Goal: Task Accomplishment & Management: Manage account settings

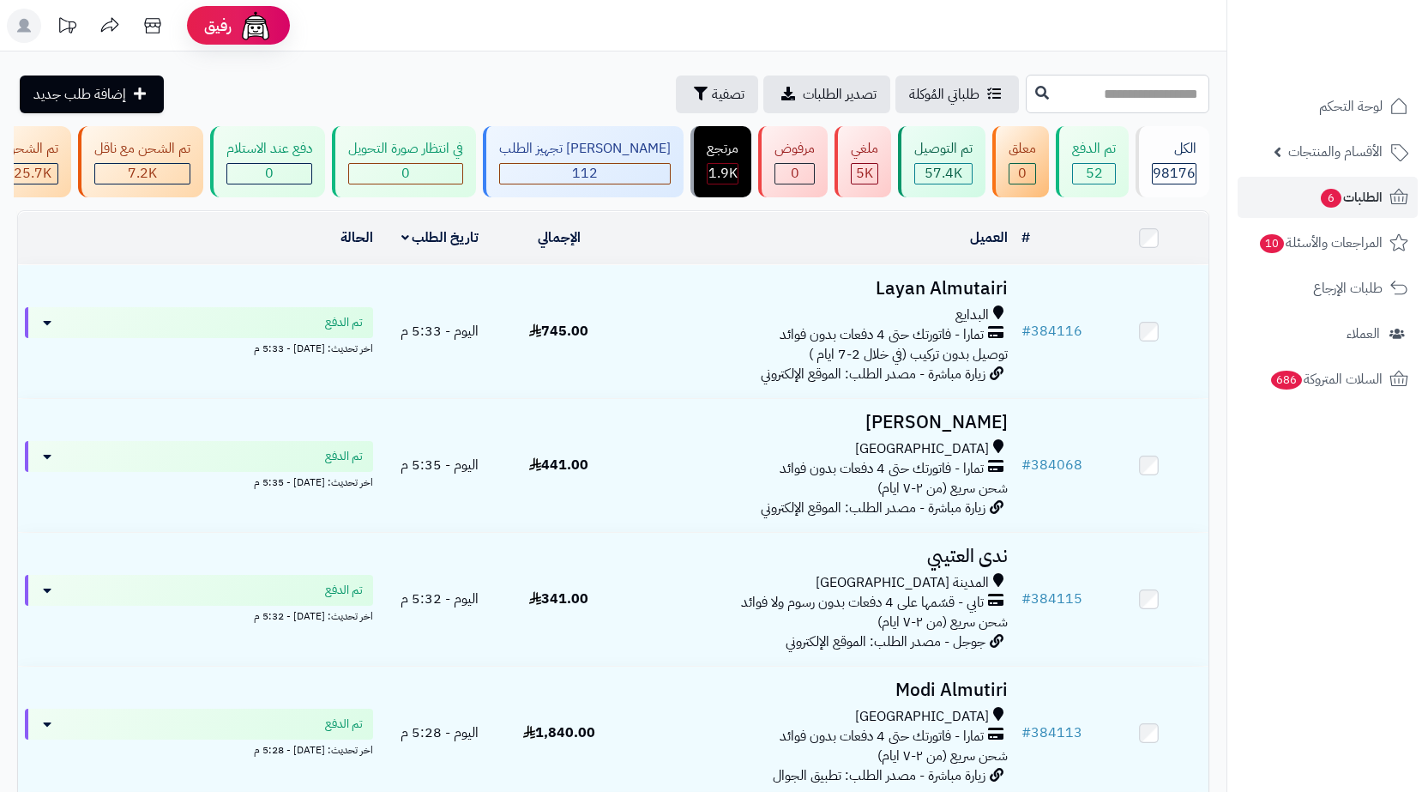
click at [1150, 93] on input "text" at bounding box center [1118, 94] width 184 height 39
paste input "******"
type input "******"
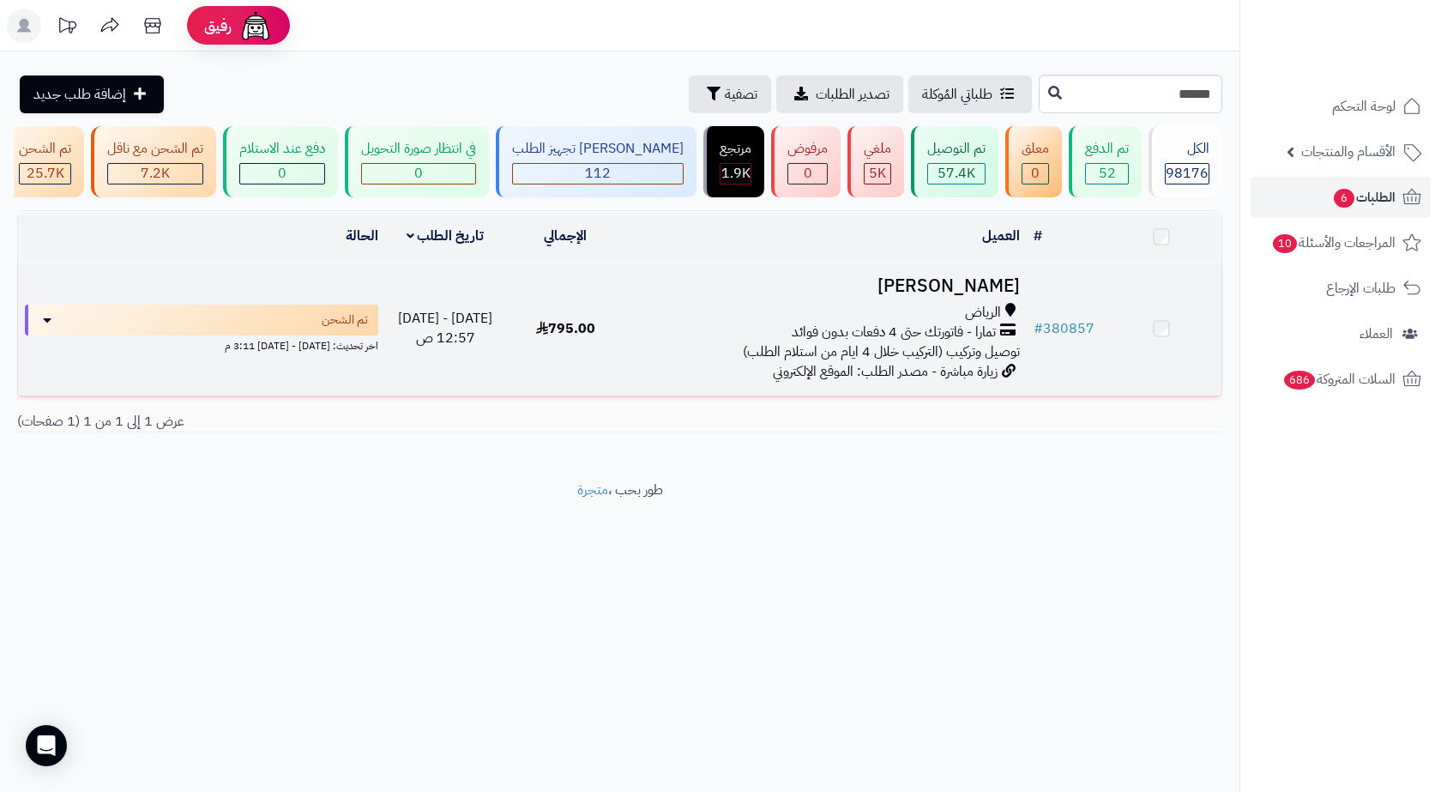
click at [867, 322] on div "الرياض" at bounding box center [826, 313] width 387 height 20
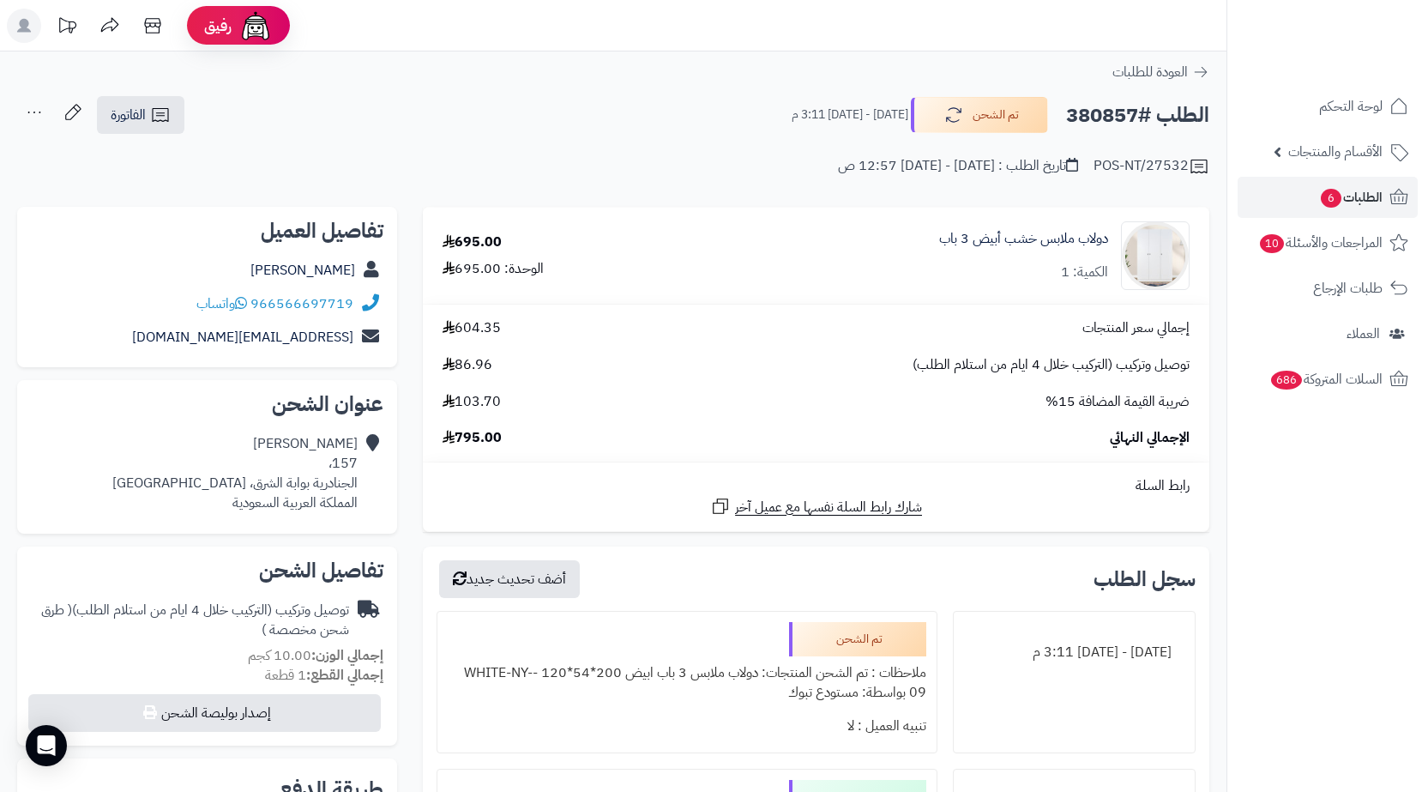
click at [1086, 117] on h2 "الطلب #380857" at bounding box center [1137, 115] width 143 height 35
copy h2 "380857"
click at [313, 485] on div "Mohanna Alanazi 157، الجنادرية بوابة الشرق، الرياض المملكة العربية السعودية" at bounding box center [234, 473] width 245 height 78
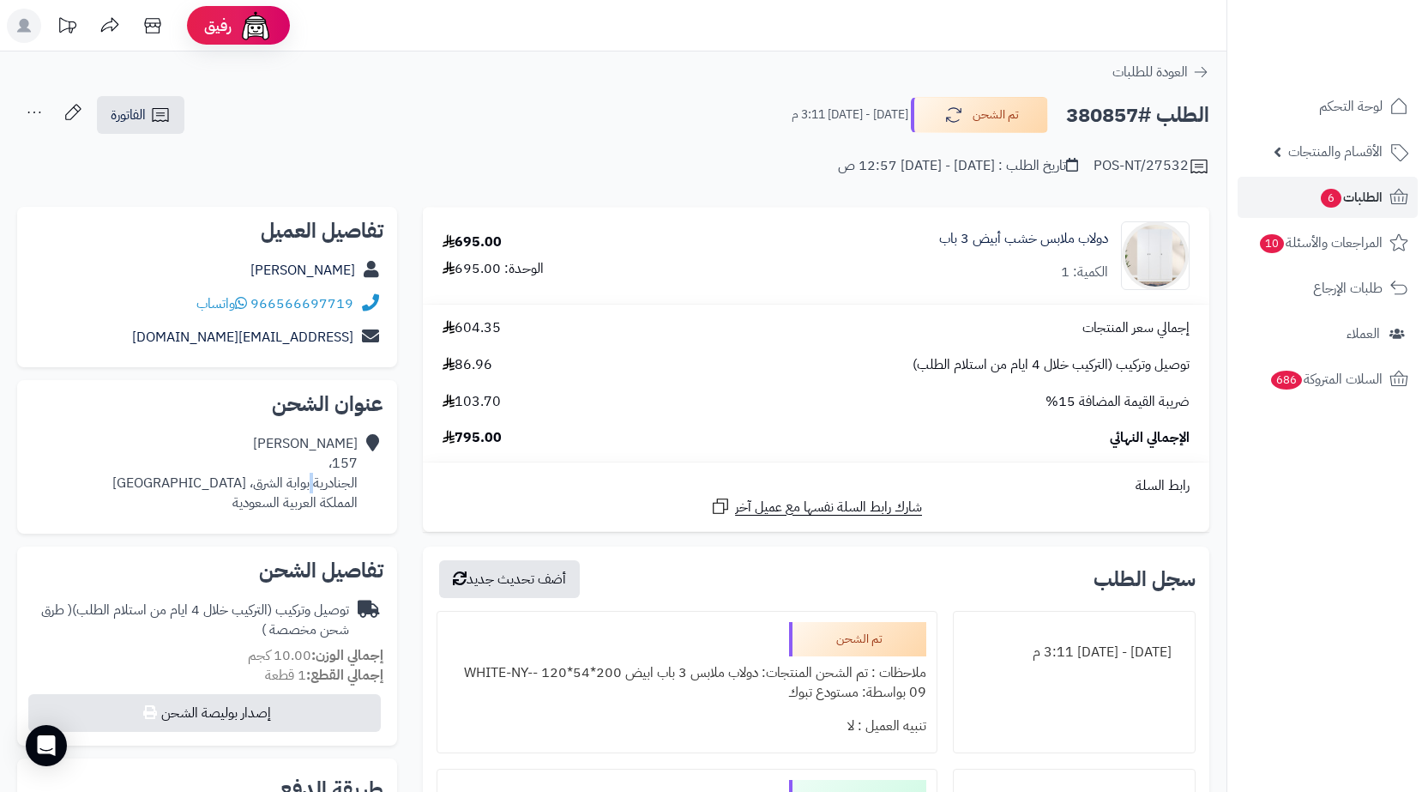
click at [313, 485] on div "Mohanna Alanazi 157، الجنادرية بوابة الشرق، الرياض المملكة العربية السعودية" at bounding box center [234, 473] width 245 height 78
copy div "الجنادرية بوابة الشرق، الرياض"
click at [168, 114] on icon at bounding box center [160, 115] width 21 height 21
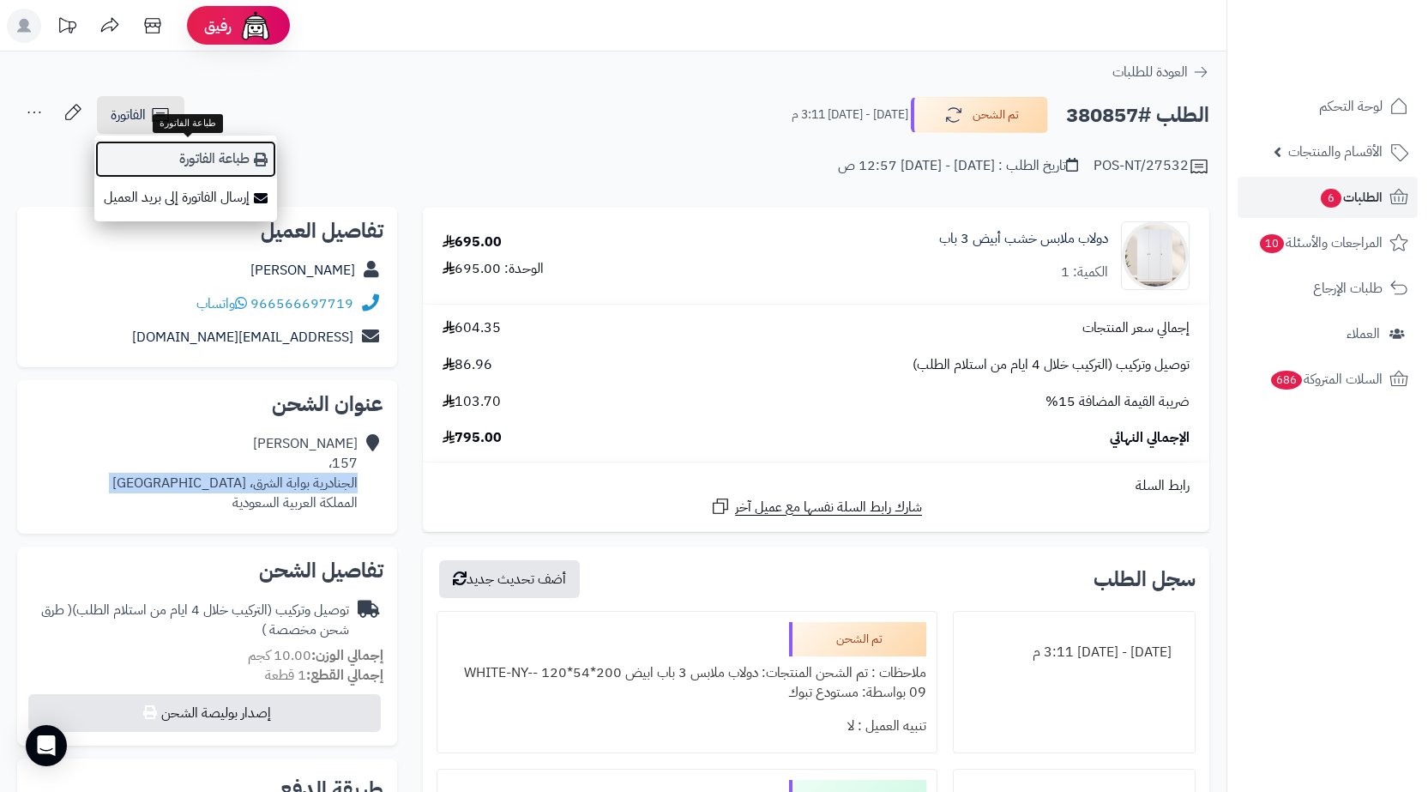
click at [189, 172] on link "طباعة الفاتورة" at bounding box center [185, 159] width 183 height 39
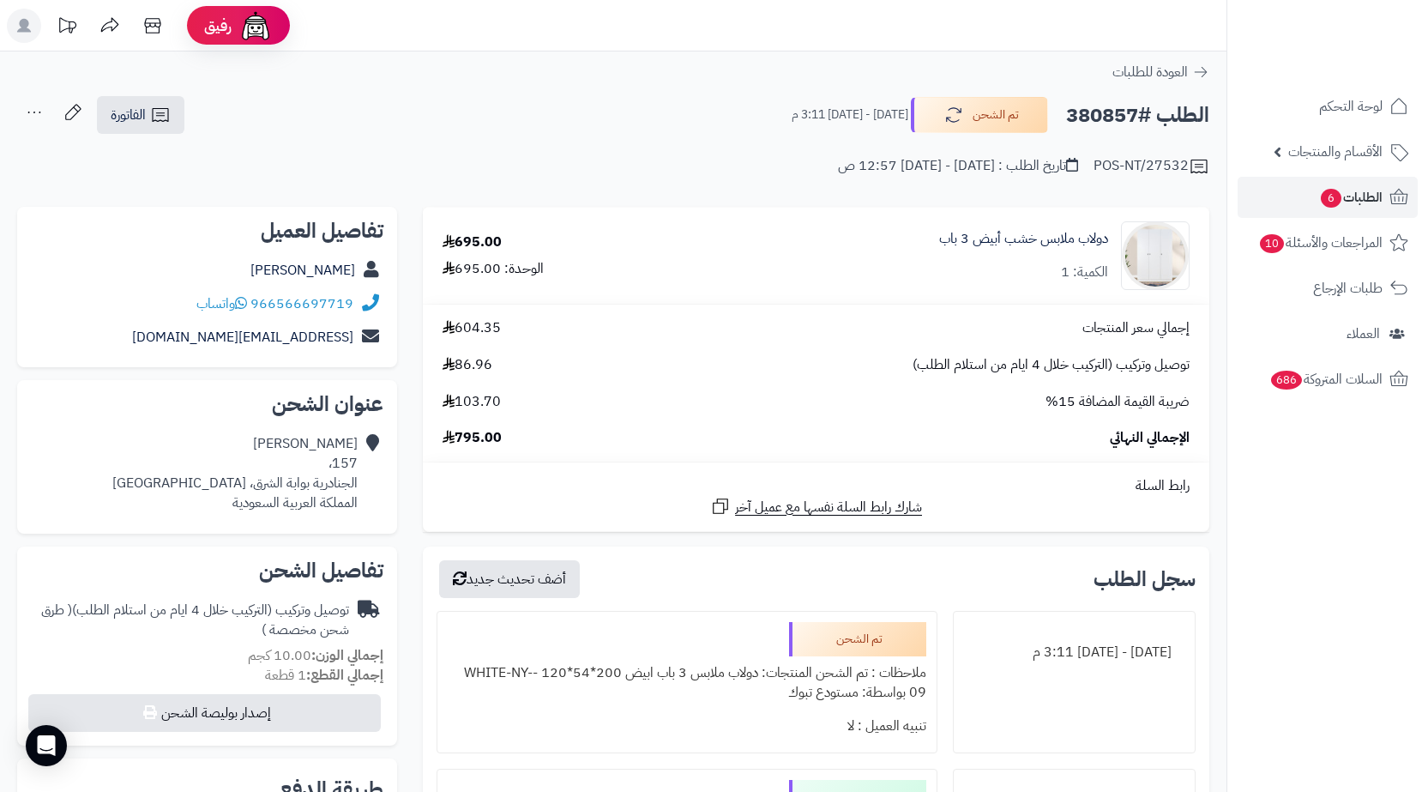
click at [1113, 111] on h2 "الطلب #380857" at bounding box center [1137, 115] width 143 height 35
copy h2 "380857"
click at [1348, 196] on span "الطلبات 6" at bounding box center [1350, 197] width 63 height 24
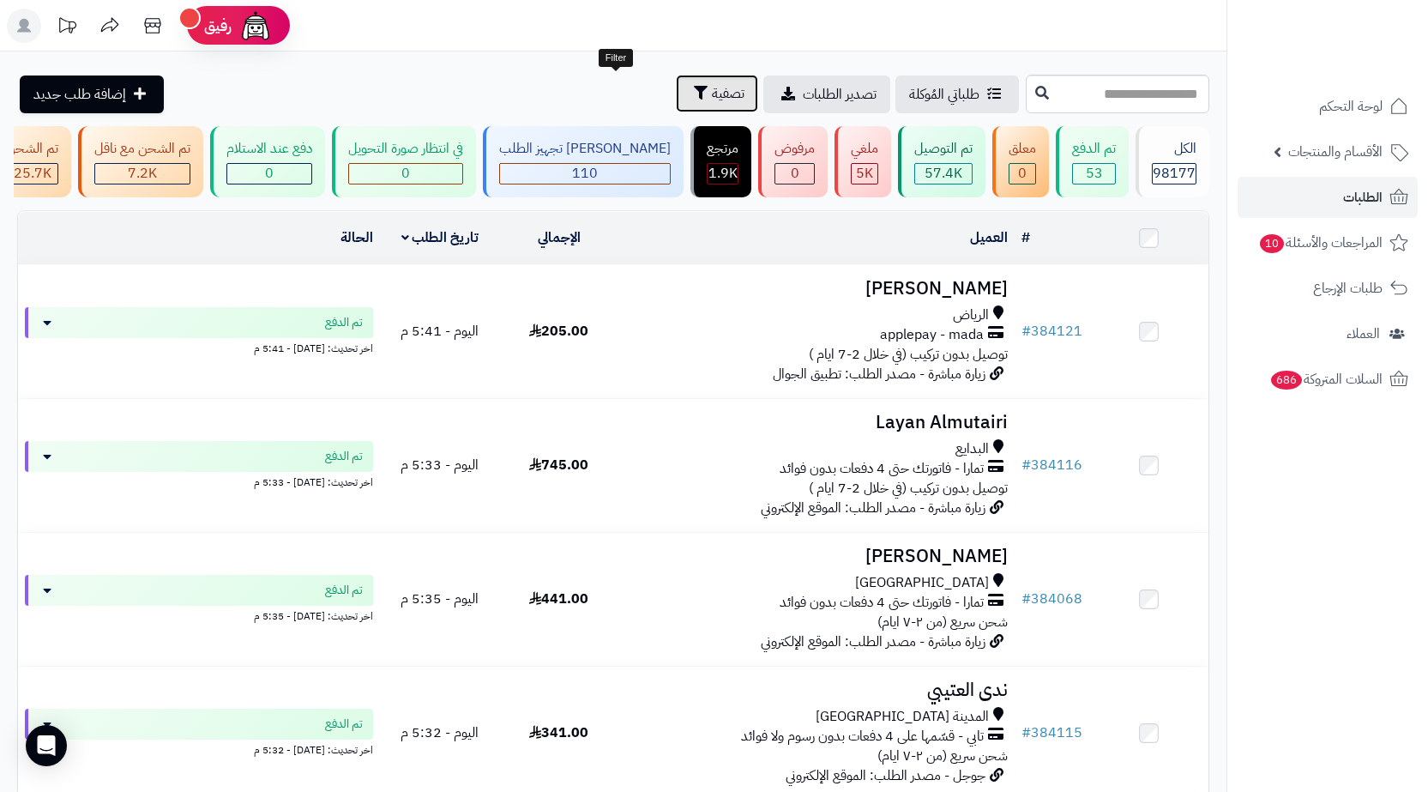
click at [712, 93] on span "تصفية" at bounding box center [728, 93] width 33 height 21
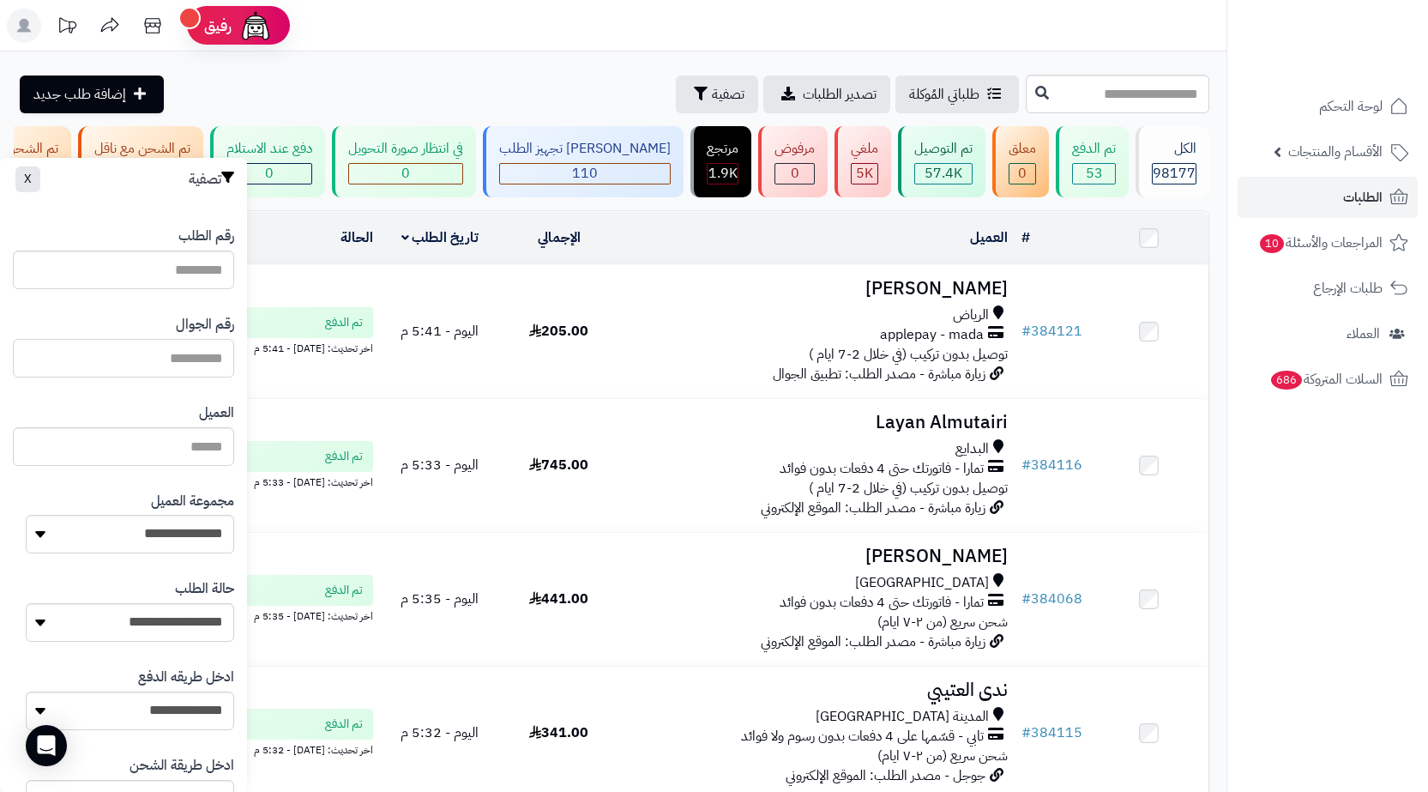
click at [210, 365] on input "text" at bounding box center [123, 358] width 221 height 39
paste input "*********"
type input "*********"
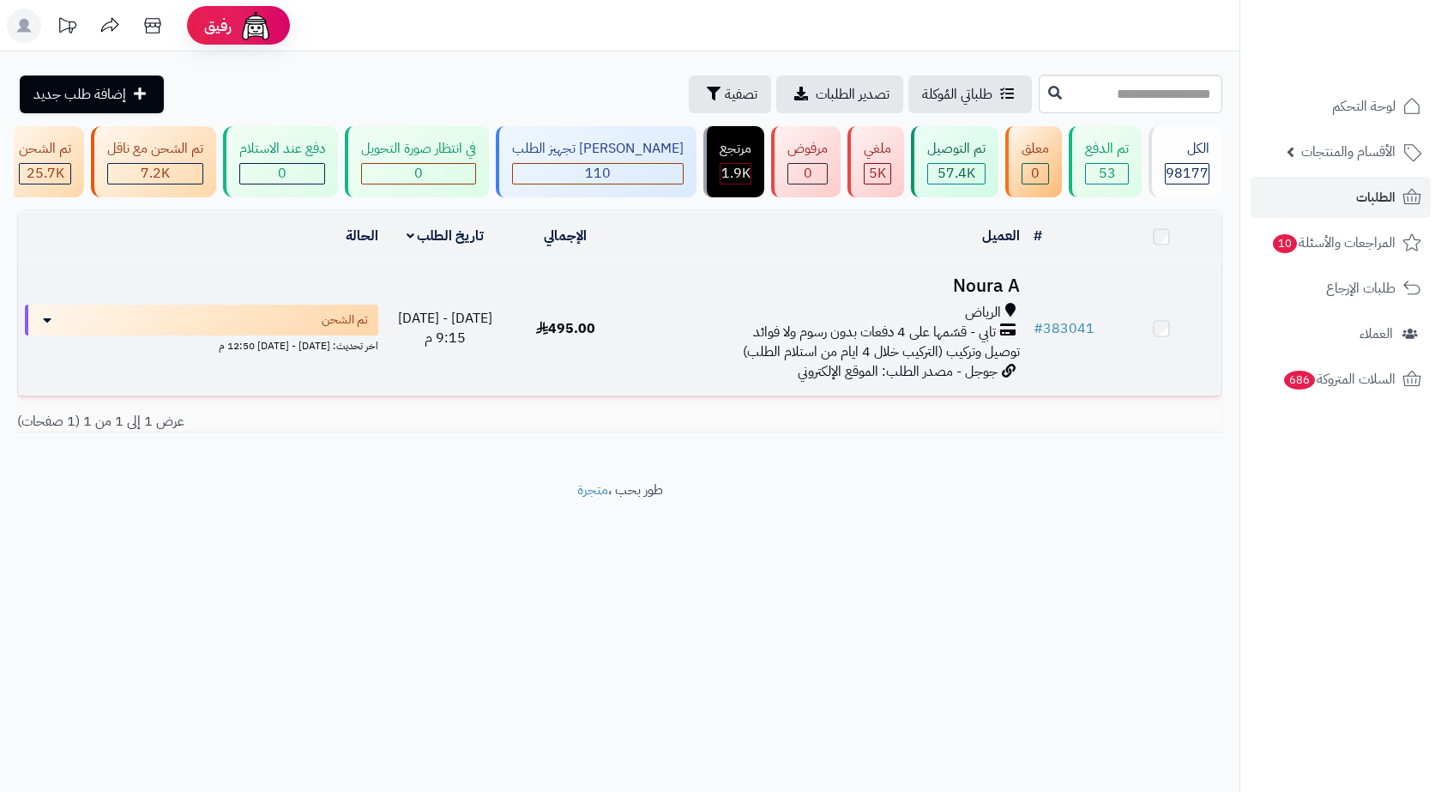
click at [611, 360] on td "495.00" at bounding box center [565, 328] width 120 height 133
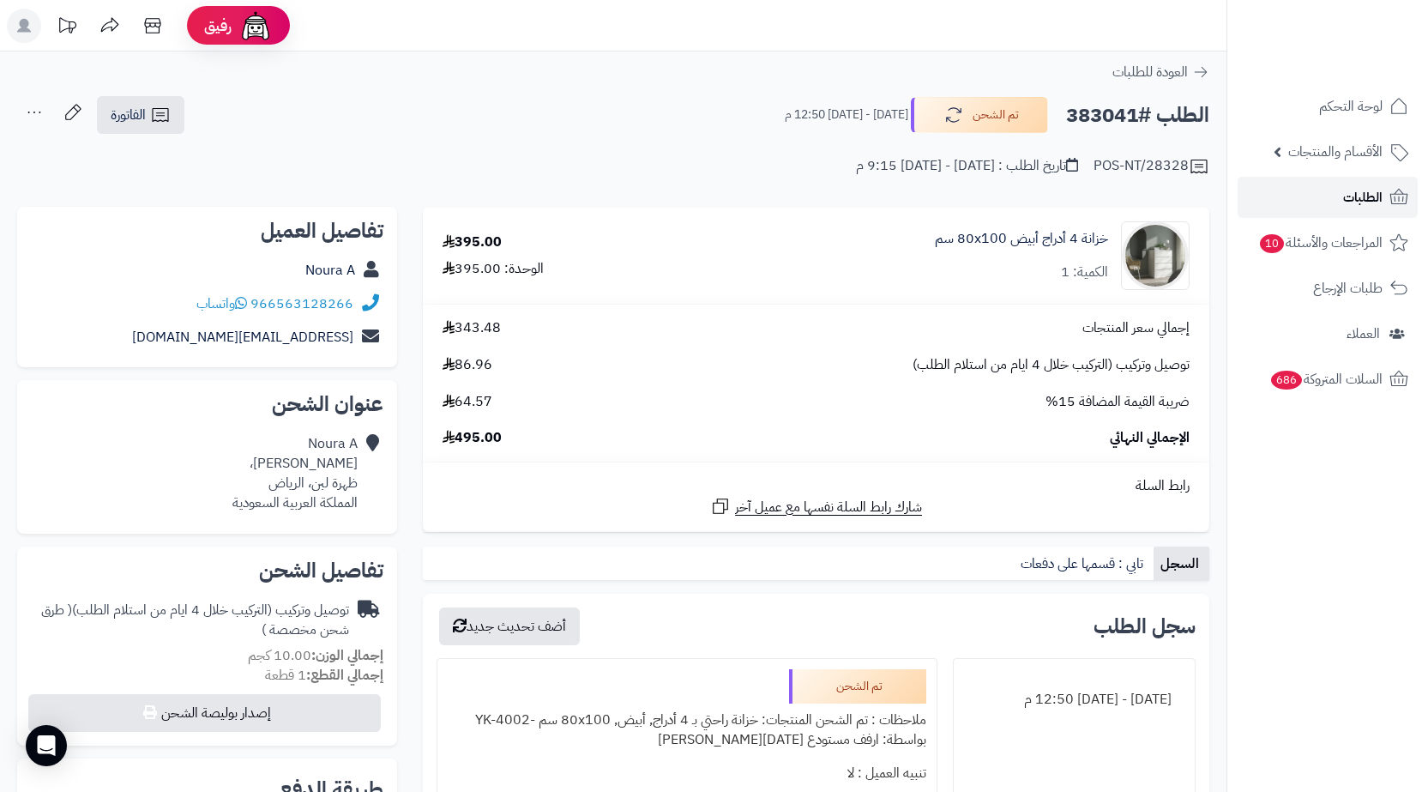
click at [1363, 191] on span "الطلبات" at bounding box center [1362, 197] width 39 height 24
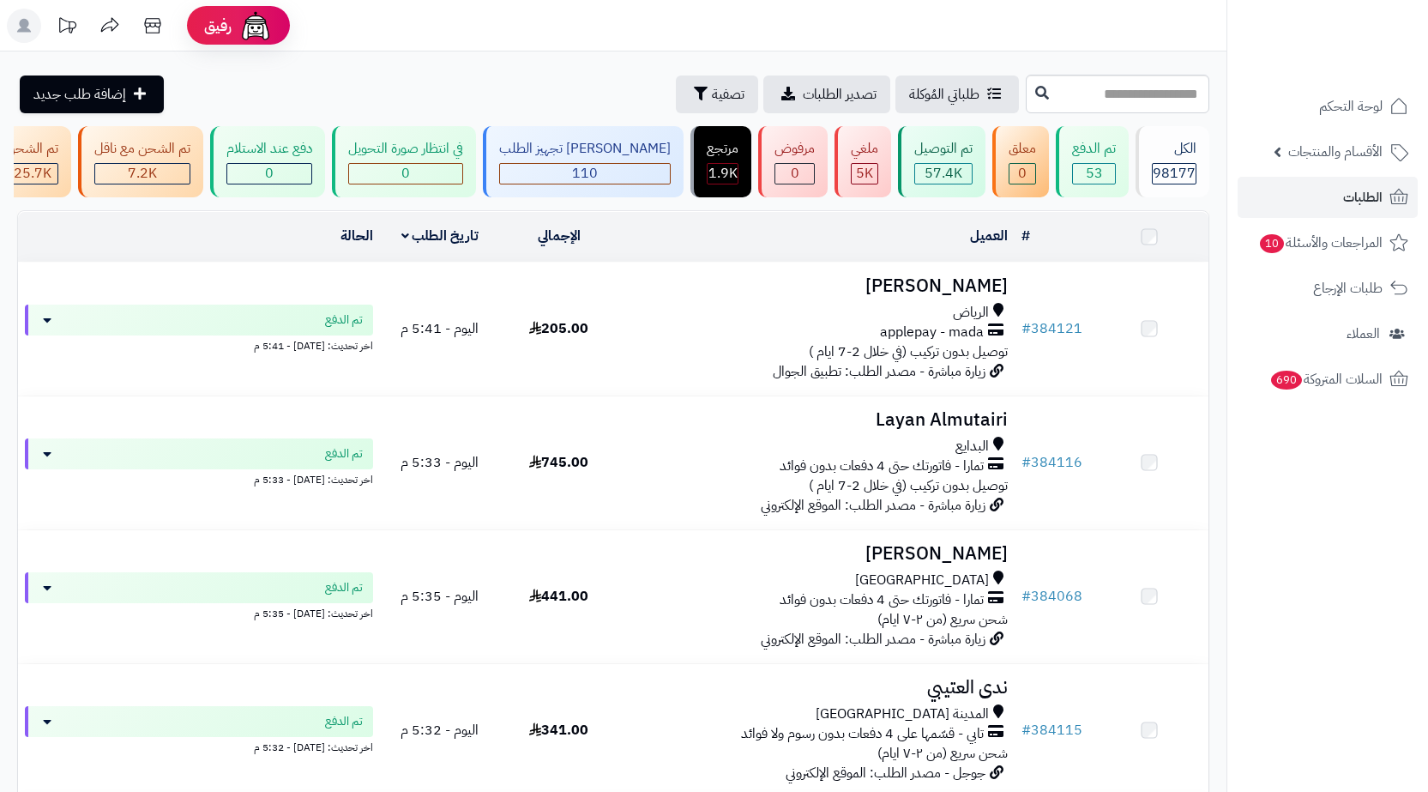
click at [1134, 96] on input "text" at bounding box center [1118, 94] width 184 height 39
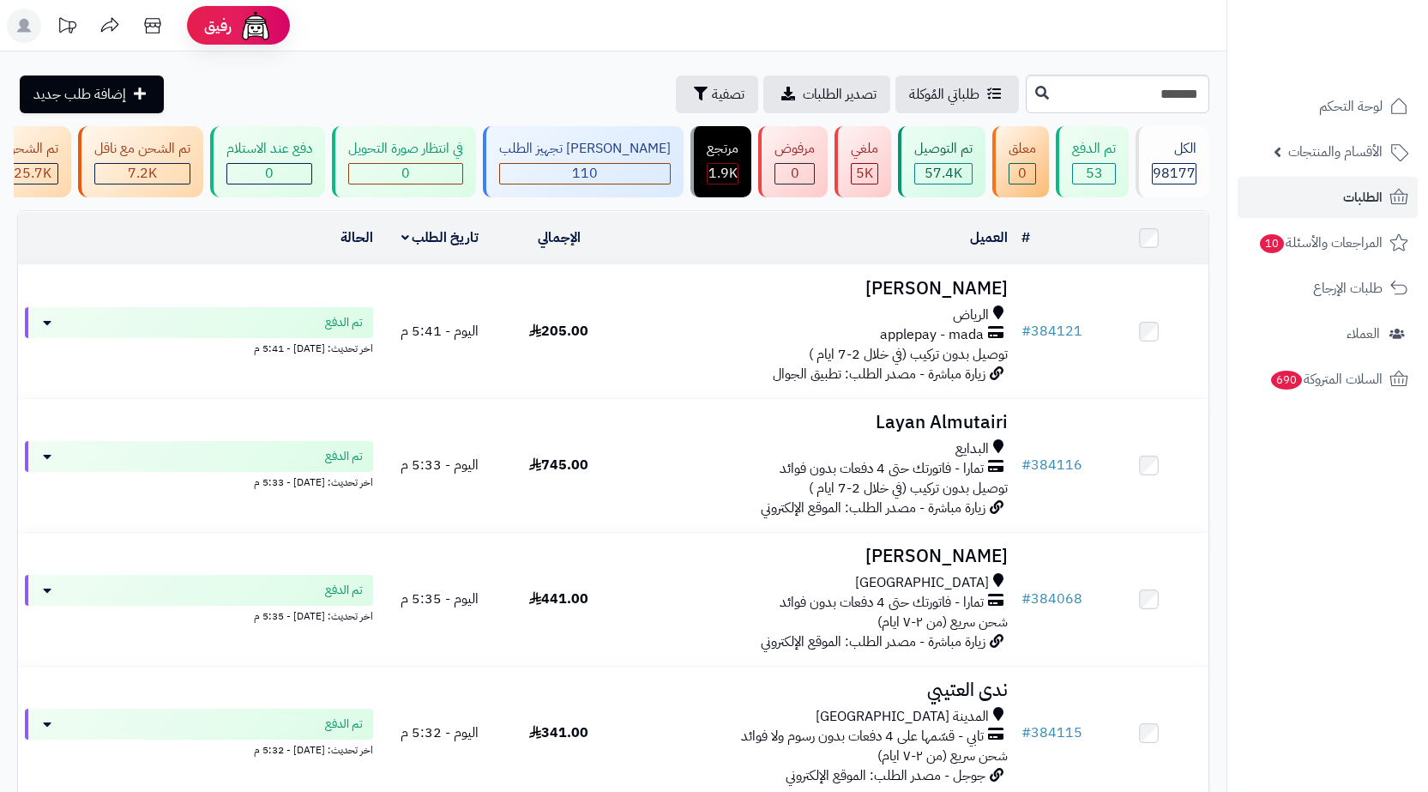
type input "******"
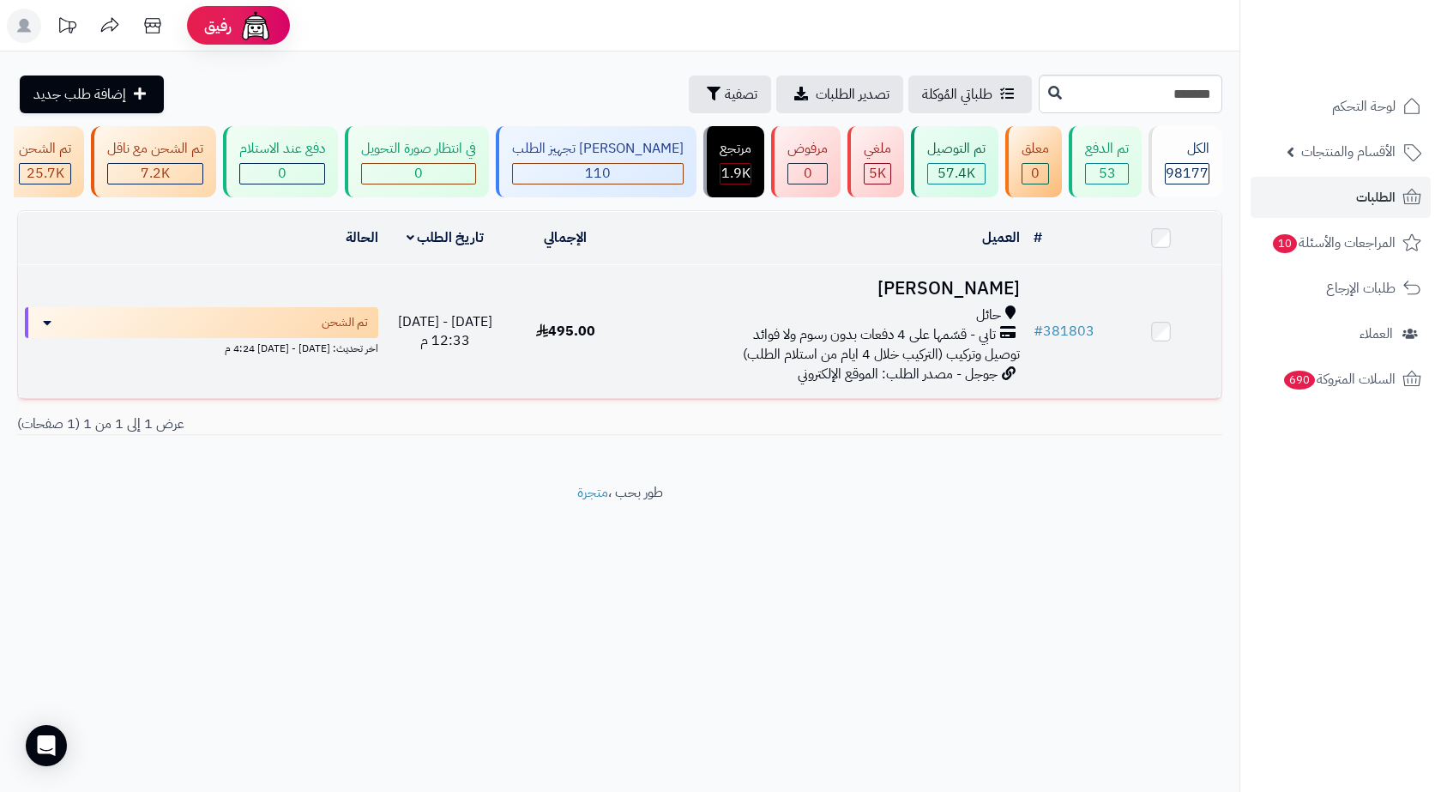
click at [831, 316] on div "حائل" at bounding box center [826, 315] width 387 height 20
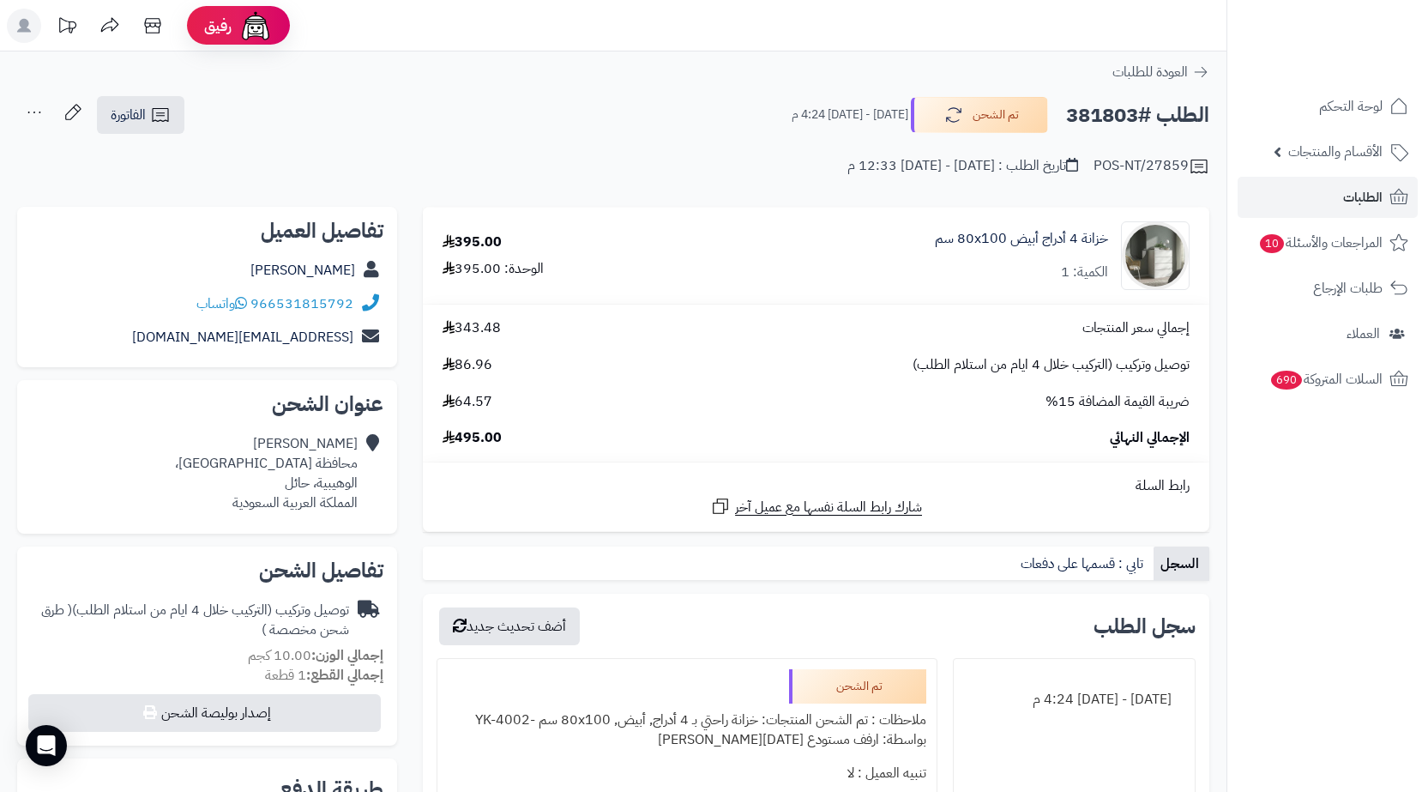
click at [1123, 116] on h2 "الطلب #381803" at bounding box center [1137, 115] width 143 height 35
copy h2 "381803"
click at [341, 487] on div "Dala Glwe محافظة سميراء، الوهيبية، حائل المملكة العربية السعودية" at bounding box center [266, 473] width 183 height 78
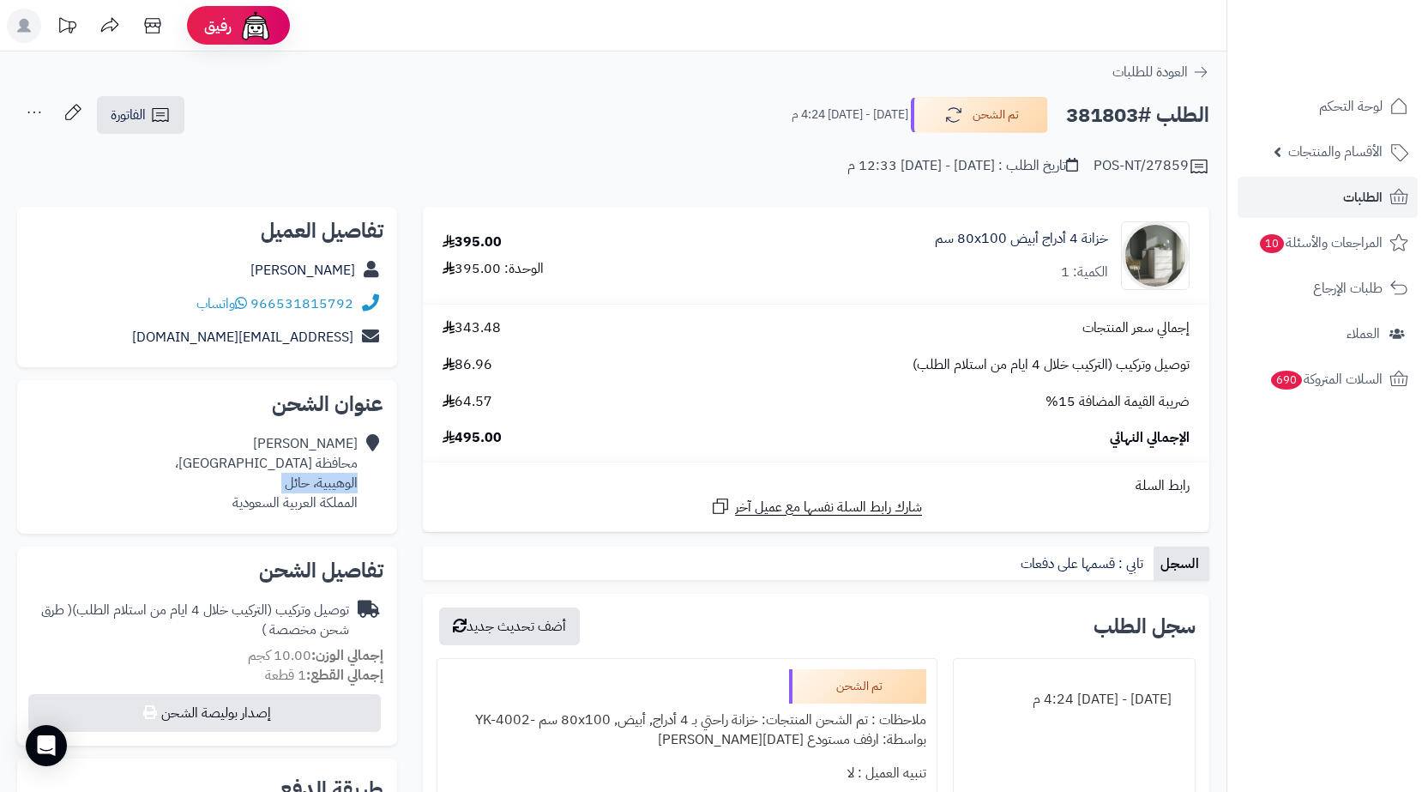
click at [341, 487] on div "Dala Glwe محافظة سميراء، الوهيبية، حائل المملكة العربية السعودية" at bounding box center [266, 473] width 183 height 78
copy div "الوهيبية، حائل"
click at [140, 132] on link "الفاتورة" at bounding box center [140, 115] width 87 height 38
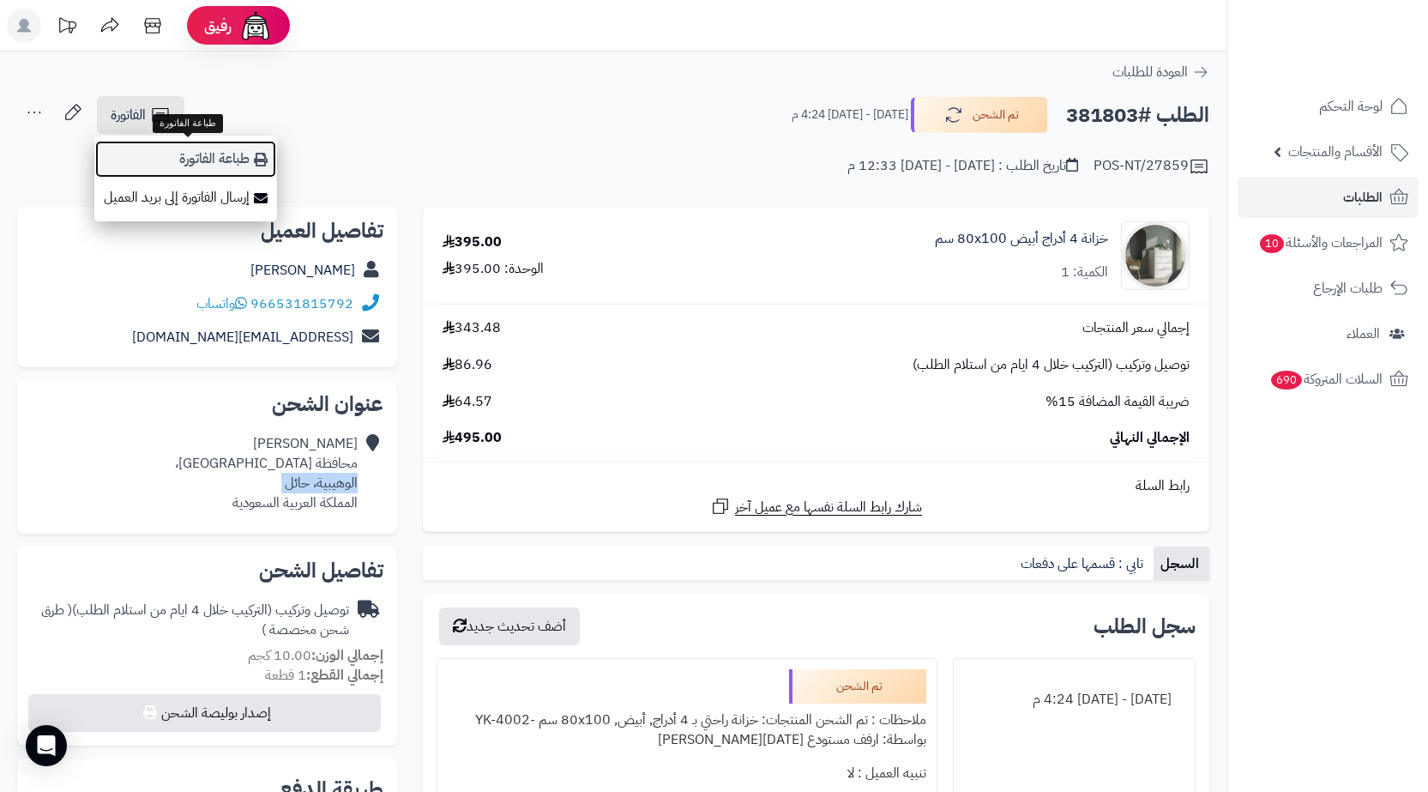
click at [158, 161] on link "طباعة الفاتورة" at bounding box center [185, 159] width 183 height 39
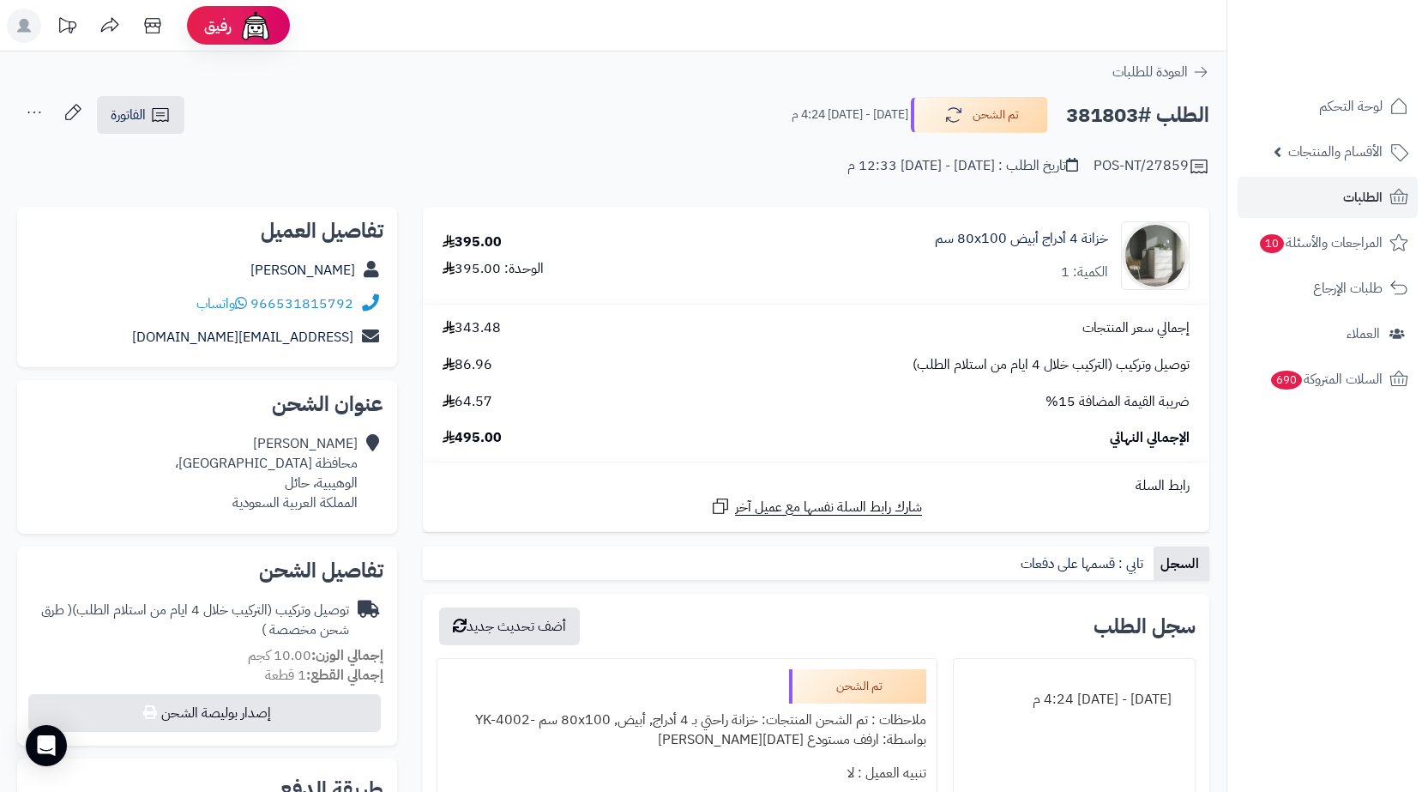
click at [1131, 120] on h2 "الطلب #381803" at bounding box center [1137, 115] width 143 height 35
copy h2 "381803"
click at [1354, 202] on span "الطلبات" at bounding box center [1362, 197] width 39 height 24
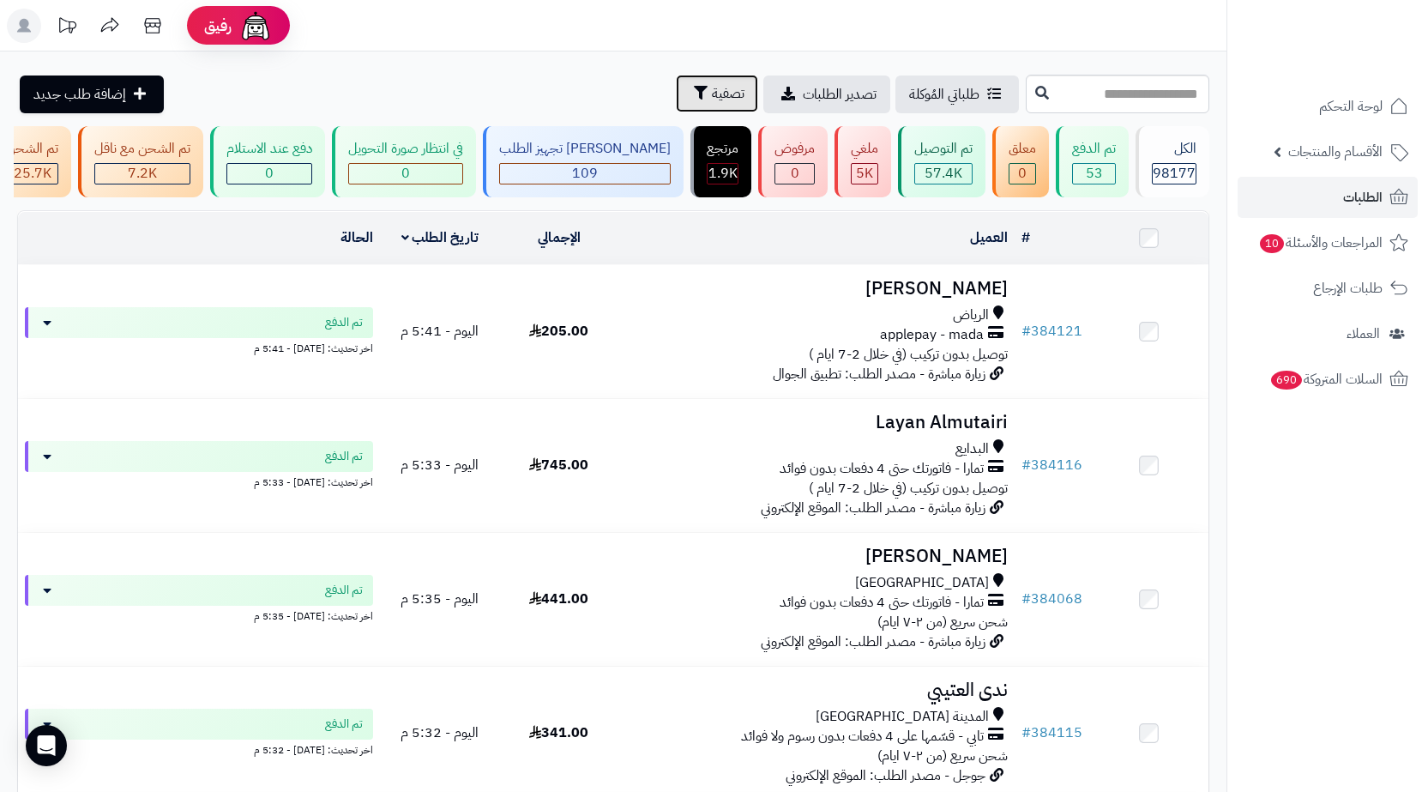
click at [712, 100] on span "تصفية" at bounding box center [728, 93] width 33 height 21
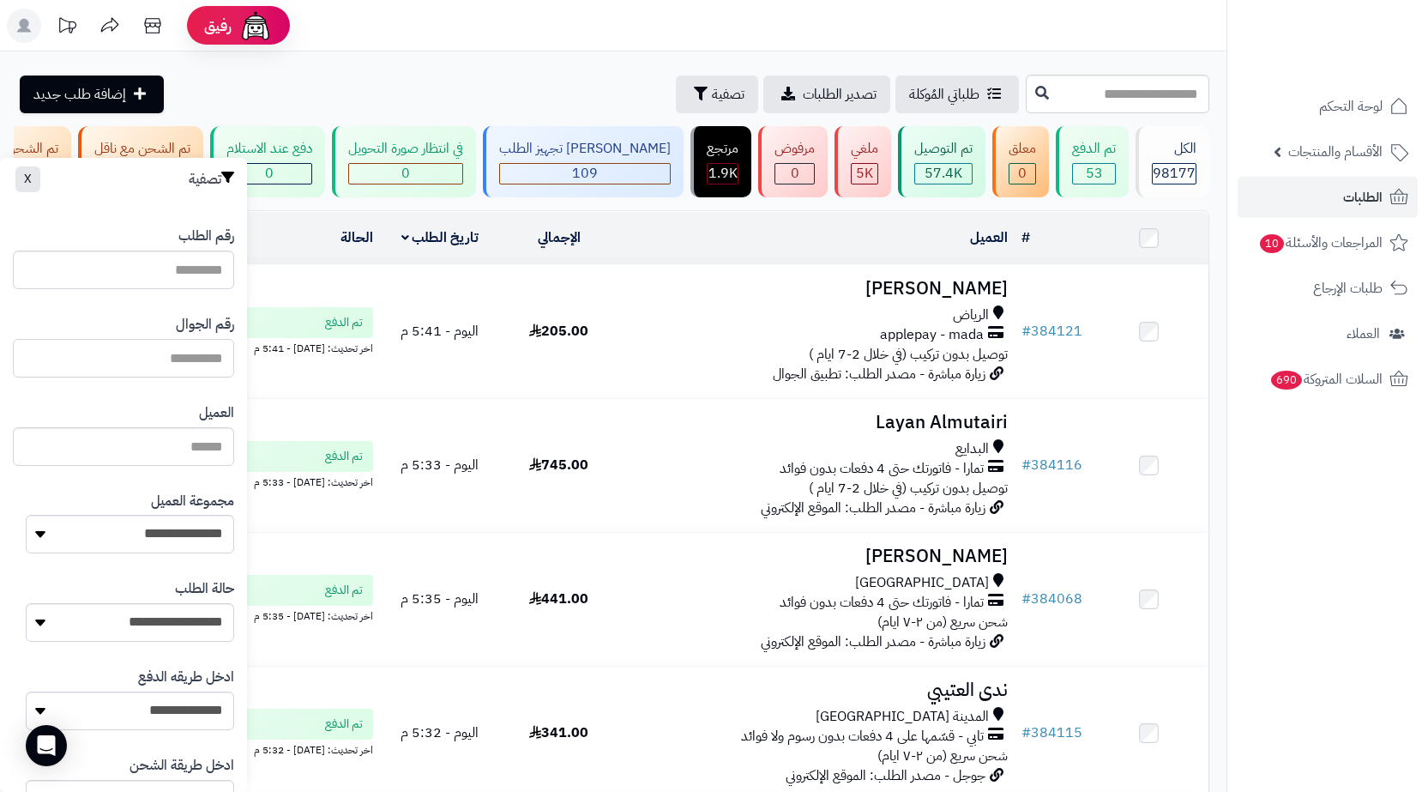
click at [180, 353] on input "text" at bounding box center [123, 358] width 221 height 39
paste input "*********"
type input "*********"
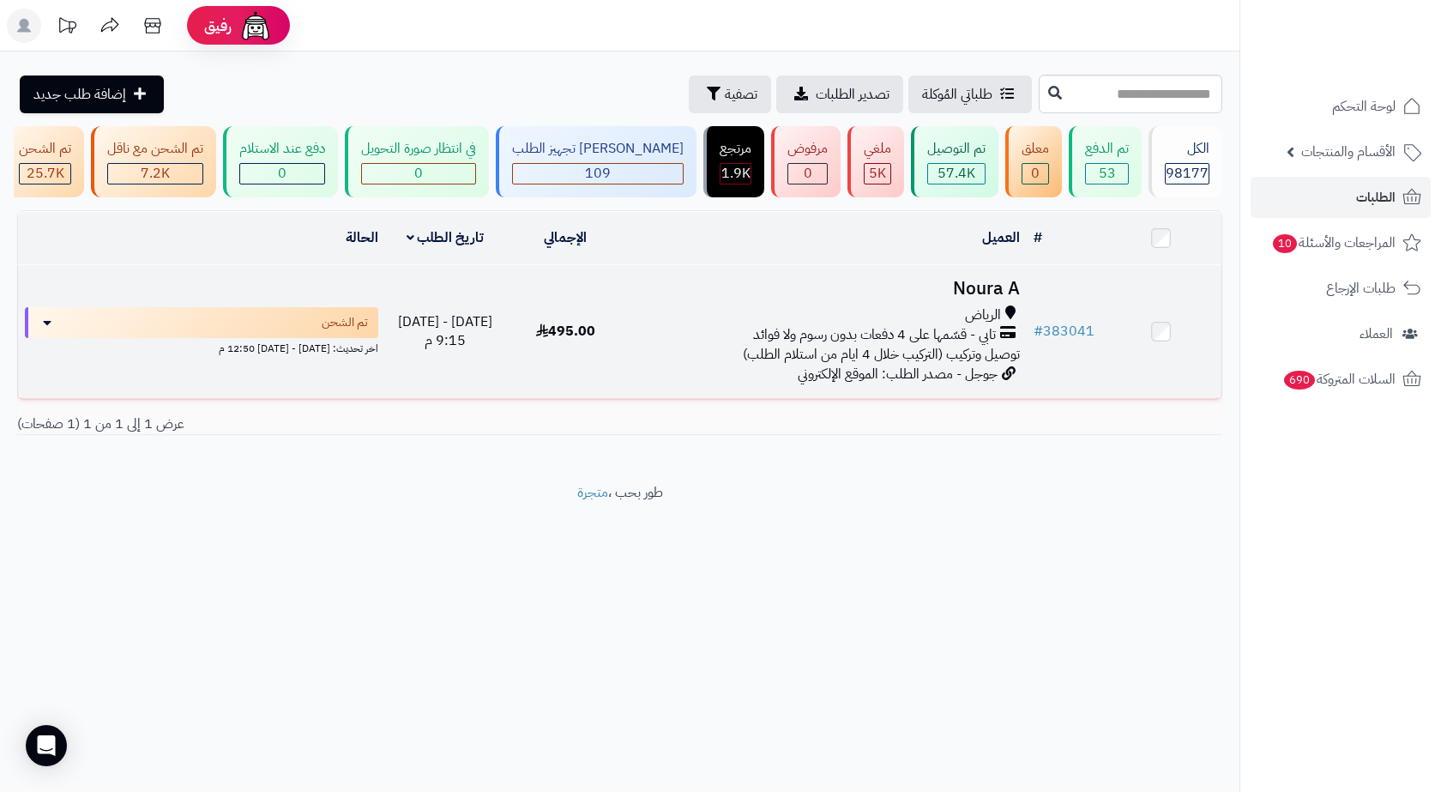
click at [726, 345] on div "تابي - قسّمها على 4 دفعات بدون رسوم ولا فوائد" at bounding box center [826, 335] width 387 height 20
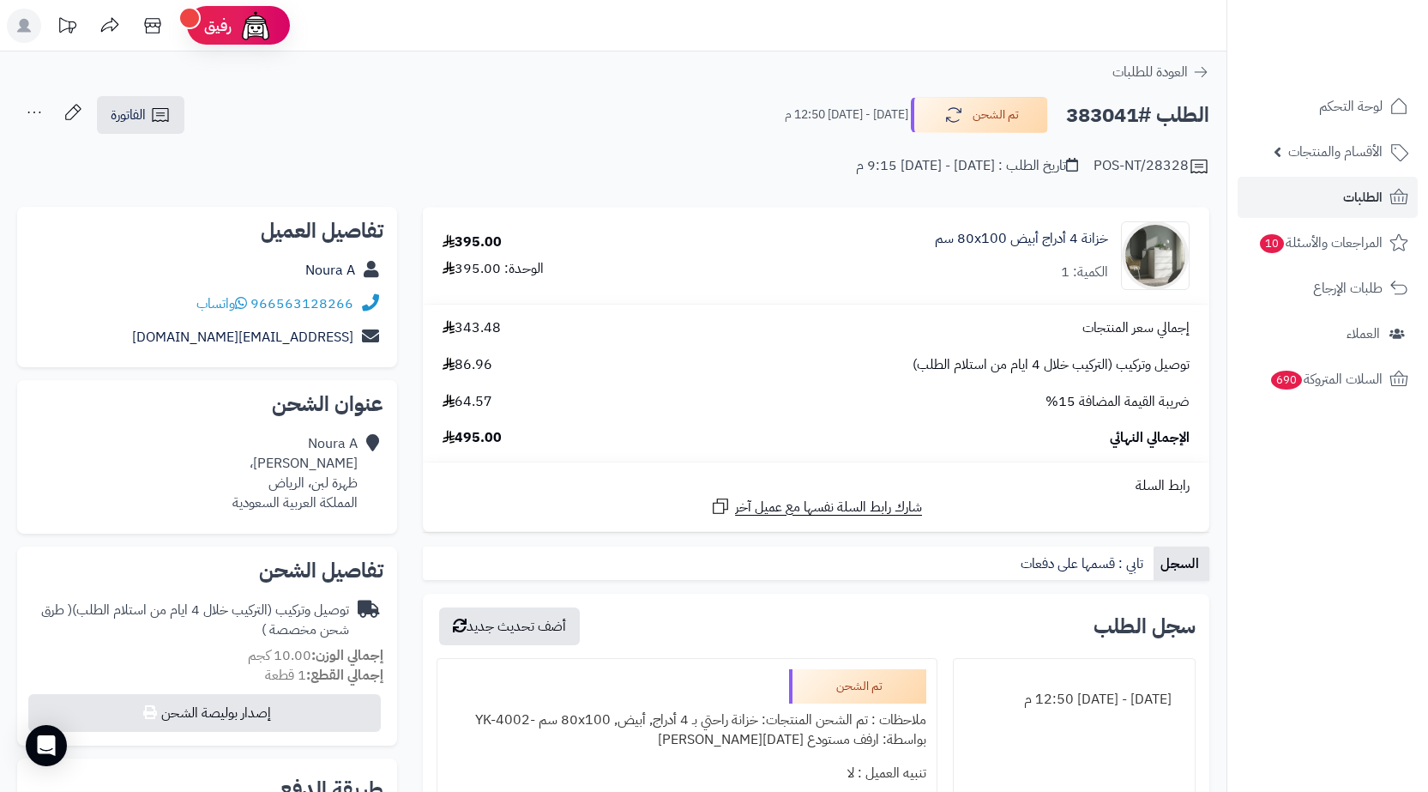
click at [1107, 109] on h2 "الطلب #383041" at bounding box center [1137, 115] width 143 height 35
copy h2 "383041"
click at [303, 476] on div "Noura A منجد monjid، ظهرة لبن، الرياض المملكة العربية السعودية" at bounding box center [294, 473] width 125 height 78
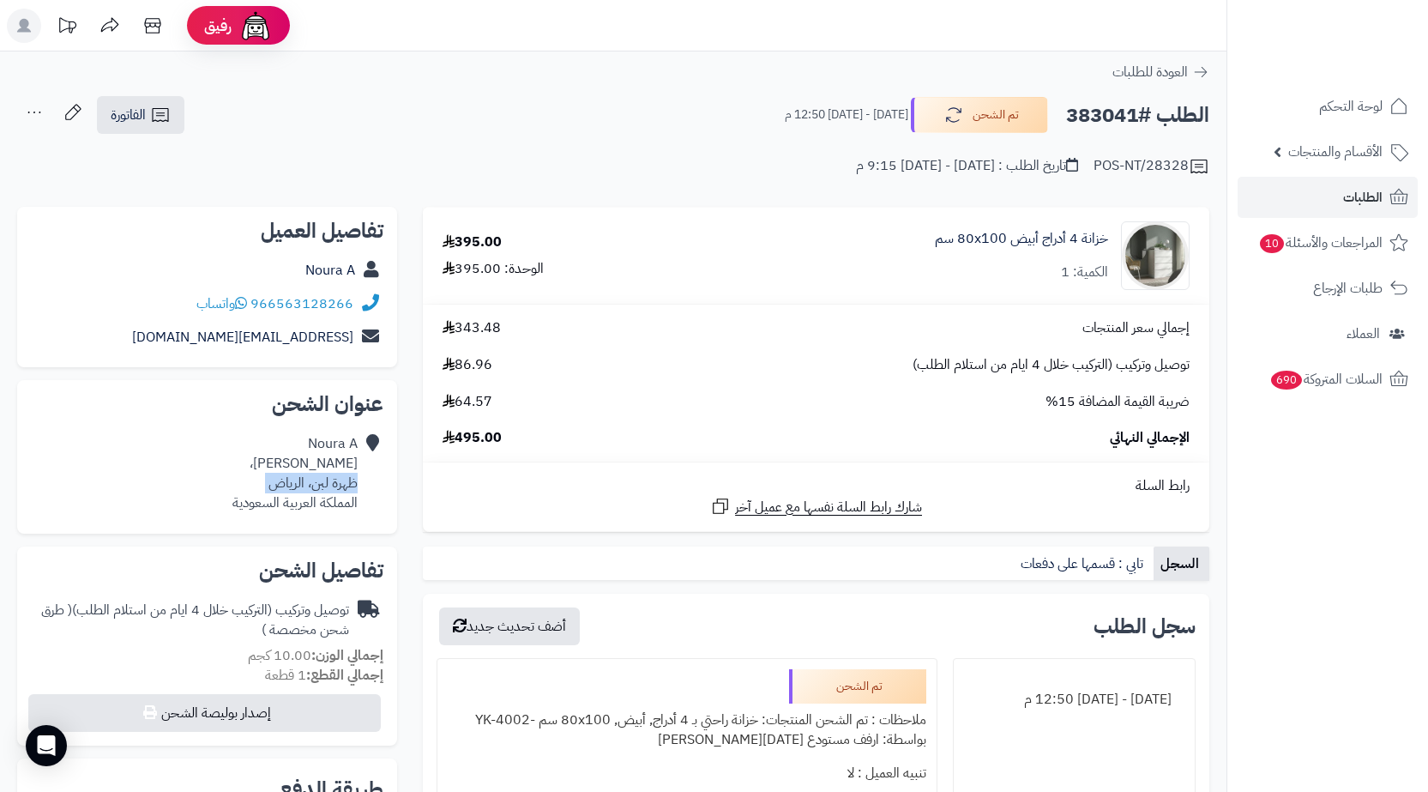
click at [303, 476] on div "Noura A منجد monjid، ظهرة لبن، الرياض المملكة العربية السعودية" at bounding box center [294, 473] width 125 height 78
copy div "ظهرة لبن، الرياض"
click at [174, 126] on link "الفاتورة" at bounding box center [140, 115] width 87 height 38
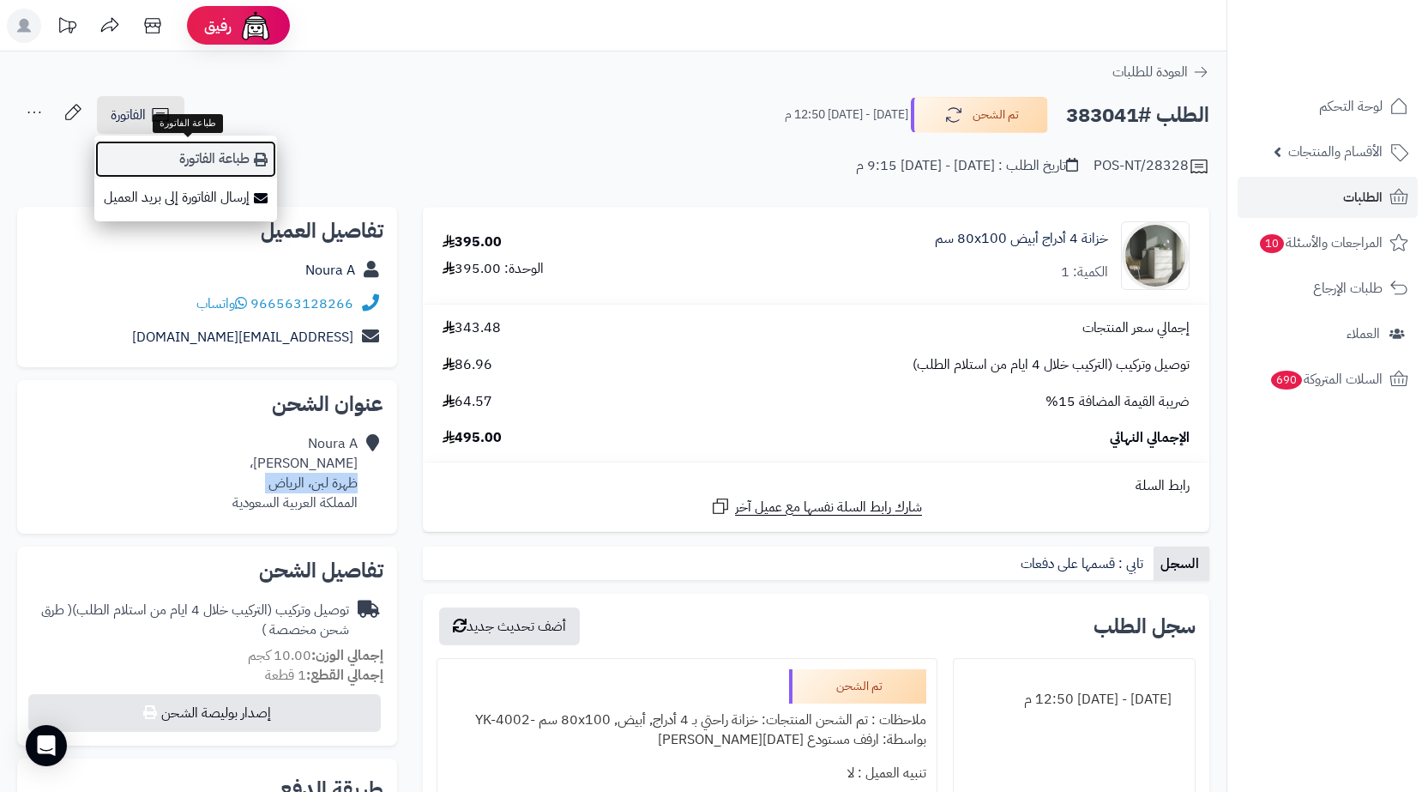
click at [203, 169] on link "طباعة الفاتورة" at bounding box center [185, 159] width 183 height 39
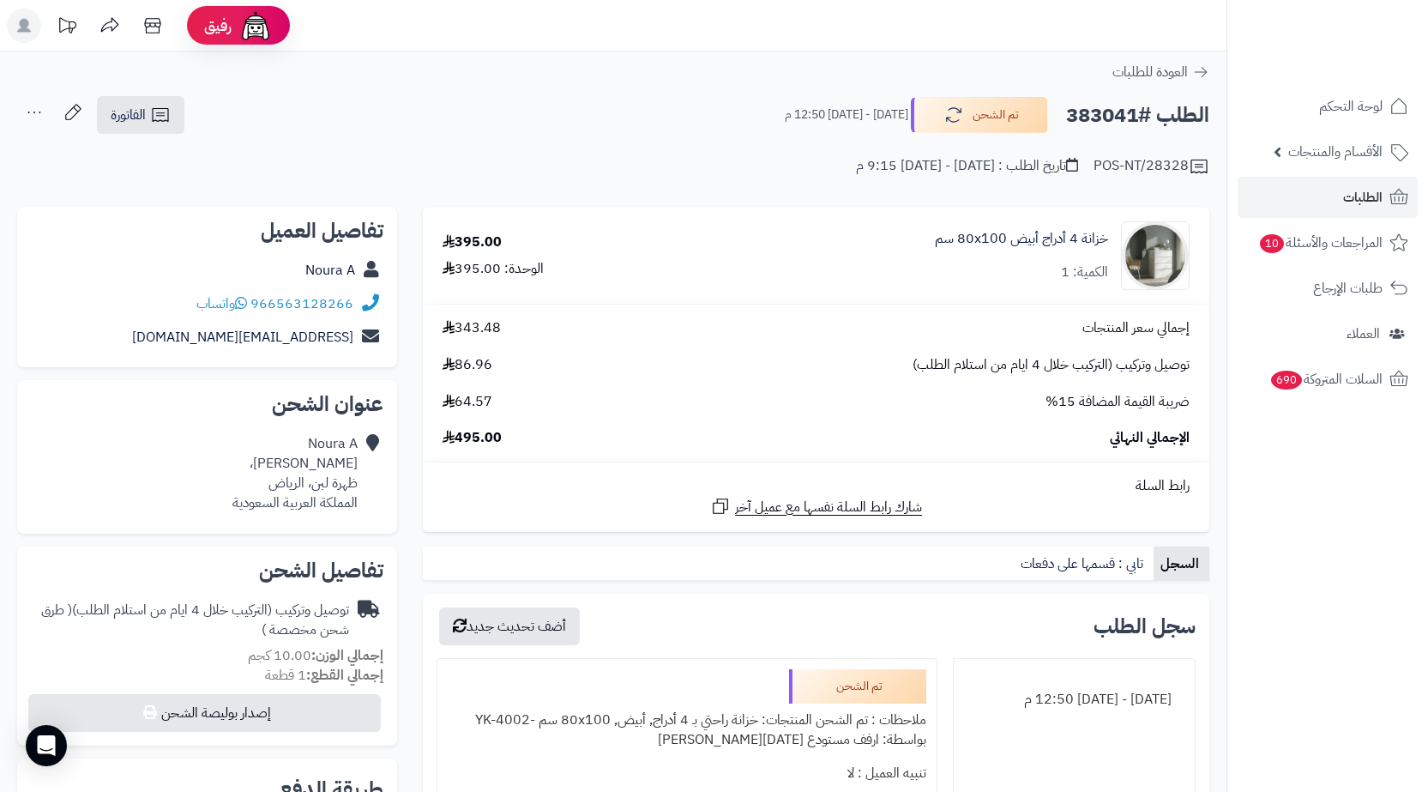
click at [1115, 117] on h2 "الطلب #383041" at bounding box center [1137, 115] width 143 height 35
copy h2 "383041"
click at [1342, 196] on link "الطلبات" at bounding box center [1327, 197] width 180 height 41
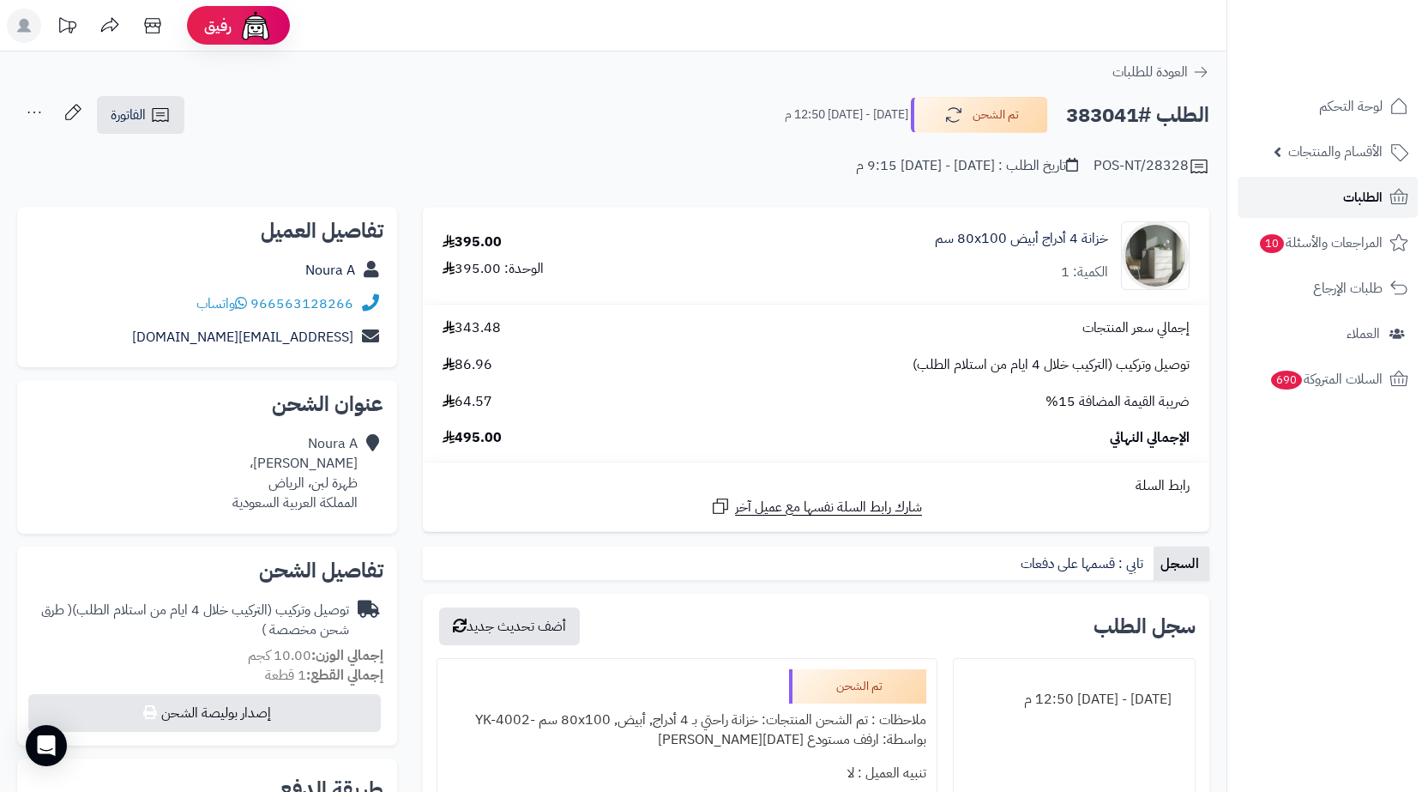
click at [1309, 203] on link "الطلبات" at bounding box center [1327, 197] width 180 height 41
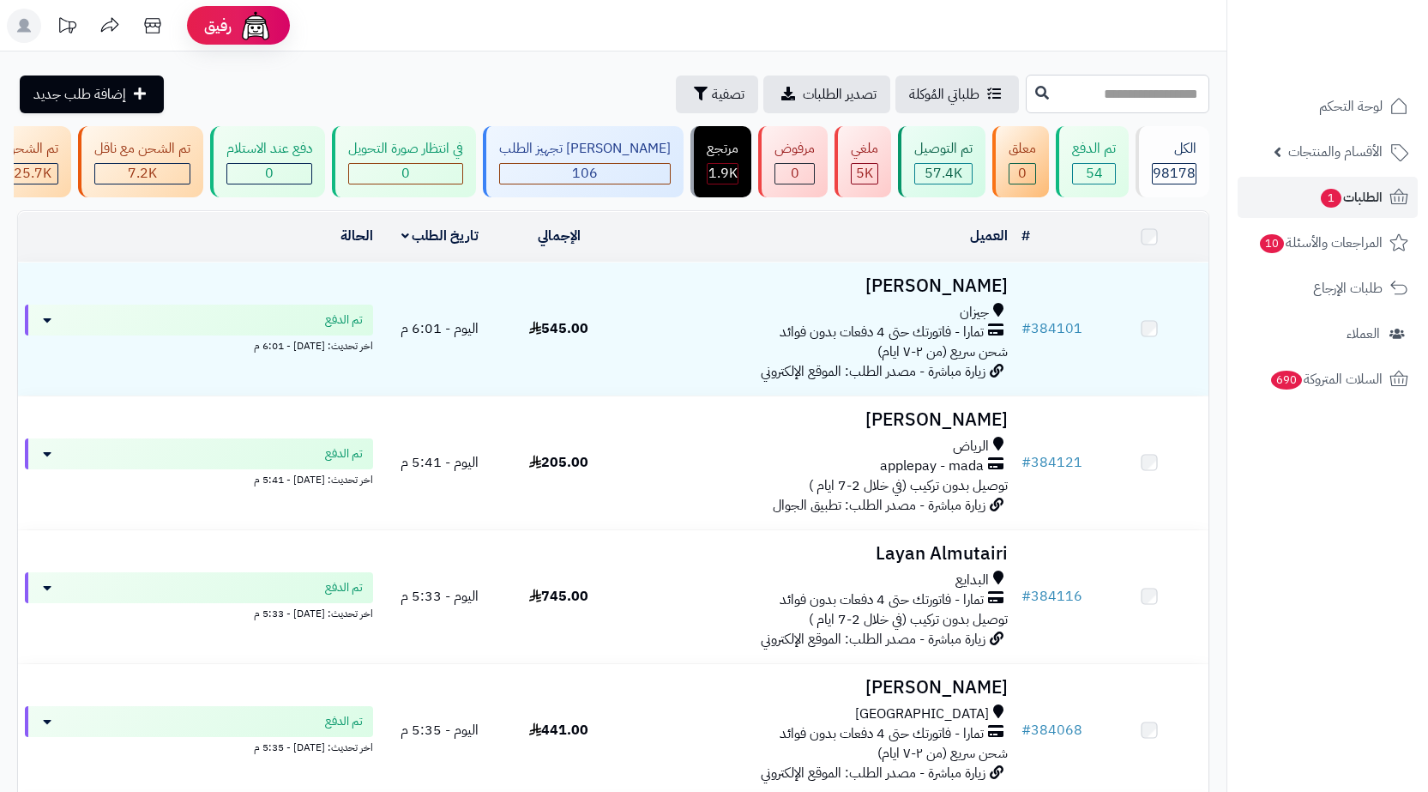
drag, startPoint x: 0, startPoint y: 0, endPoint x: 1184, endPoint y: 94, distance: 1188.1
click at [1184, 94] on input "text" at bounding box center [1118, 94] width 184 height 39
paste input "******"
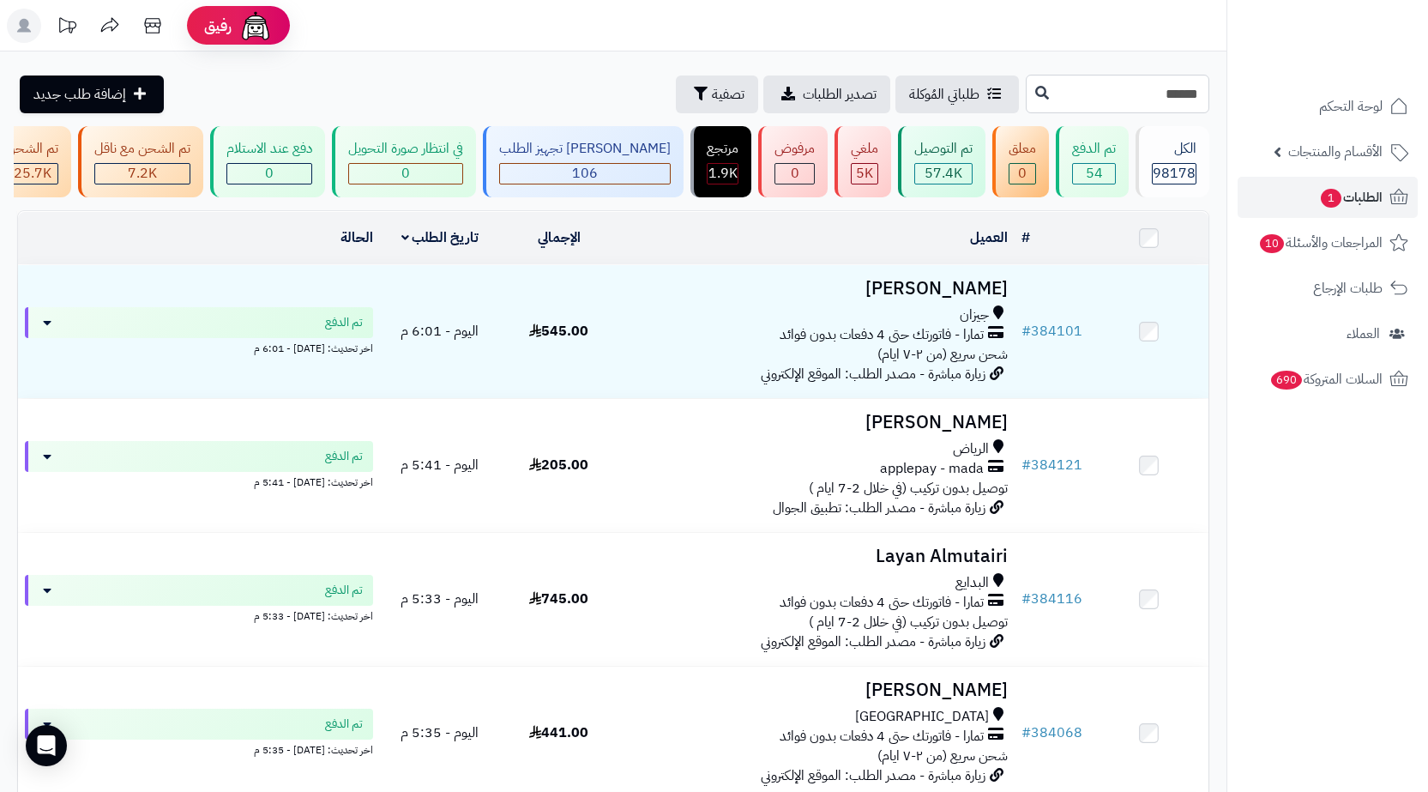
type input "******"
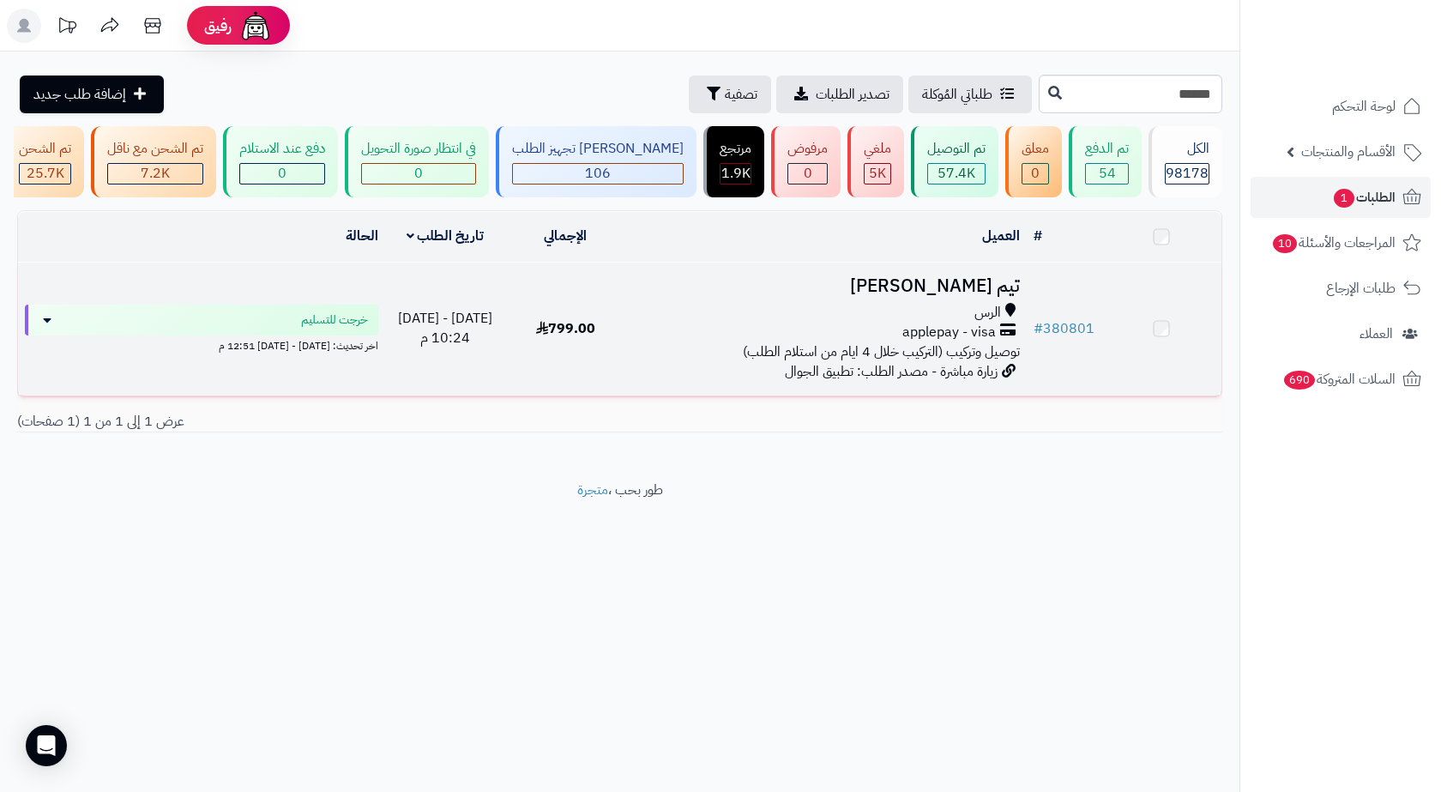
click at [988, 296] on h3 "تيم [PERSON_NAME]" at bounding box center [826, 286] width 387 height 20
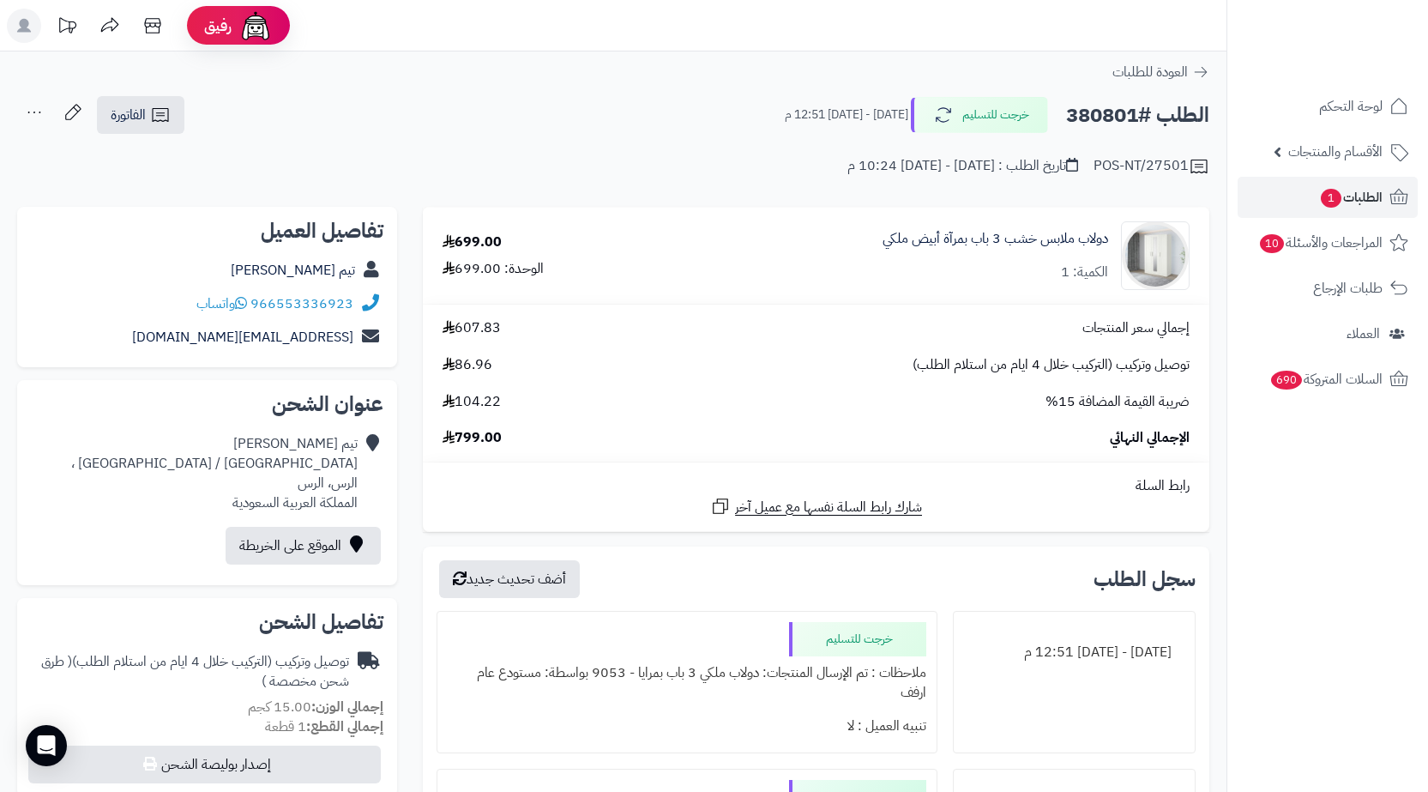
click at [1111, 118] on h2 "الطلب #380801" at bounding box center [1137, 115] width 143 height 35
copy h2 "380801"
click at [1323, 207] on span "1" at bounding box center [1331, 198] width 21 height 19
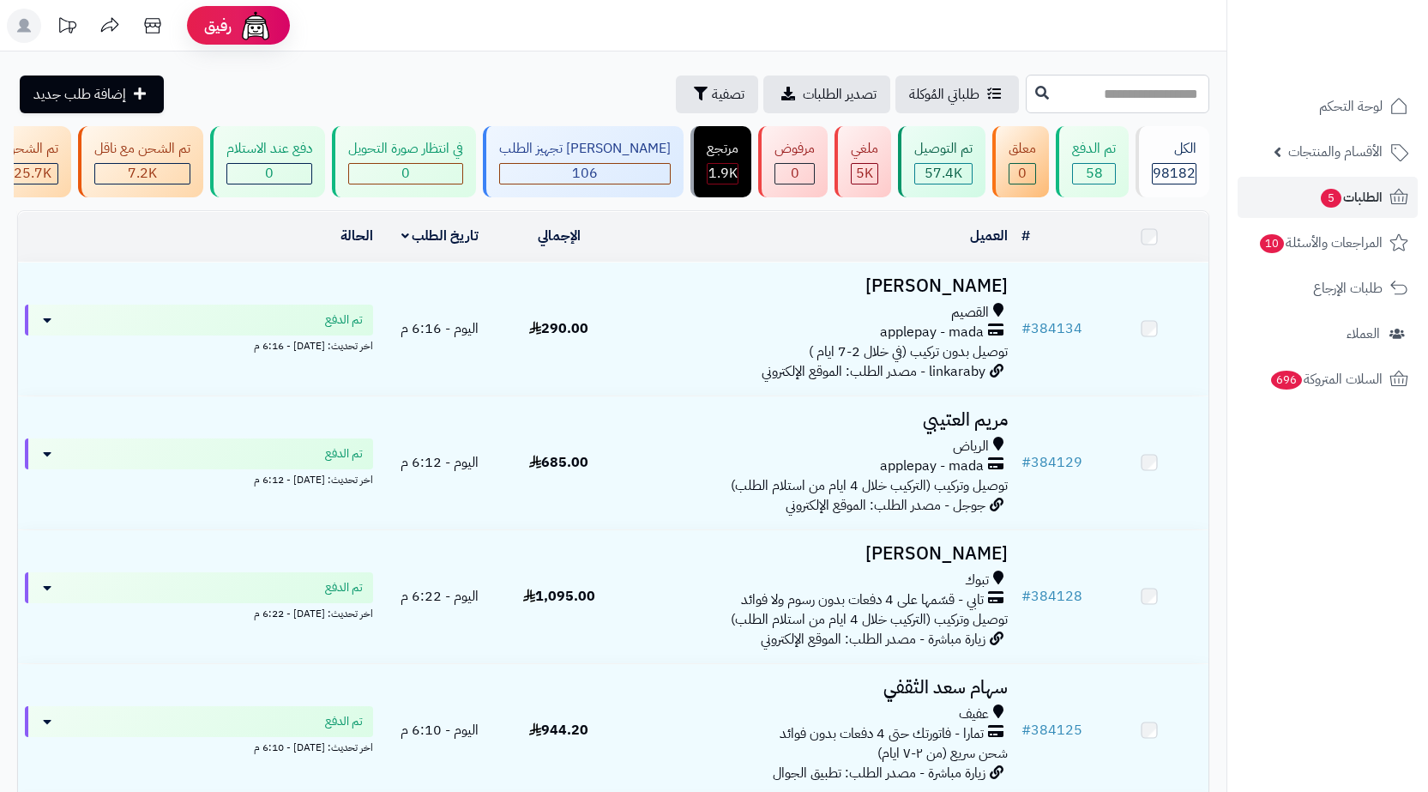
drag, startPoint x: 0, startPoint y: 0, endPoint x: 1153, endPoint y: 95, distance: 1157.3
click at [1153, 95] on input "text" at bounding box center [1118, 94] width 184 height 39
paste input "*********"
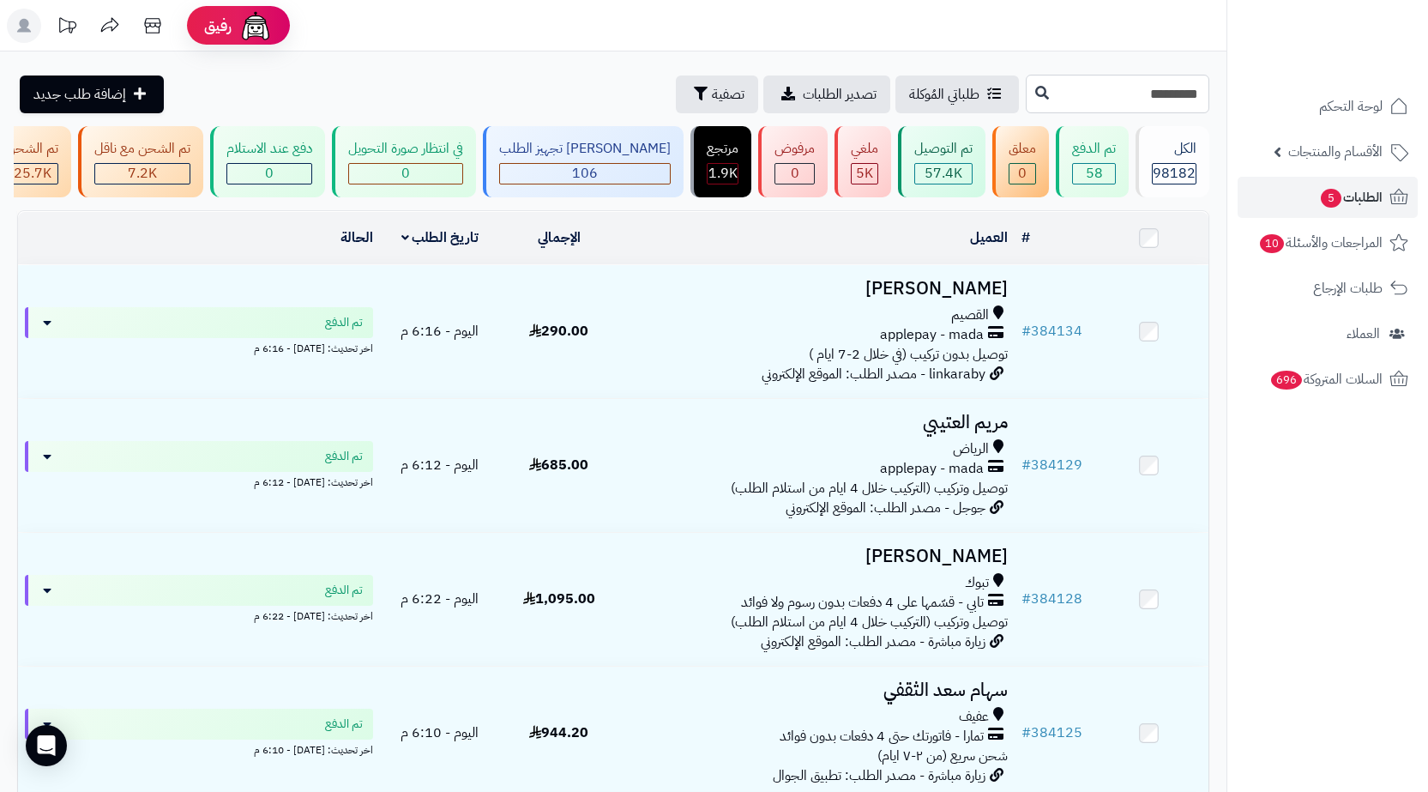
click at [1178, 102] on input "*********" at bounding box center [1118, 94] width 184 height 39
paste input "text"
type input "******"
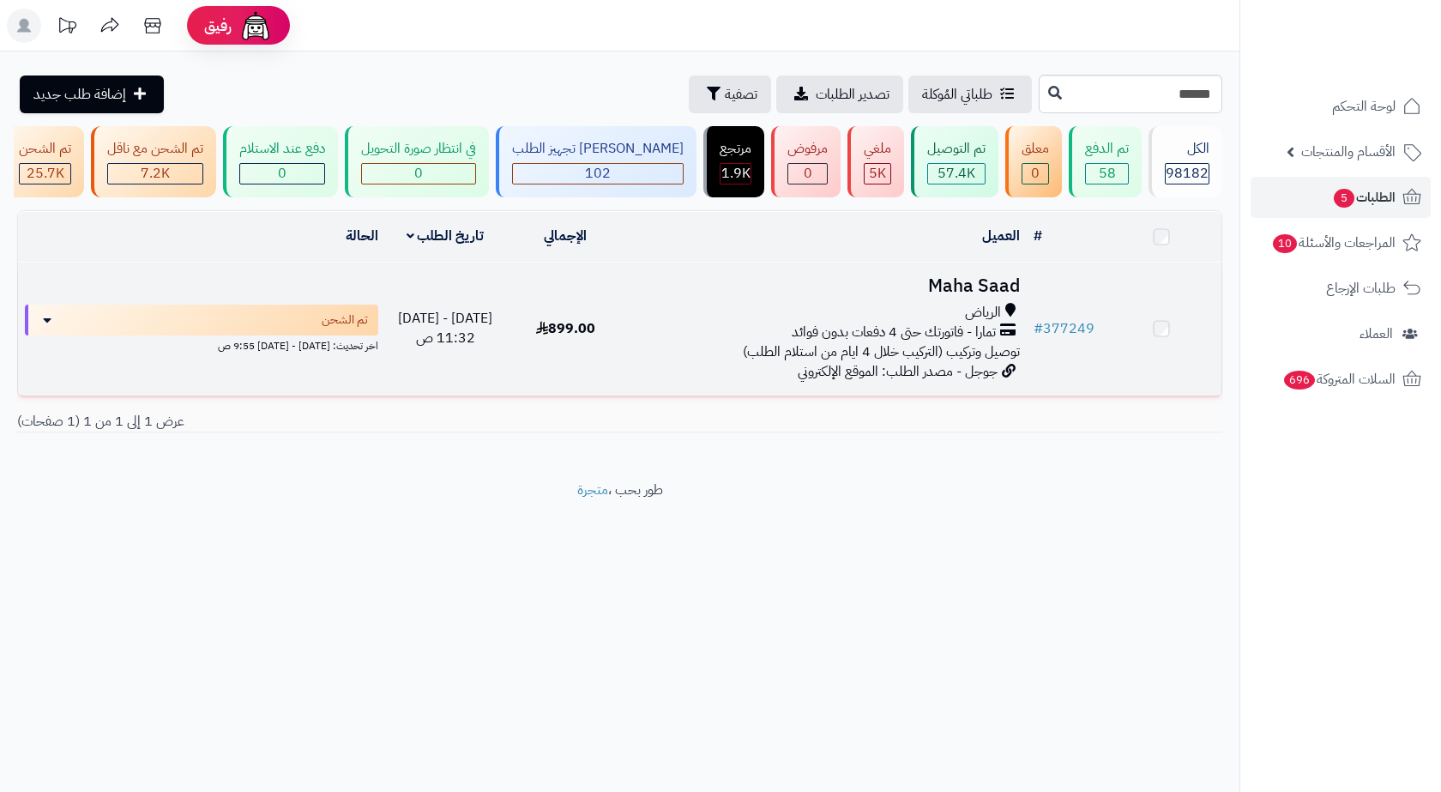
click at [926, 320] on div "الرياض" at bounding box center [826, 313] width 387 height 20
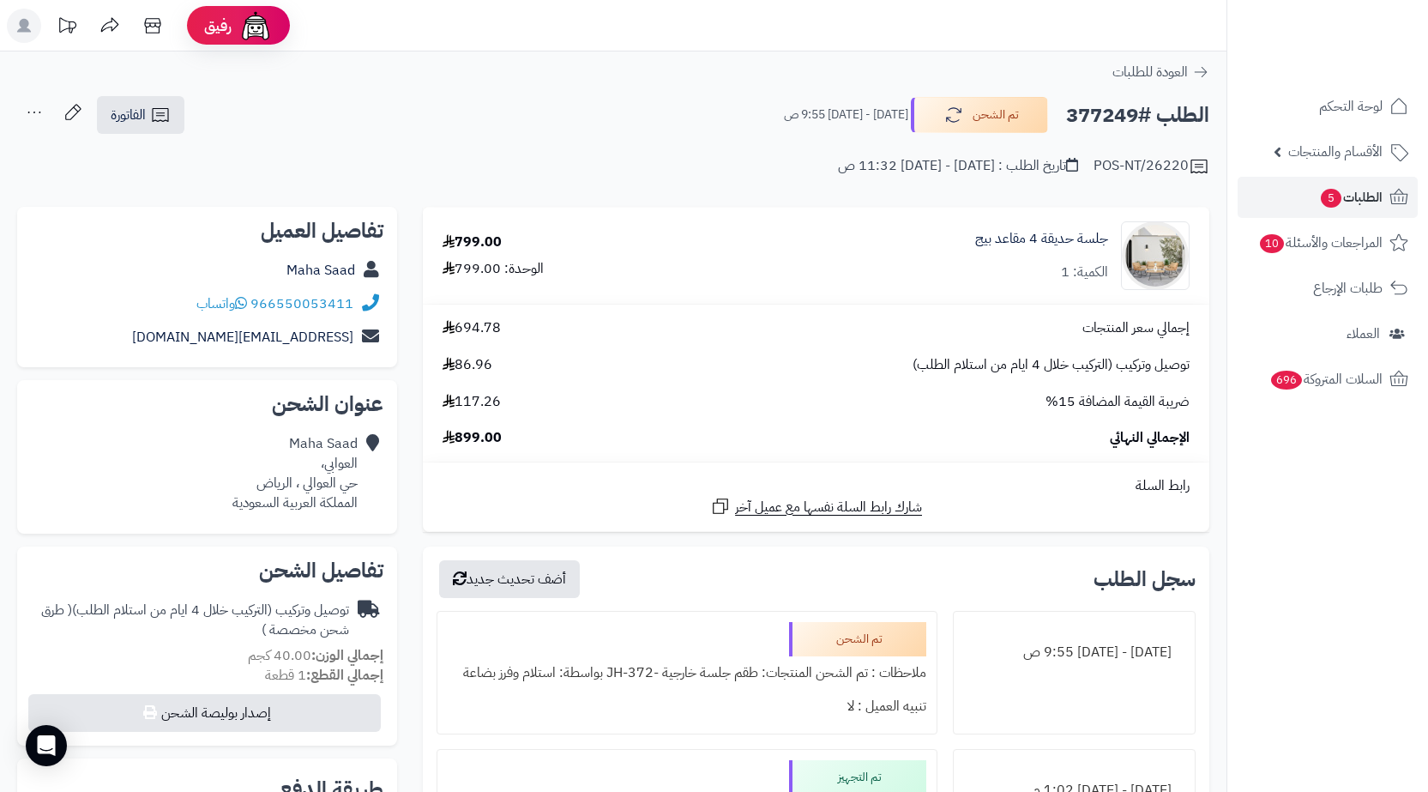
click at [1105, 127] on h2 "الطلب #377249" at bounding box center [1137, 115] width 143 height 35
copy h2 "377249"
click at [297, 477] on div "Maha Saad العوابي، حي العوالي ، الرياض المملكة العربية السعودية" at bounding box center [294, 473] width 125 height 78
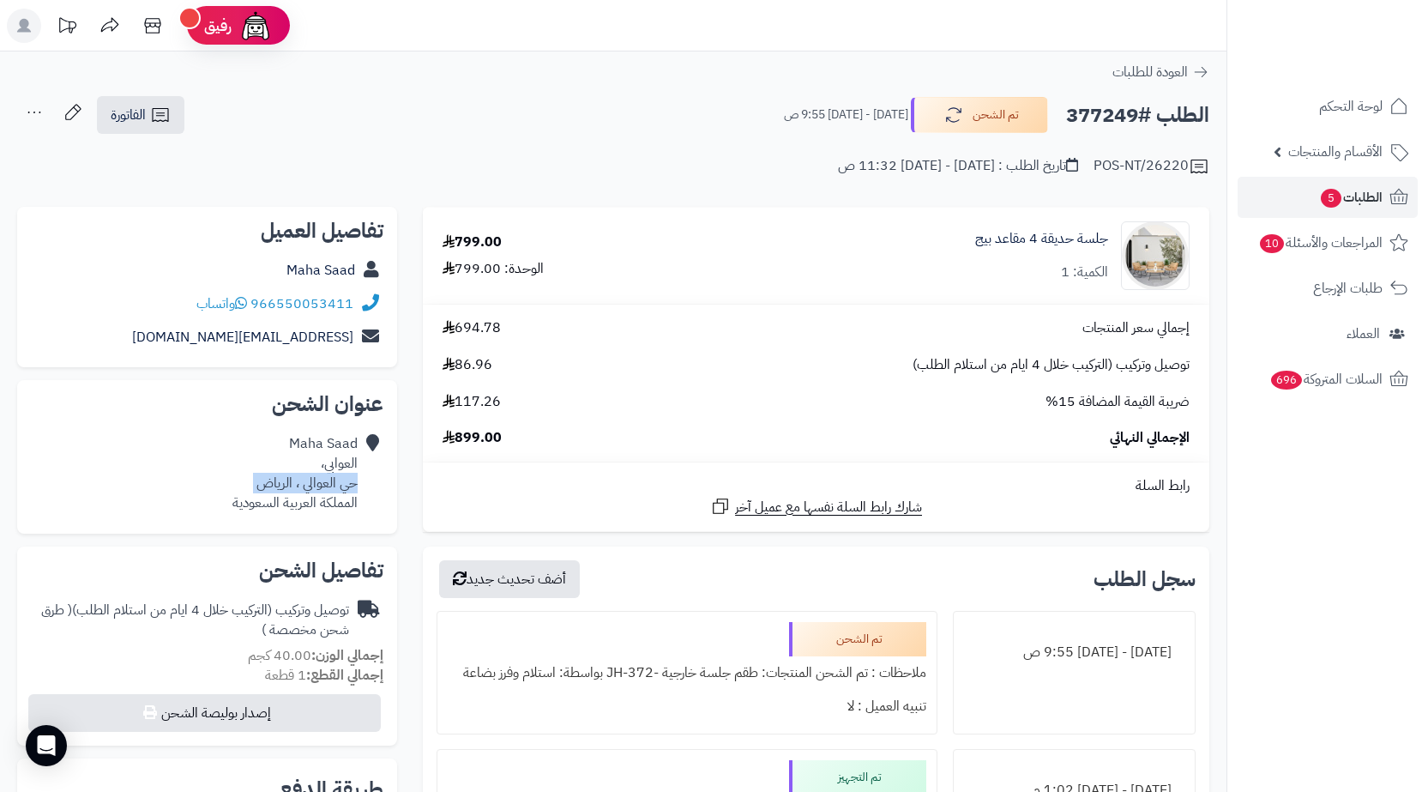
click at [297, 477] on div "Maha Saad العوابي، حي العوالي ، الرياض المملكة العربية السعودية" at bounding box center [294, 473] width 125 height 78
copy div "حي العوالي ، الرياض"
click at [166, 110] on icon at bounding box center [160, 115] width 21 height 21
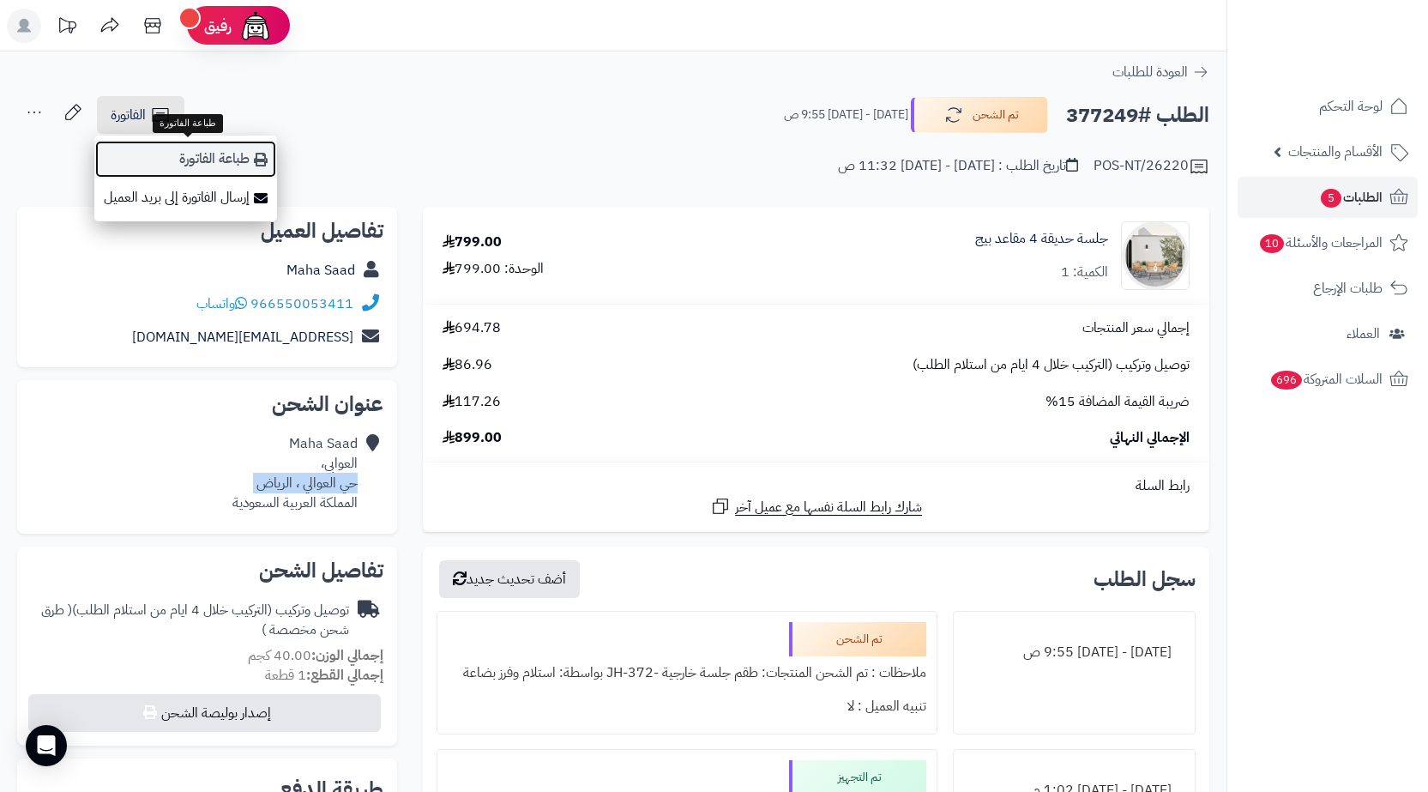
click at [178, 157] on link "طباعة الفاتورة" at bounding box center [185, 159] width 183 height 39
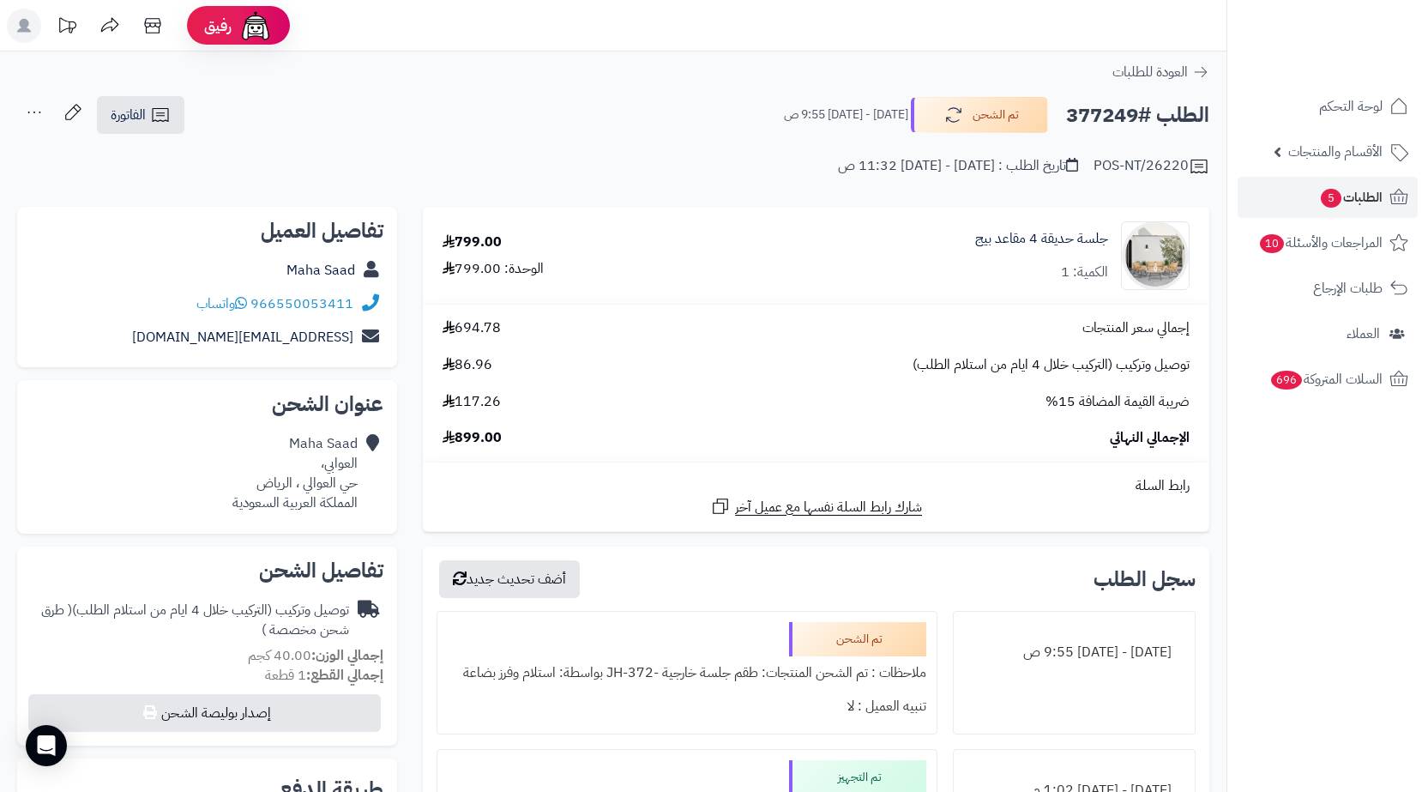
click at [1105, 123] on h2 "الطلب #377249" at bounding box center [1137, 115] width 143 height 35
copy h2 "377249"
click at [1319, 190] on span "الطلبات 5" at bounding box center [1350, 197] width 63 height 24
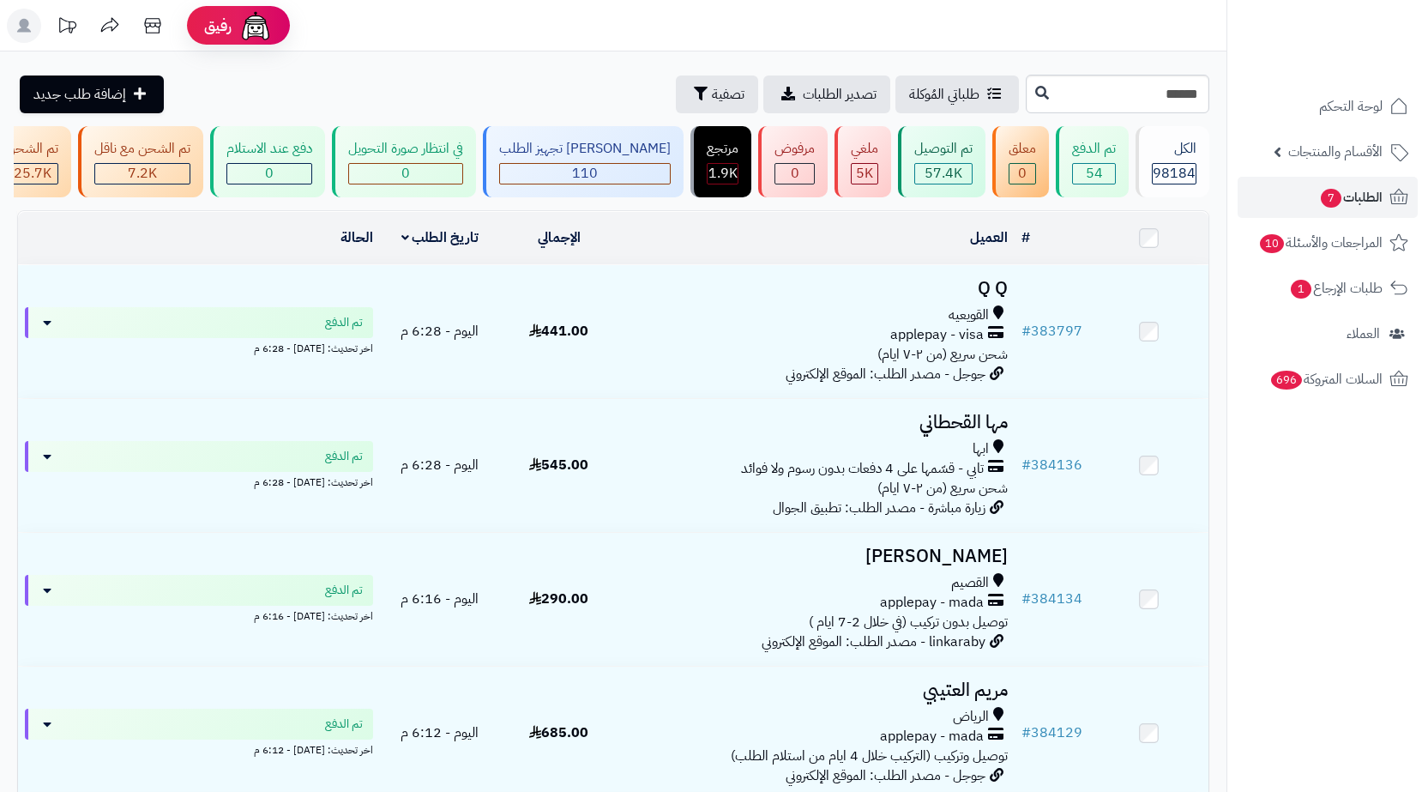
type input "******"
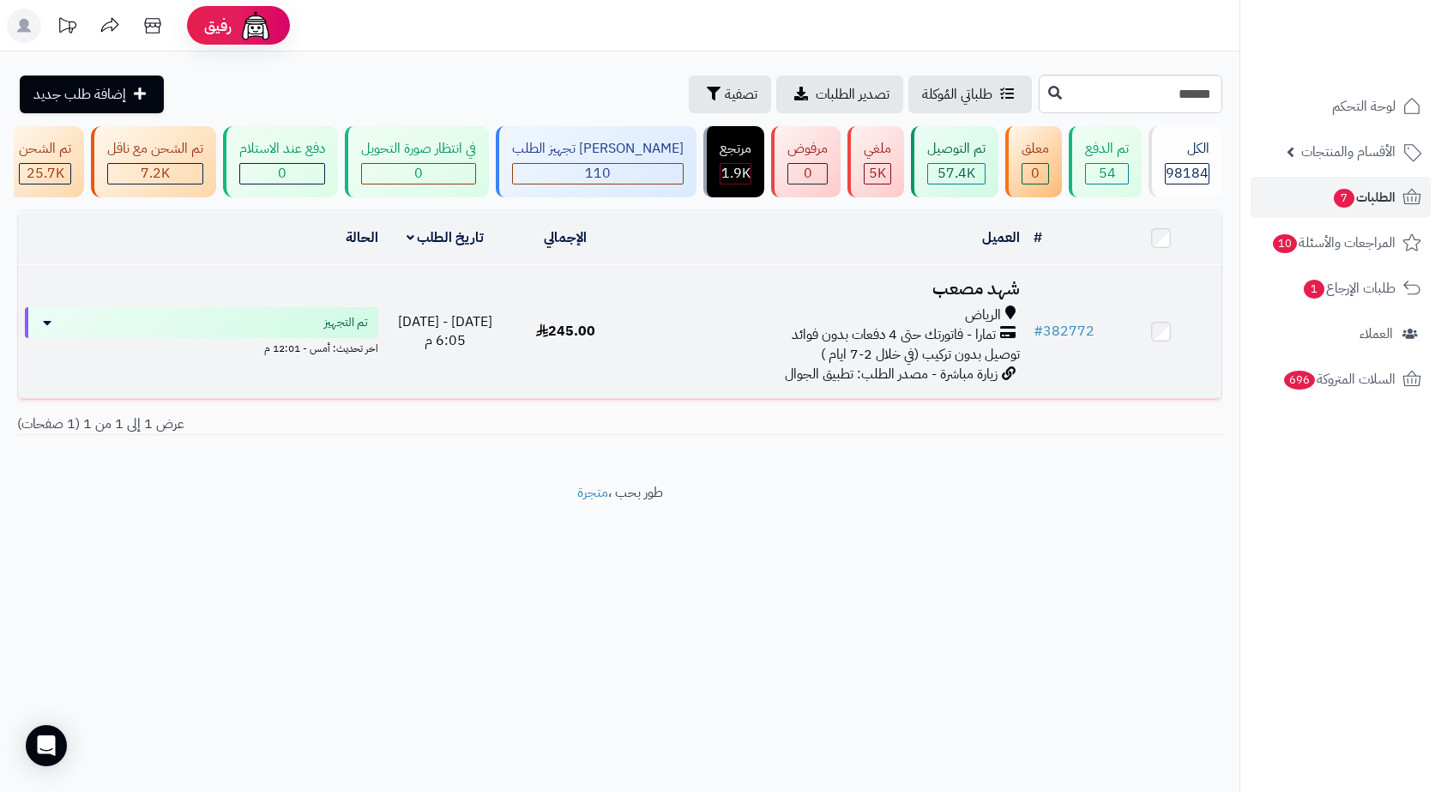
click at [856, 298] on h3 "شهد مصعب" at bounding box center [826, 289] width 387 height 20
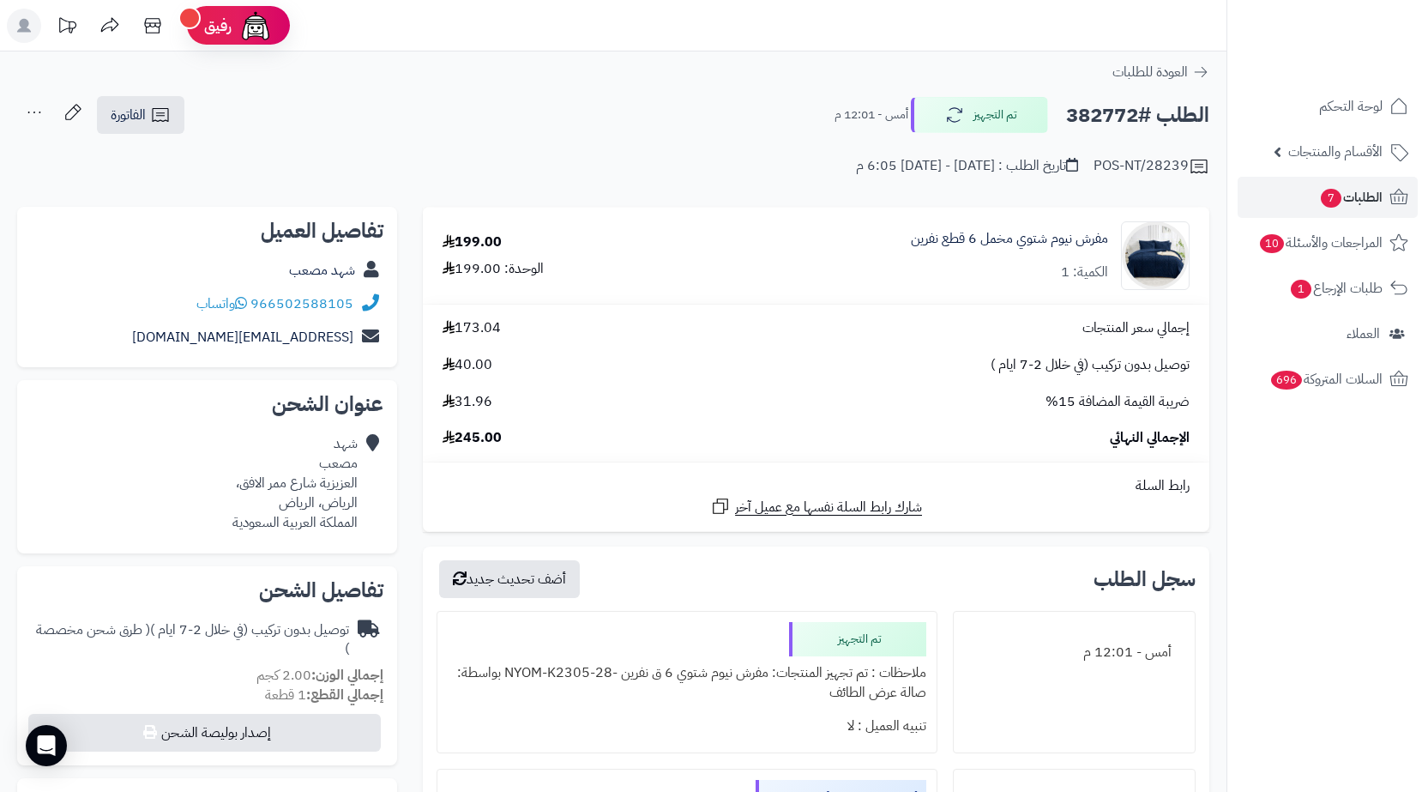
click at [714, 114] on div "الطلب #382772 تم التجهيز أمس - 12:01 م الفاتورة طباعة الفاتورة إرسال الفاتورة إ…" at bounding box center [613, 115] width 1192 height 40
click at [1104, 117] on h2 "الطلب #382772" at bounding box center [1137, 115] width 143 height 35
copy h2 "382772"
click at [145, 111] on span "الفاتورة" at bounding box center [128, 115] width 35 height 21
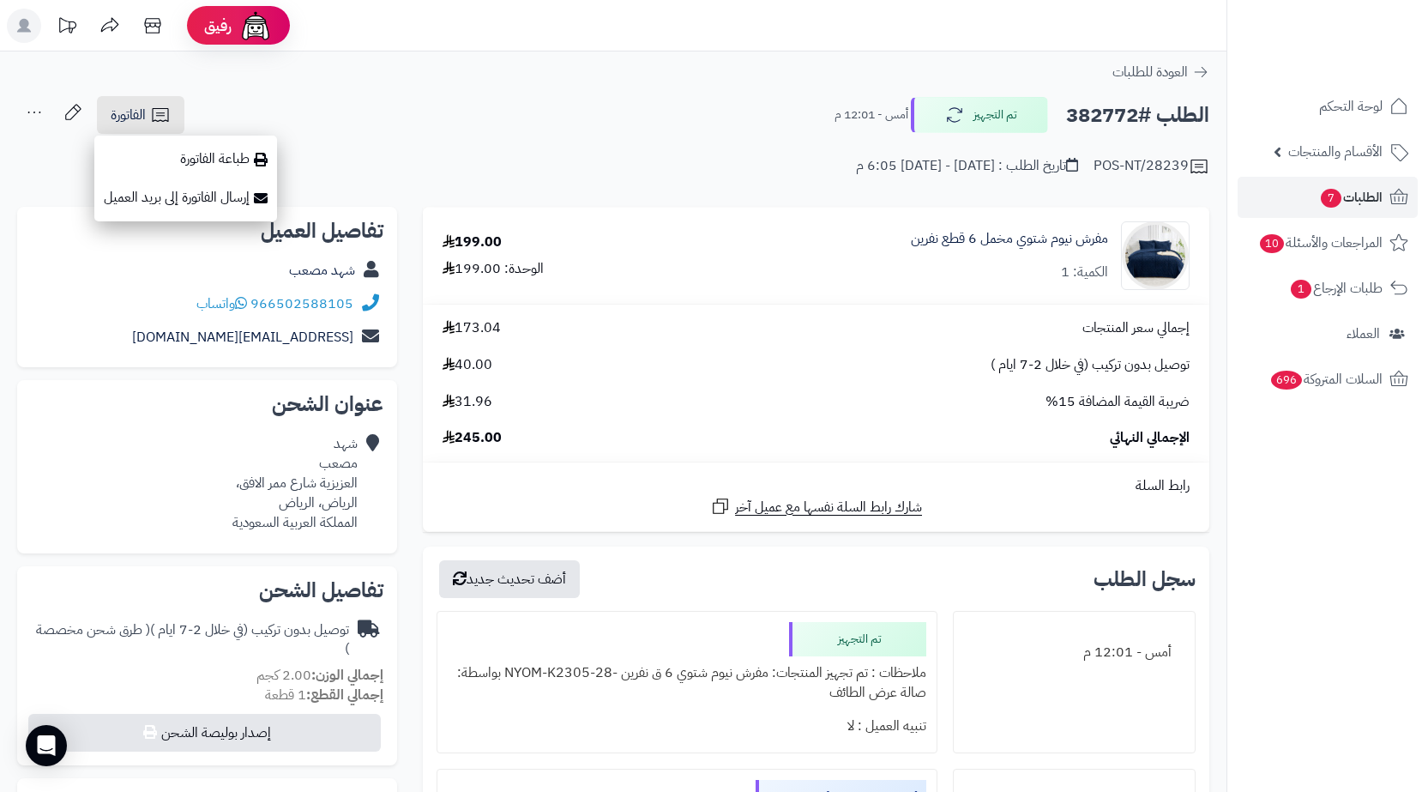
click at [379, 112] on div "الطلب #382772 تم التجهيز أمس - 12:01 م الفاتورة طباعة الفاتورة إرسال الفاتورة إ…" at bounding box center [613, 115] width 1192 height 40
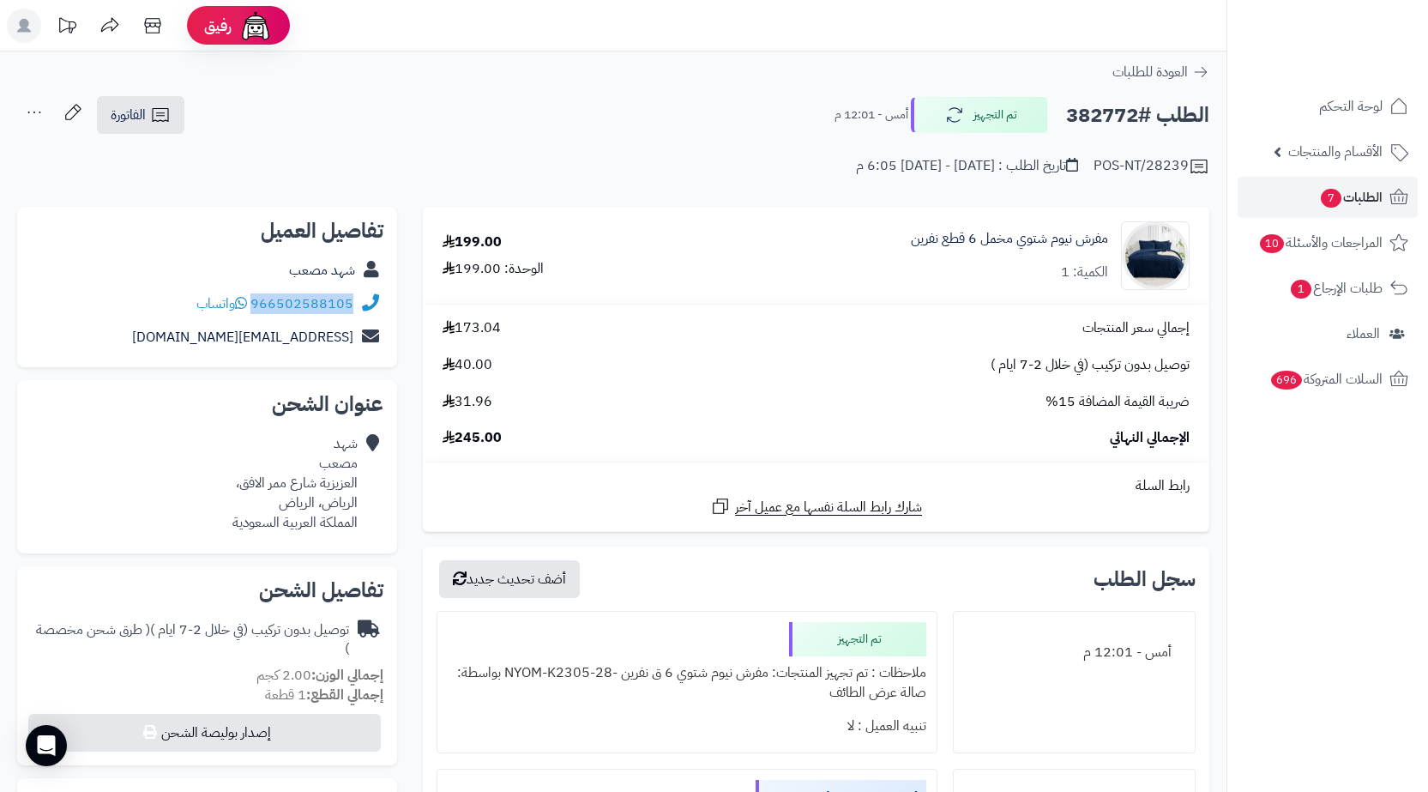
drag, startPoint x: 363, startPoint y: 307, endPoint x: 257, endPoint y: 317, distance: 106.0
click at [257, 317] on div "966502588105 واتساب" at bounding box center [207, 303] width 352 height 33
copy div "966502588105"
click at [1375, 202] on span "الطلبات 7" at bounding box center [1350, 197] width 63 height 24
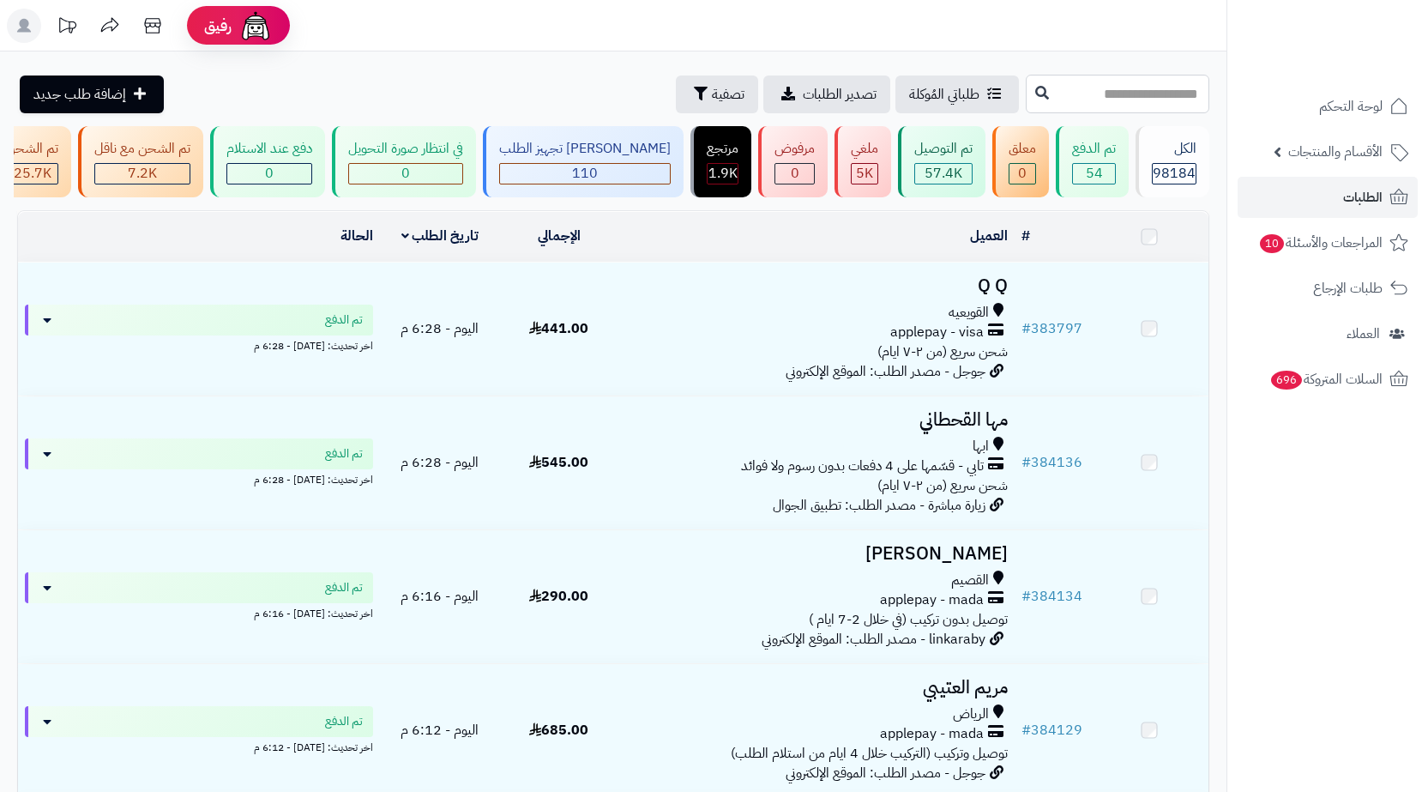
click at [1147, 102] on input "text" at bounding box center [1118, 94] width 184 height 39
paste input "******"
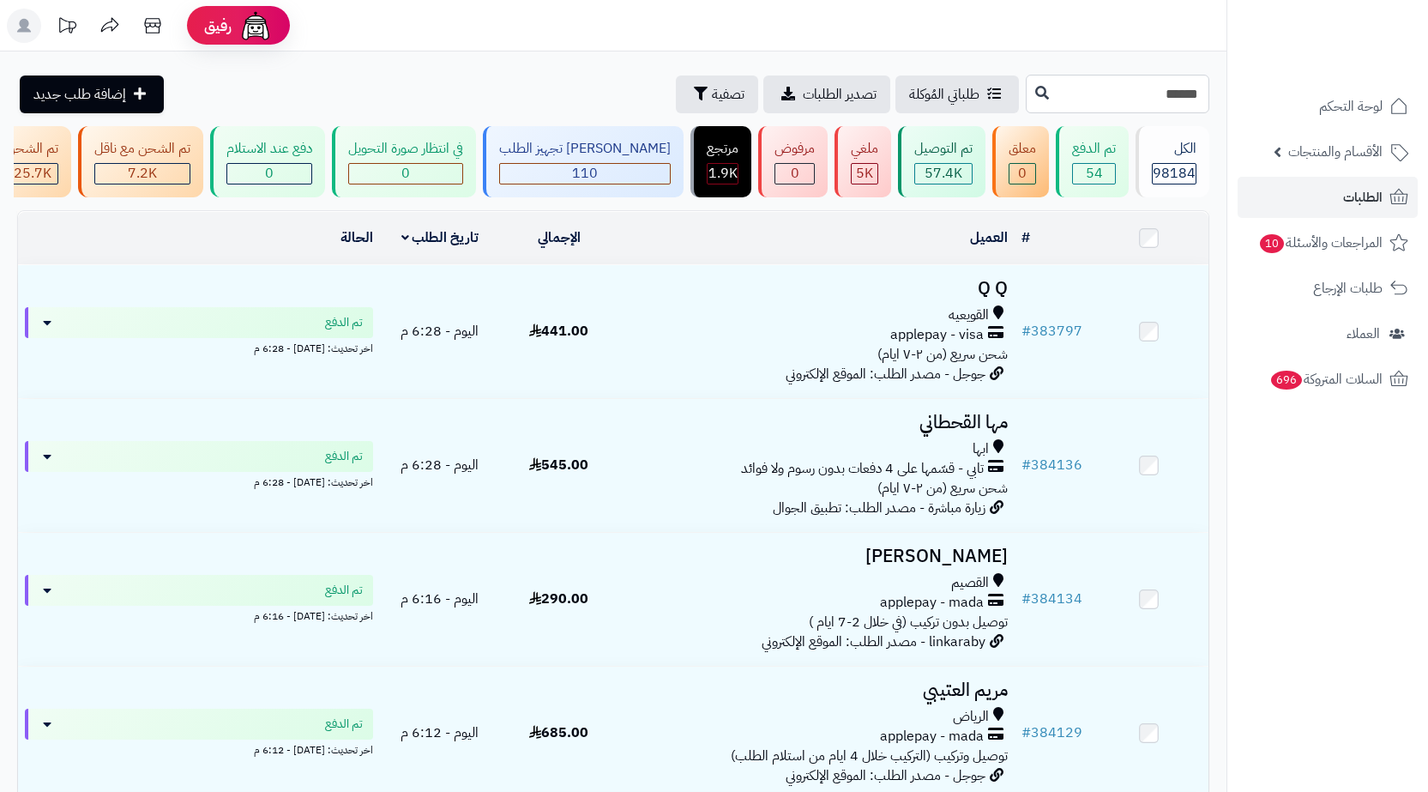
type input "******"
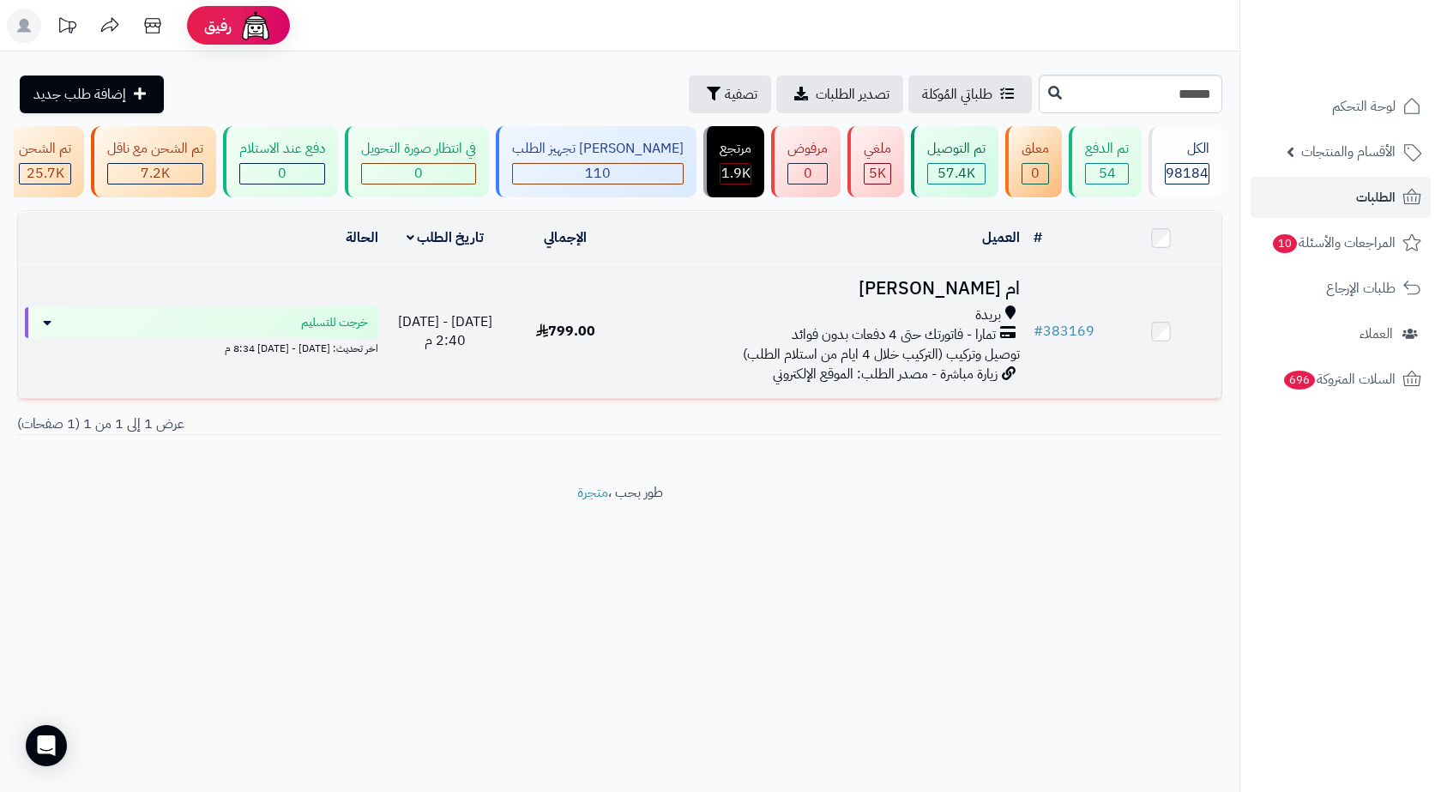
click at [927, 325] on div "بريدة" at bounding box center [826, 315] width 387 height 20
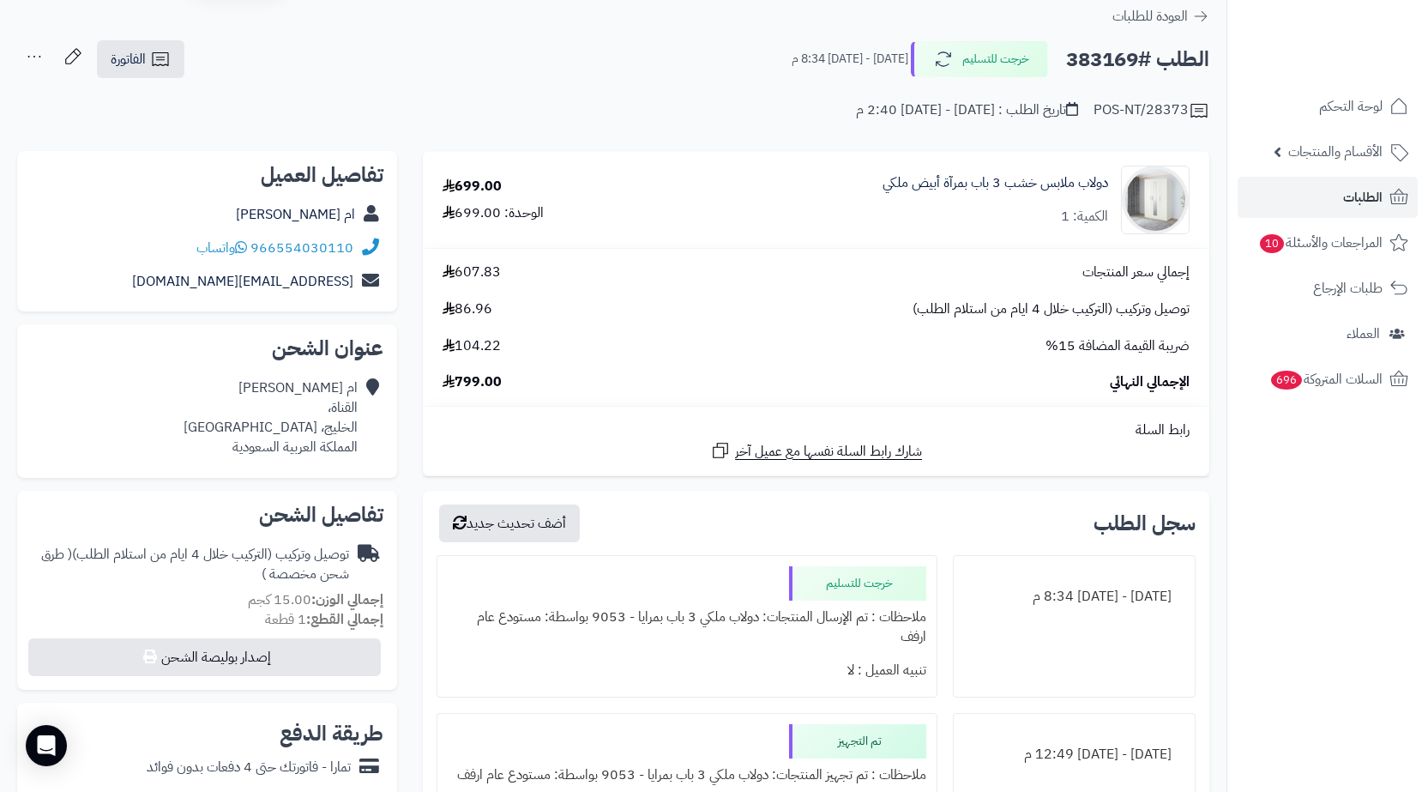
scroll to position [86, 0]
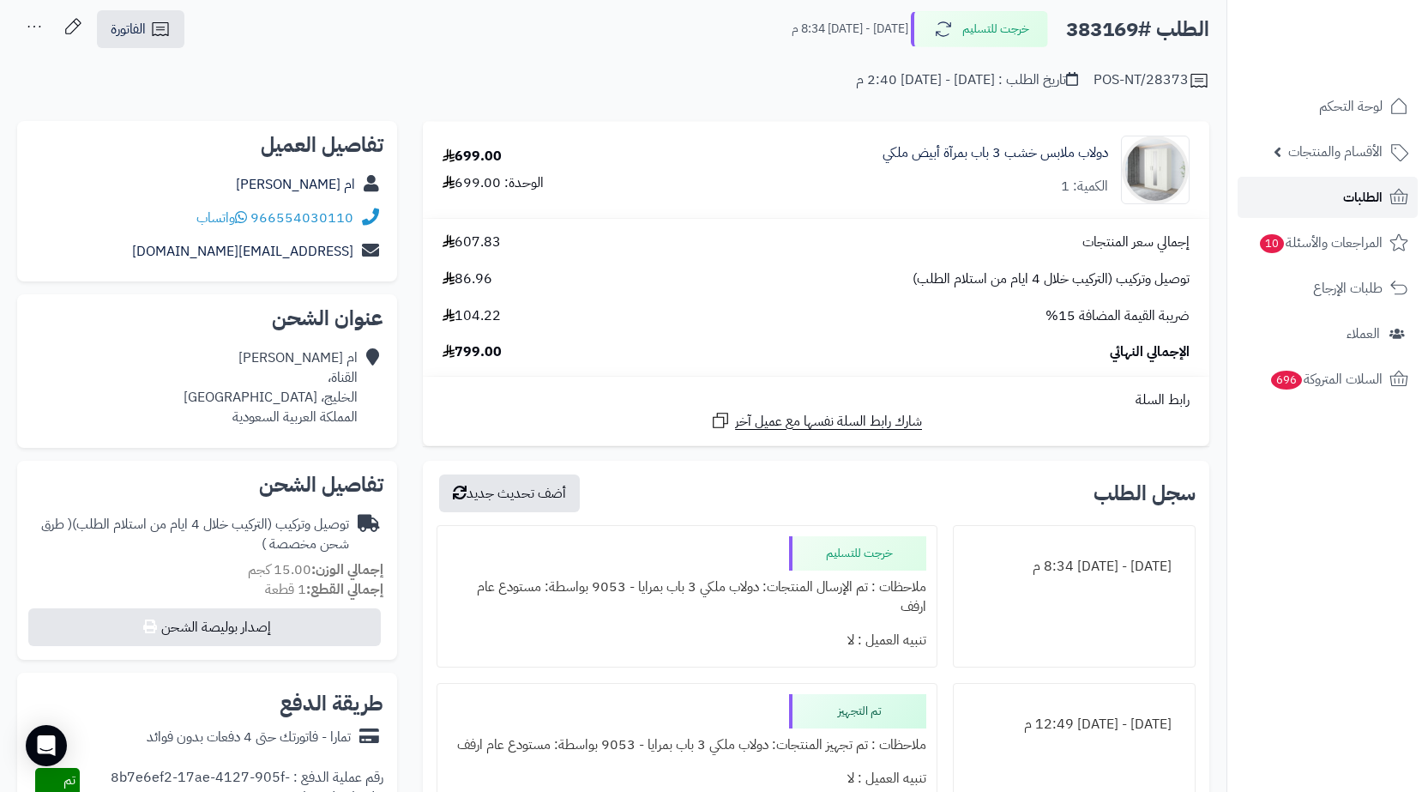
click at [1316, 180] on link "الطلبات" at bounding box center [1327, 197] width 180 height 41
click at [1335, 194] on link "الطلبات" at bounding box center [1327, 197] width 180 height 41
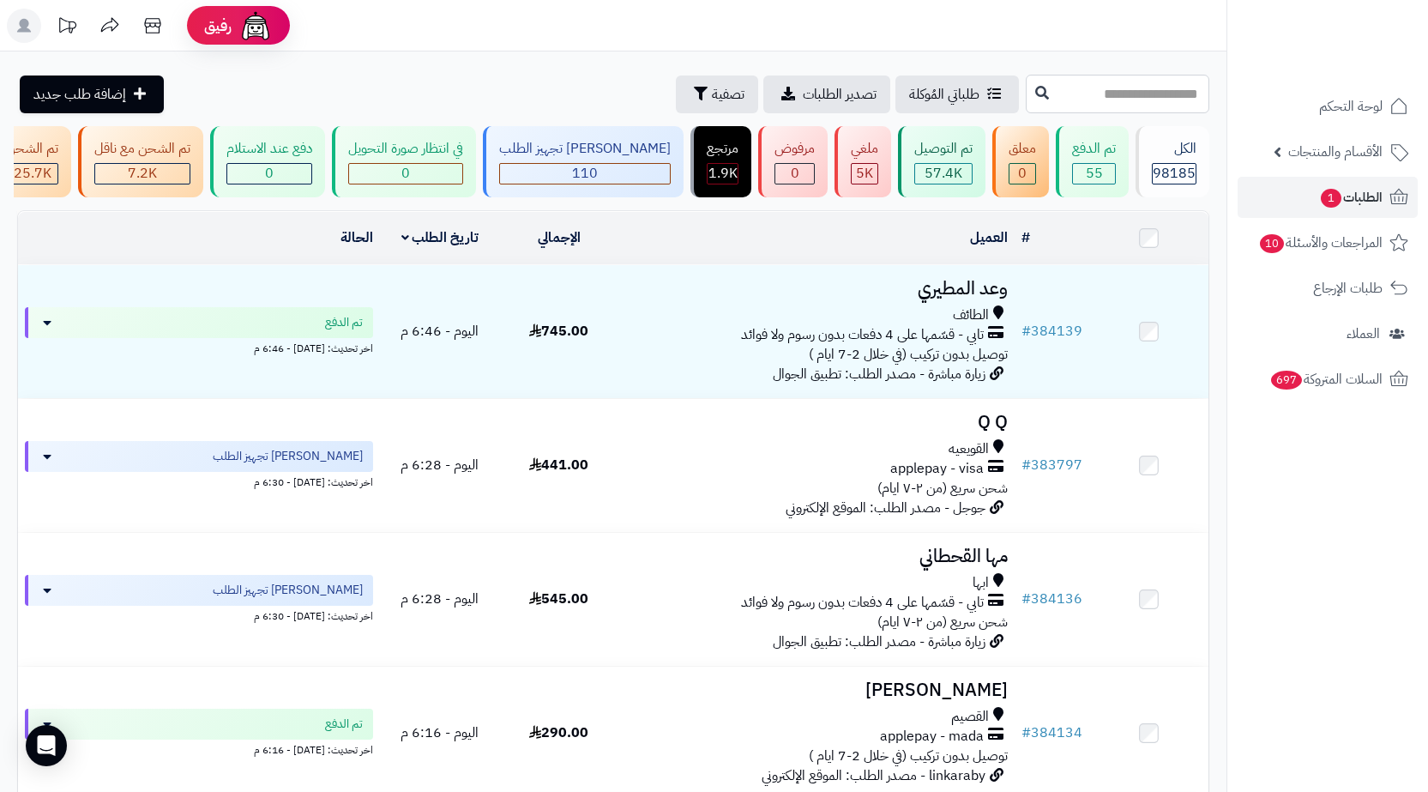
click at [1142, 96] on input "text" at bounding box center [1118, 94] width 184 height 39
paste input "******"
type input "******"
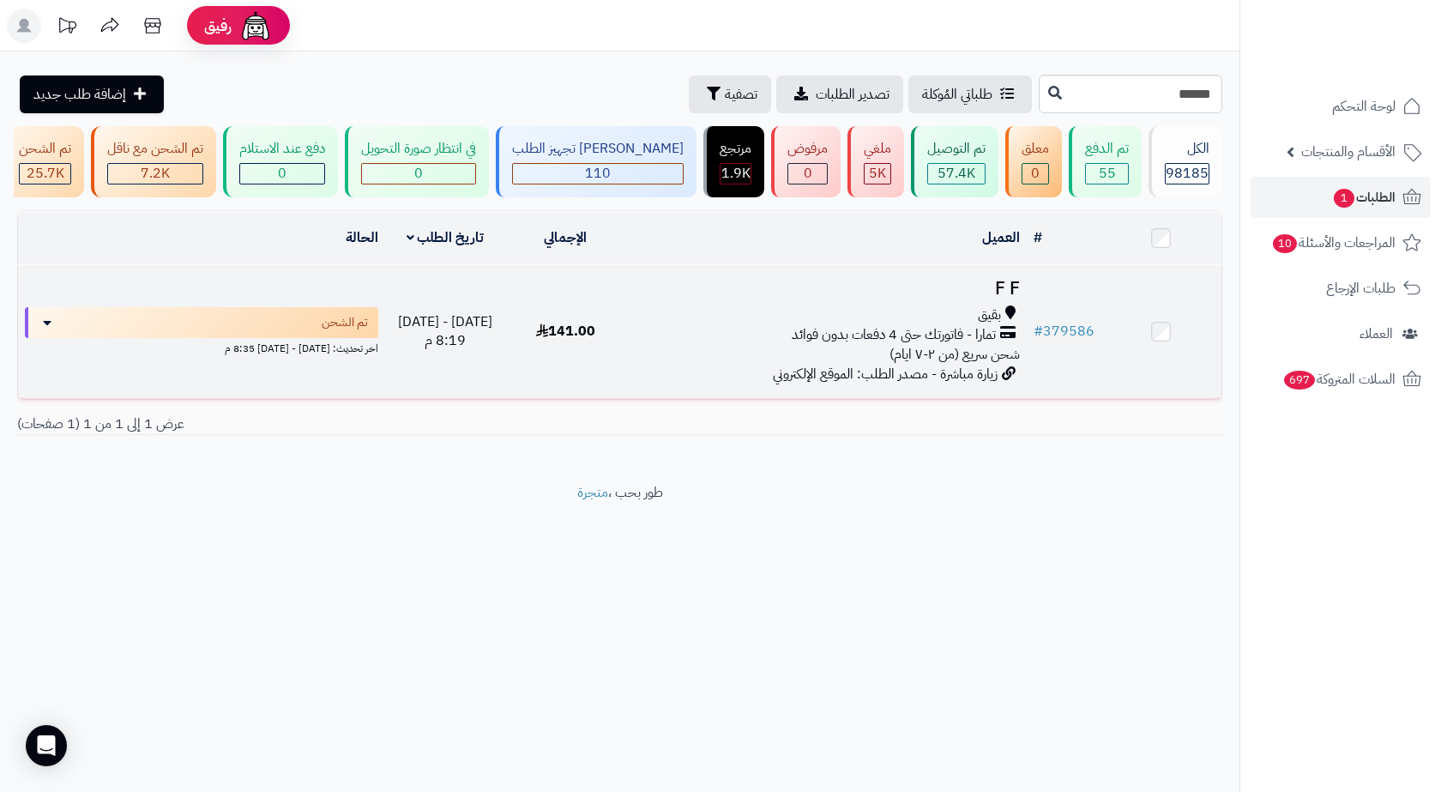
click at [710, 310] on td "F F بقيق‎ تمارا - فاتورتك حتى 4 دفعات بدون فوائد شحن سريع (من ٢-٧ ايام) زيارة م…" at bounding box center [826, 331] width 400 height 133
click at [839, 325] on div "بقيق‎" at bounding box center [826, 315] width 387 height 20
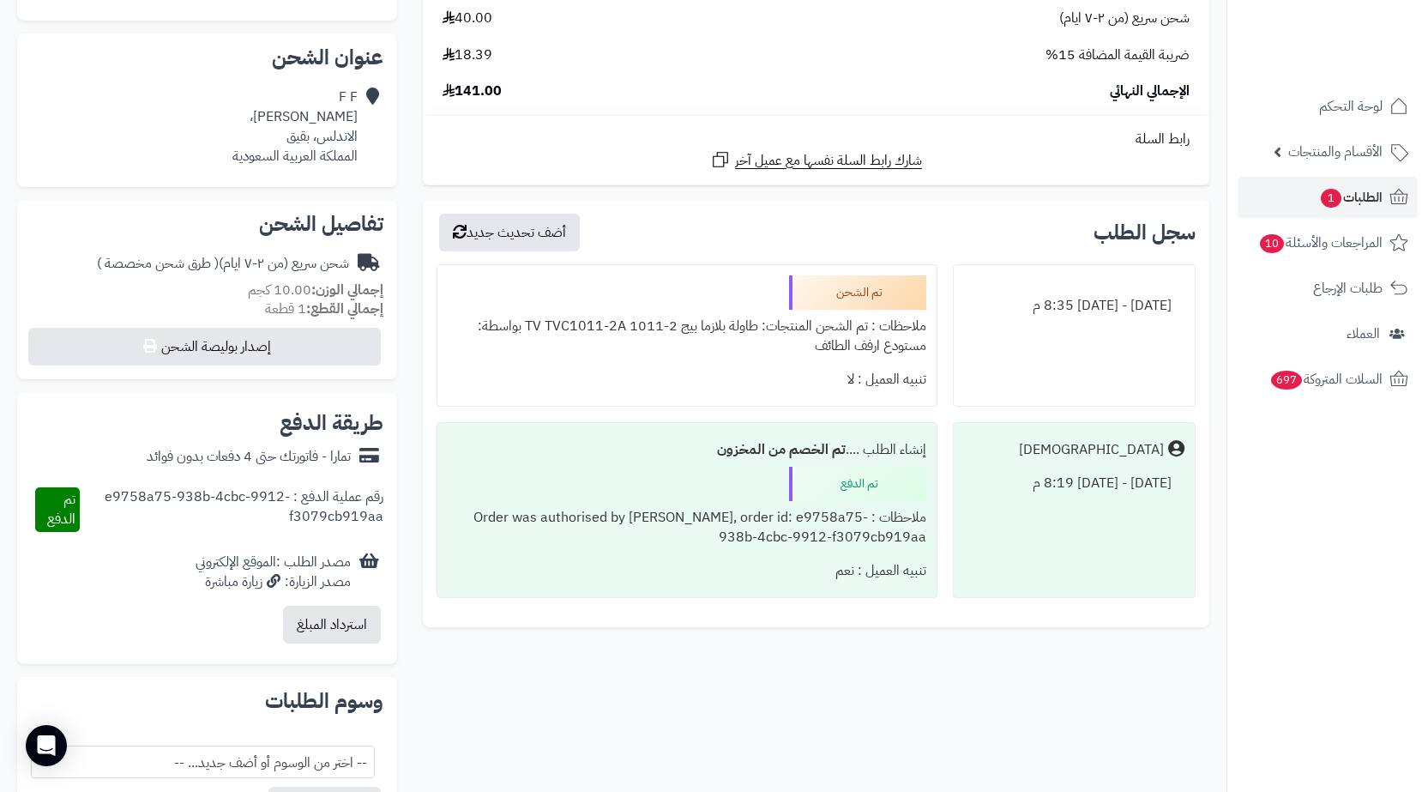
scroll to position [86, 0]
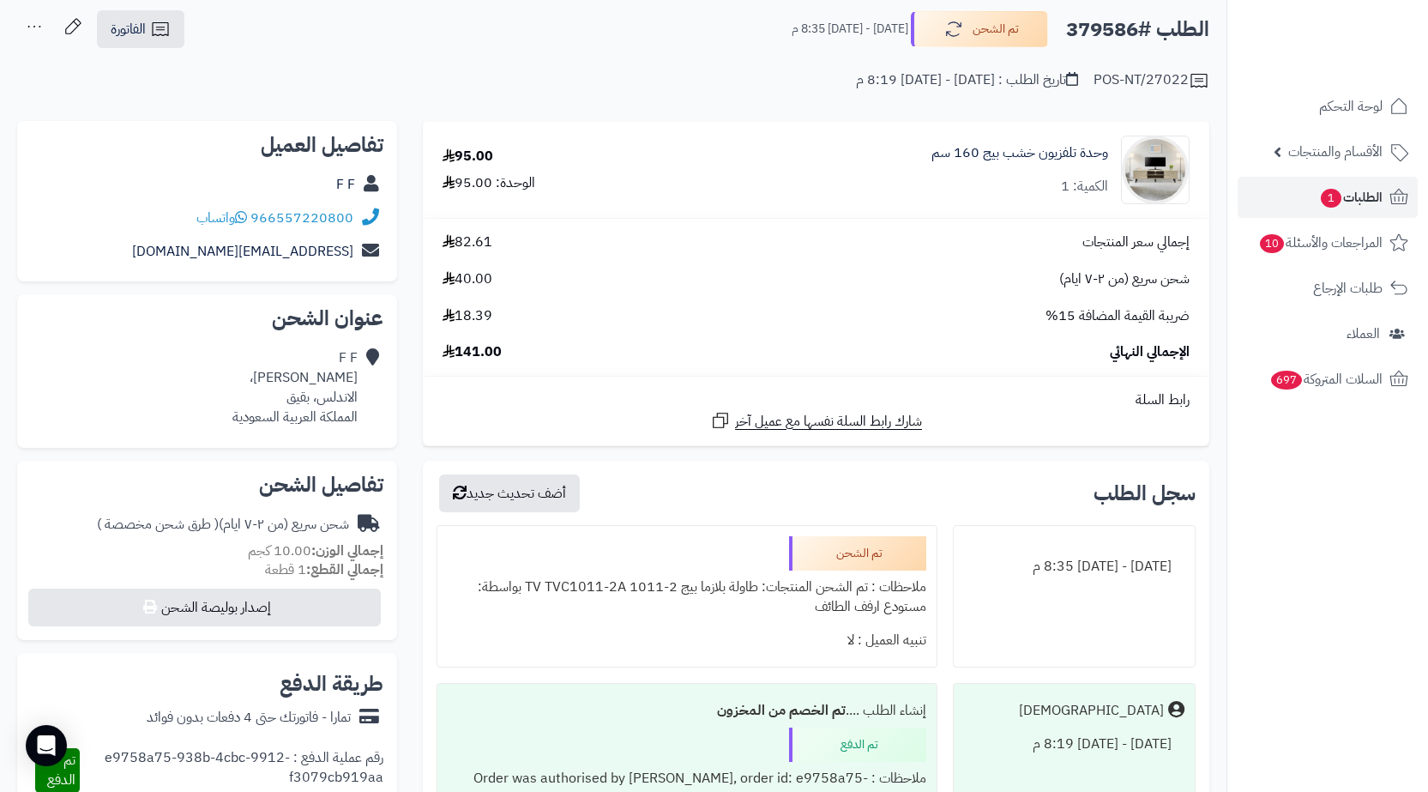
click at [310, 184] on div "F F" at bounding box center [207, 184] width 352 height 33
click at [523, 76] on div "POS-NT/27022 تاريخ الطلب : الجمعة - ٢٦ سبتمبر ٢٠٢٥ - 8:19 م" at bounding box center [613, 70] width 1192 height 41
drag, startPoint x: 288, startPoint y: 221, endPoint x: 350, endPoint y: 185, distance: 71.5
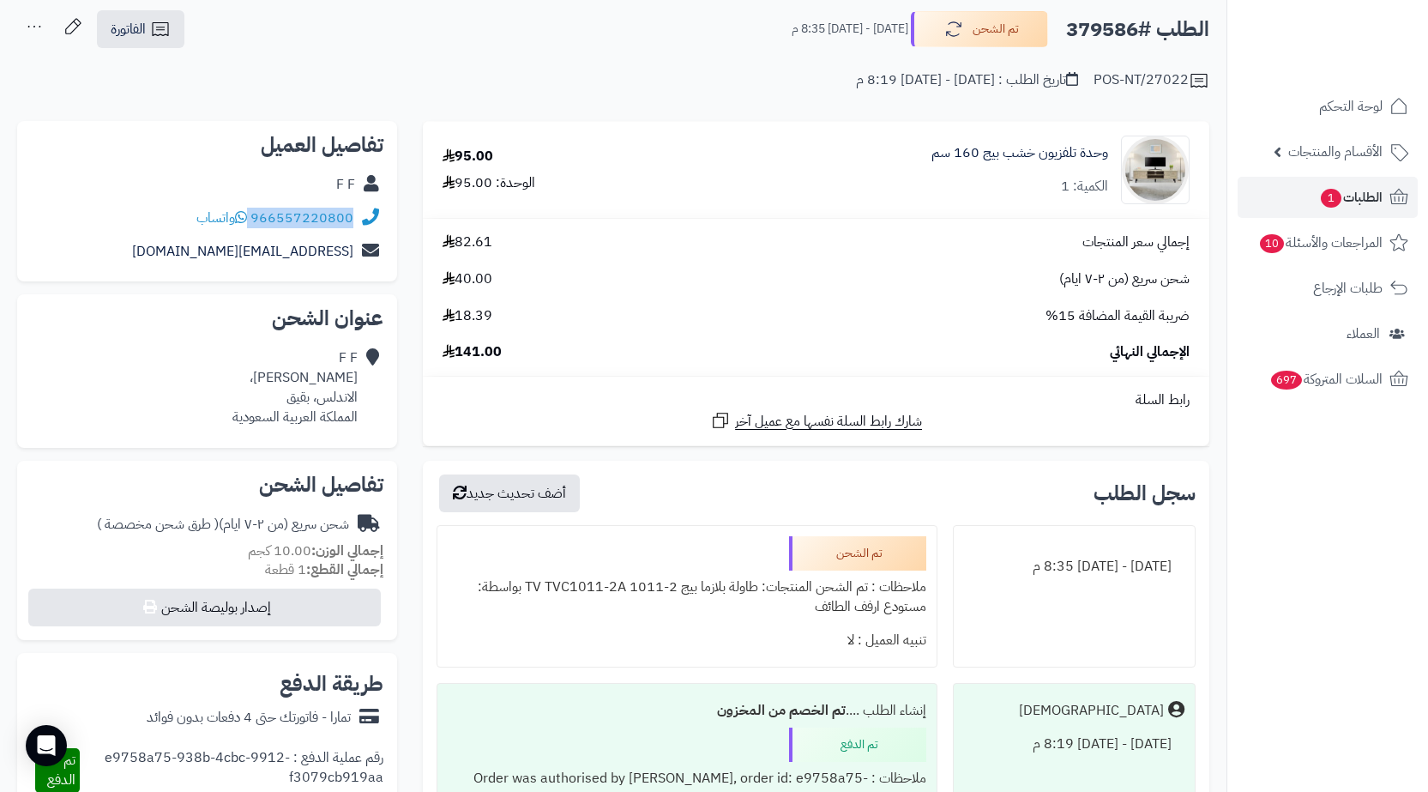
click at [246, 229] on div "966557220800 واتساب" at bounding box center [207, 218] width 352 height 33
copy div "966557220800"
click at [1385, 196] on link "الطلبات 1" at bounding box center [1327, 197] width 180 height 41
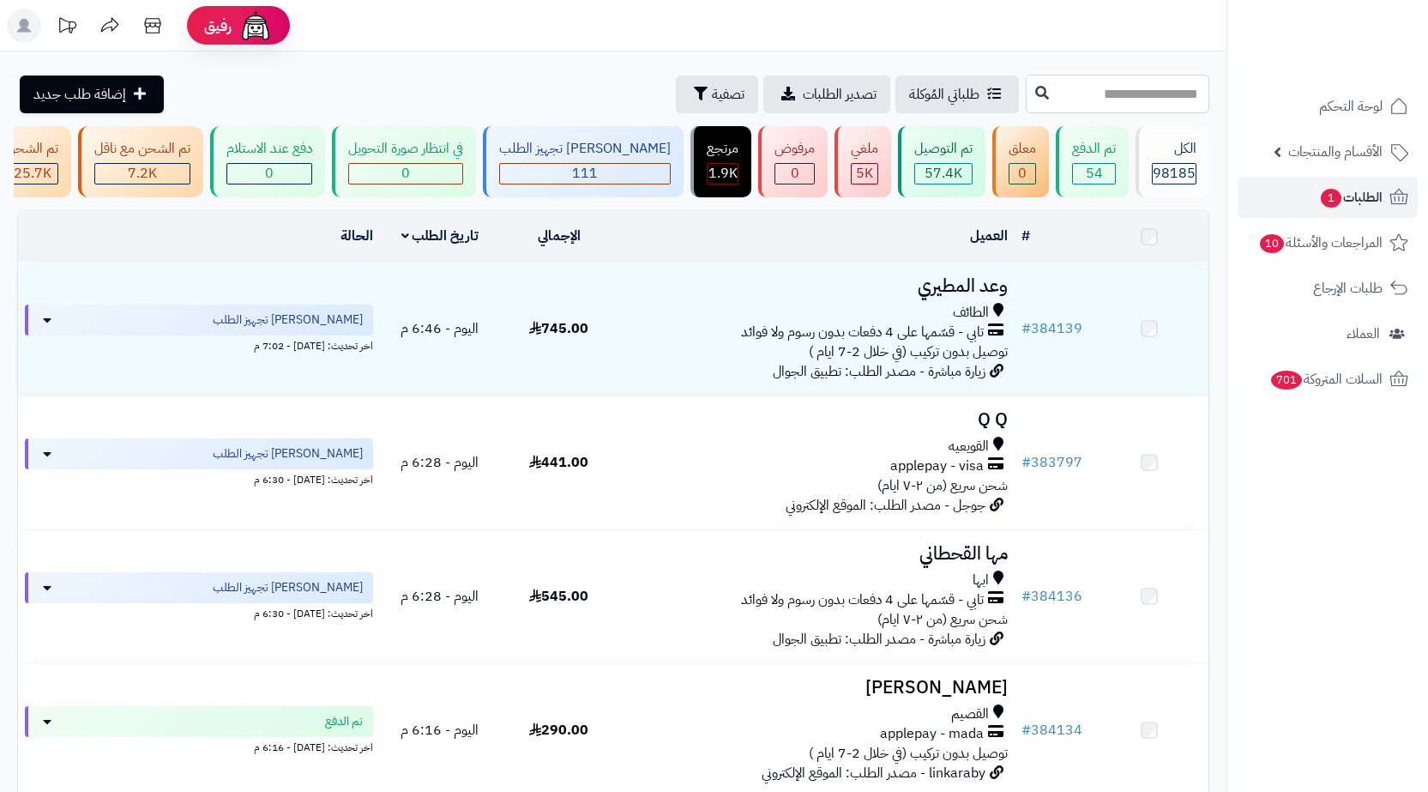
drag, startPoint x: 0, startPoint y: 0, endPoint x: 1184, endPoint y: 75, distance: 1186.7
click at [1182, 75] on input "text" at bounding box center [1118, 94] width 184 height 39
paste input "******"
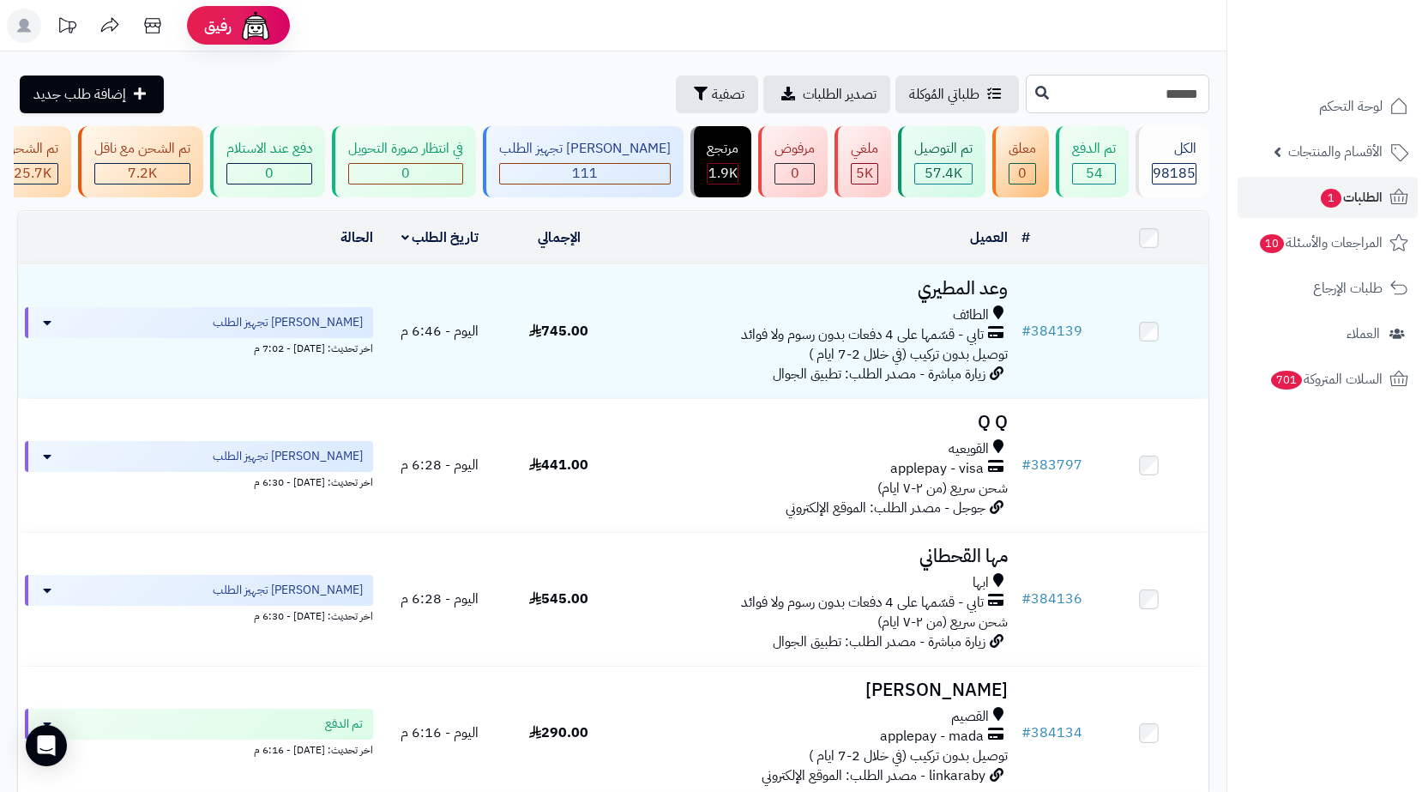
type input "******"
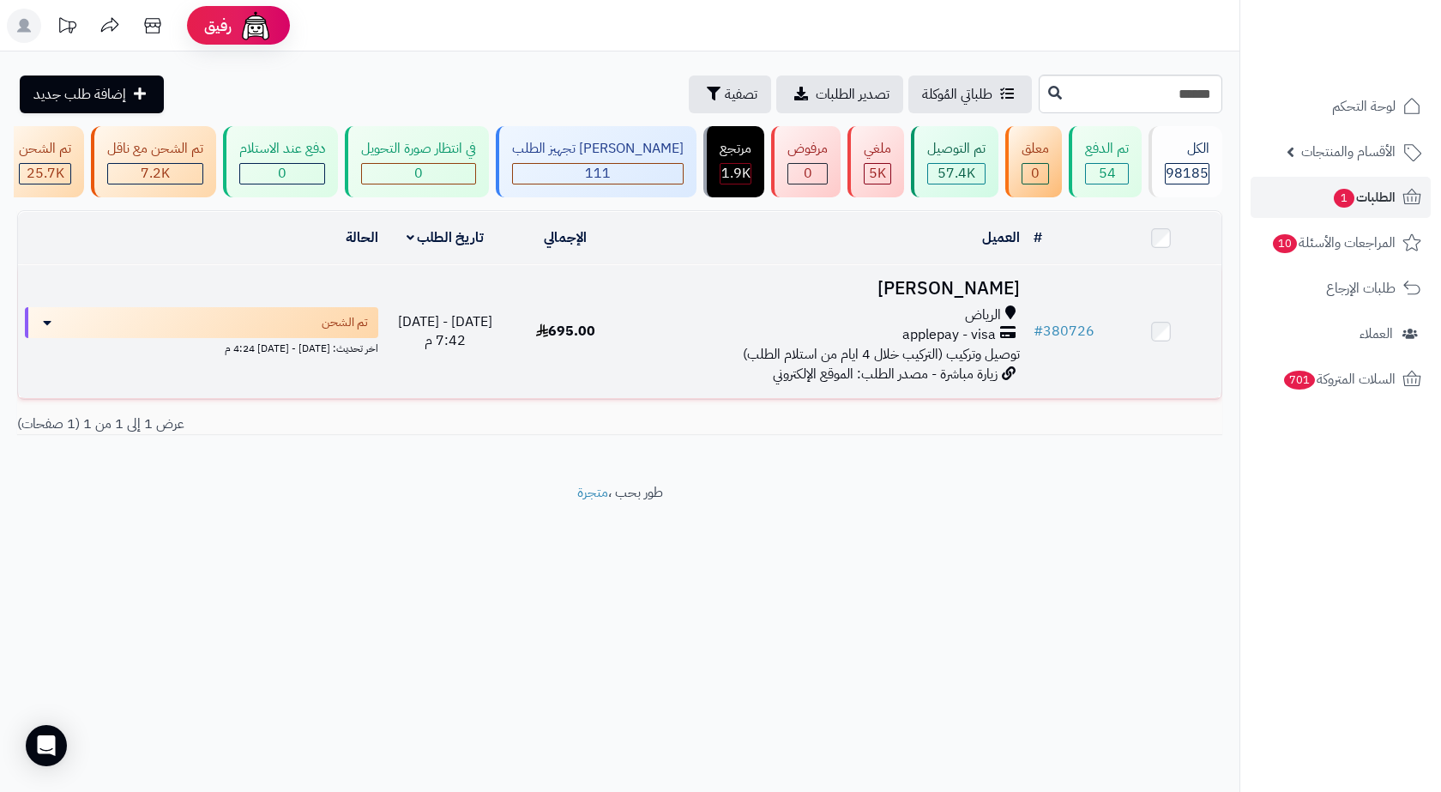
click at [621, 393] on td "695.00" at bounding box center [565, 331] width 120 height 133
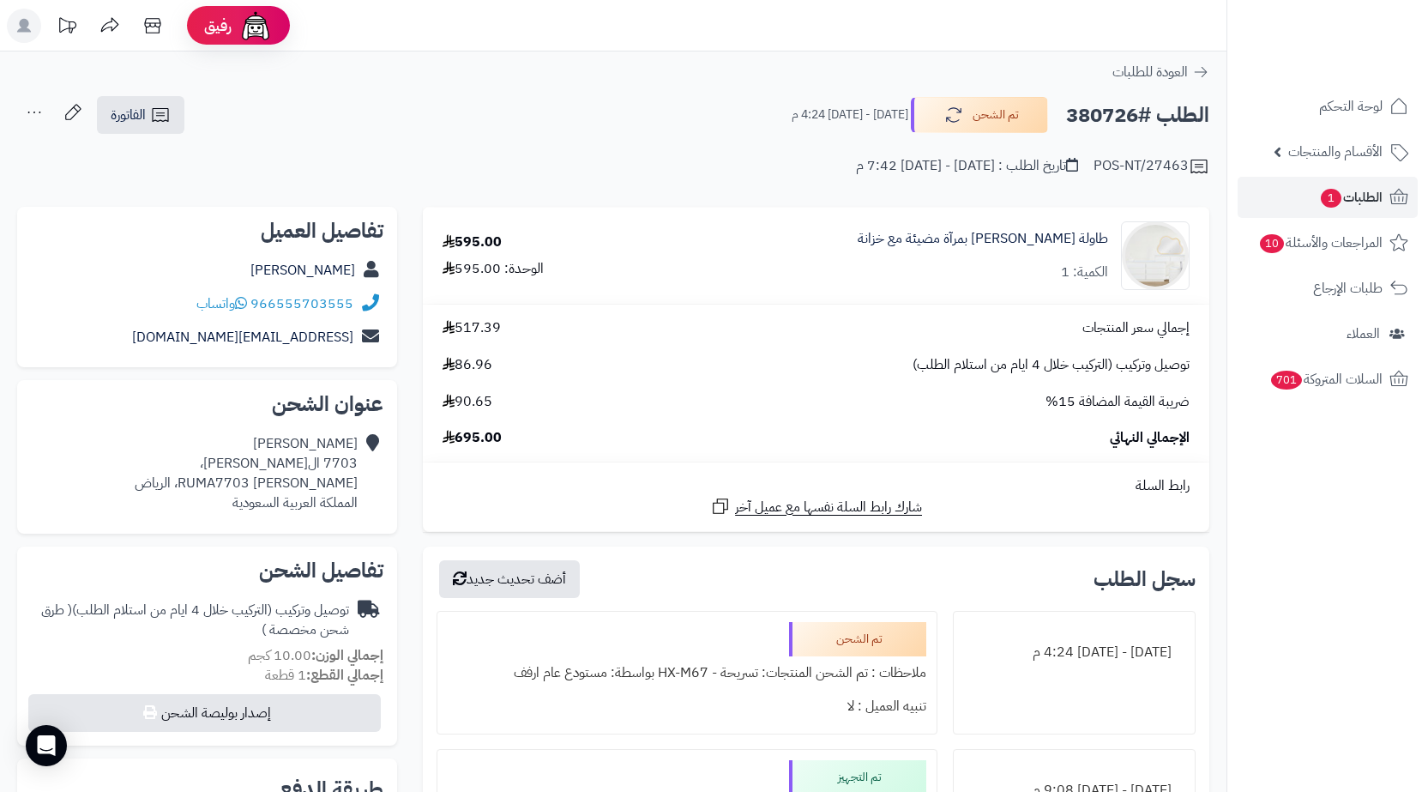
click at [1102, 114] on h2 "الطلب #380726" at bounding box center [1137, 115] width 143 height 35
copy h2 "380726"
click at [1381, 185] on span "الطلبات 1" at bounding box center [1350, 197] width 63 height 24
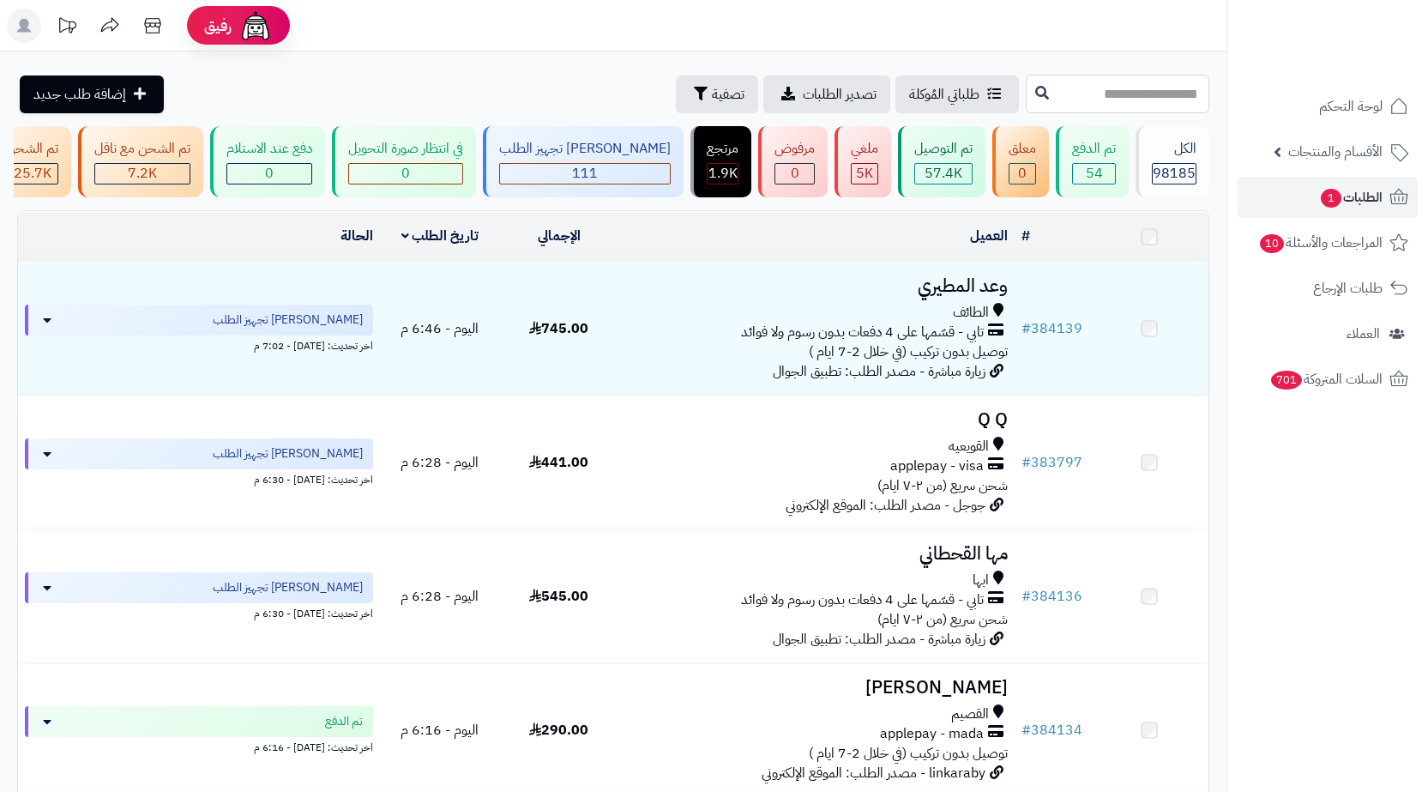
click at [1086, 91] on input "text" at bounding box center [1118, 94] width 184 height 39
paste input "******"
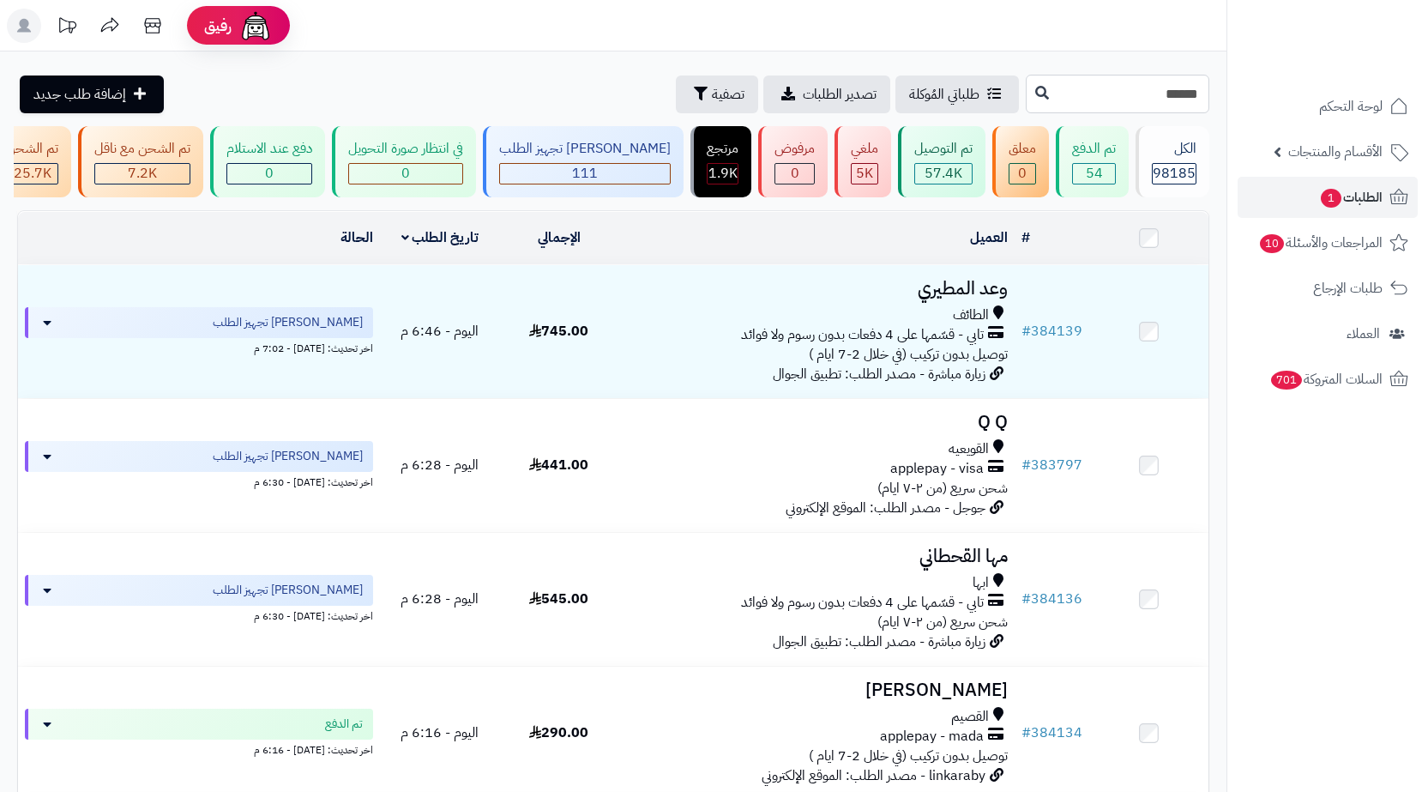
type input "******"
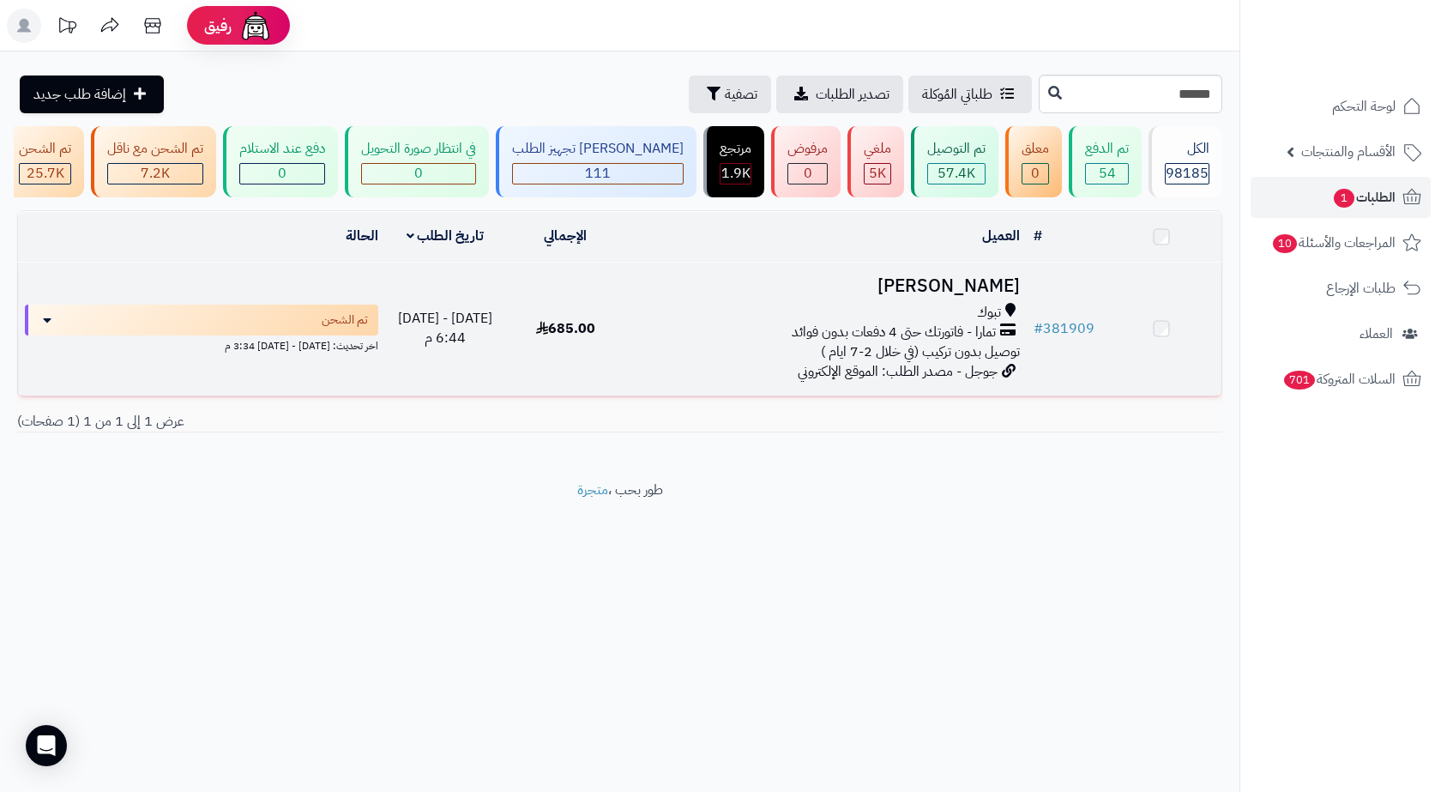
click at [1002, 296] on h3 "[PERSON_NAME]" at bounding box center [826, 286] width 387 height 20
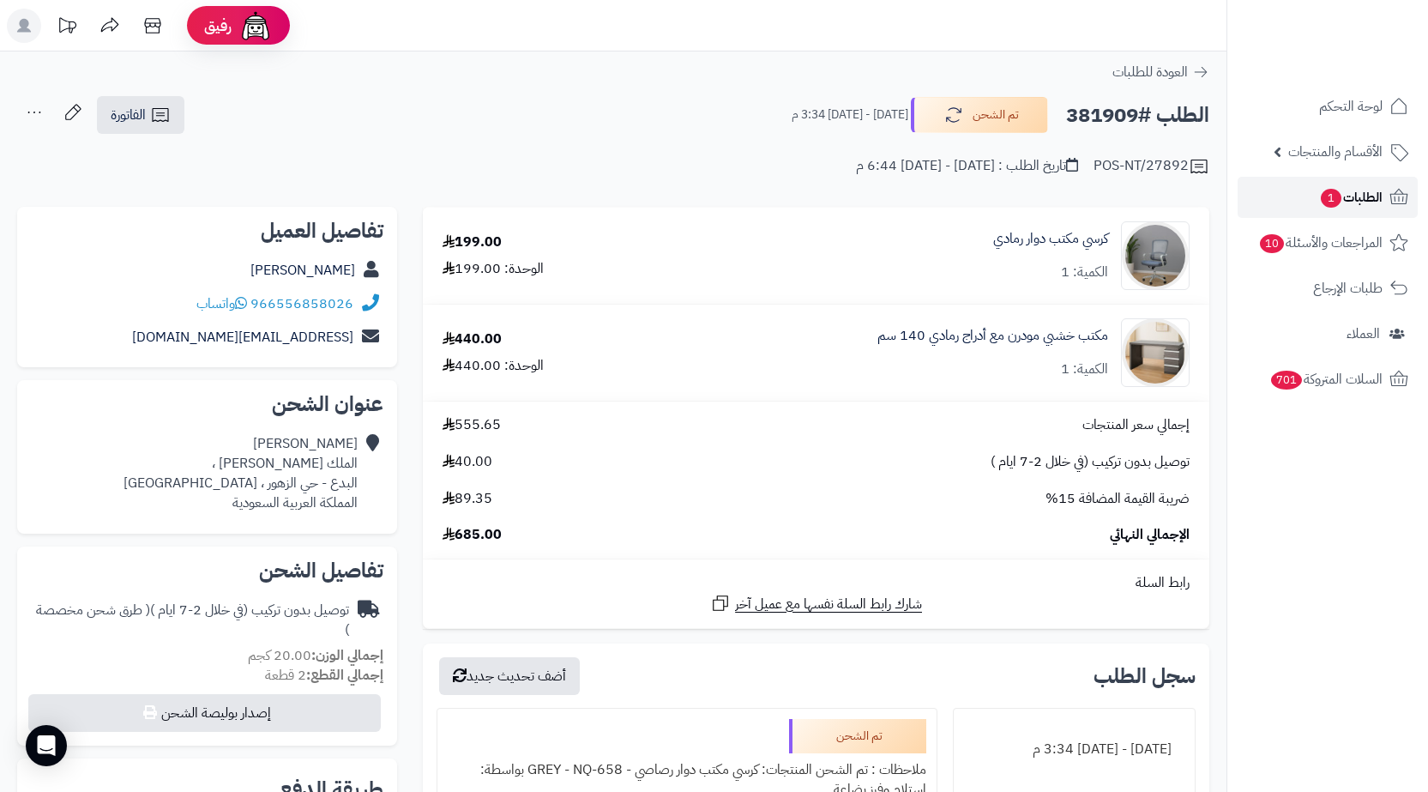
click at [1264, 208] on link "الطلبات 1" at bounding box center [1327, 197] width 180 height 41
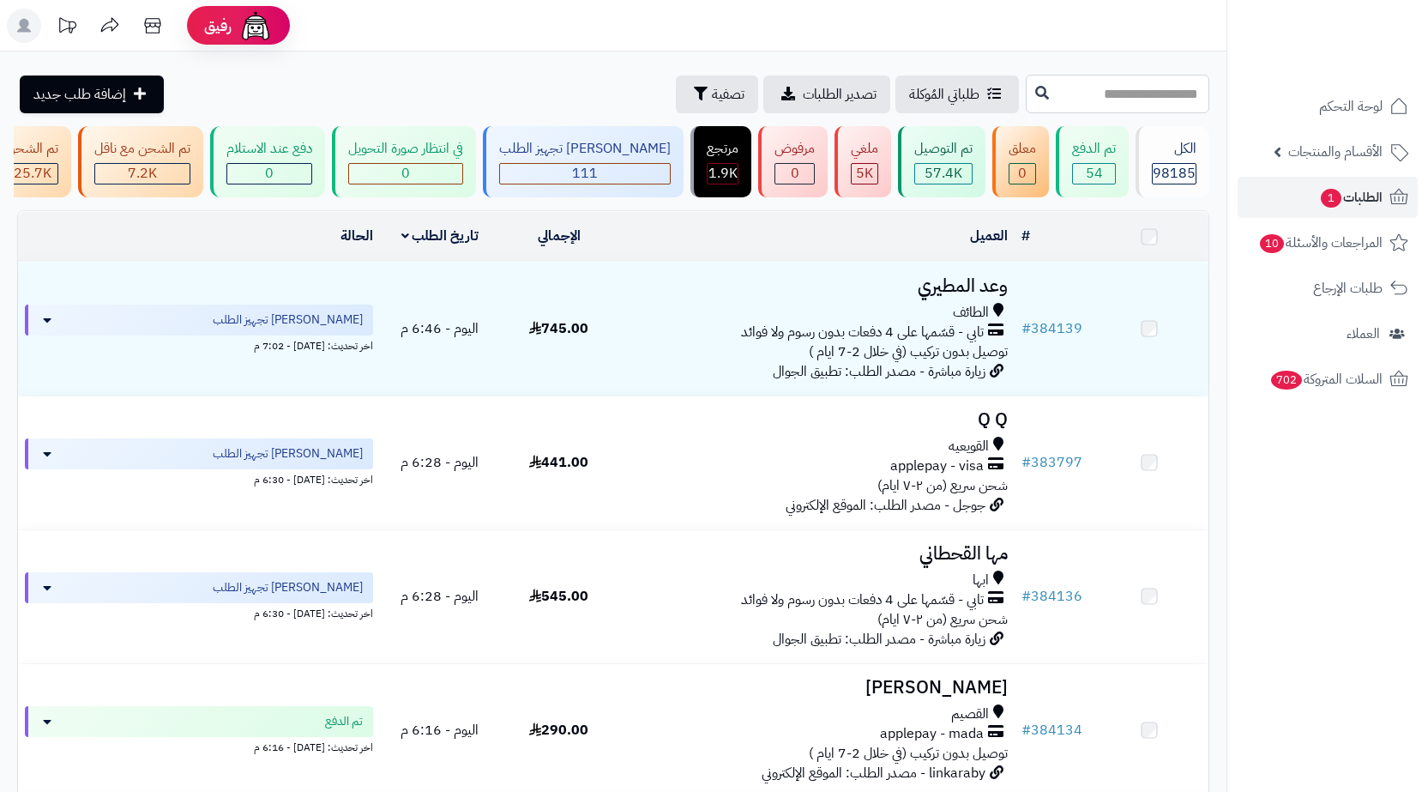
click at [1166, 107] on input "text" at bounding box center [1118, 94] width 184 height 39
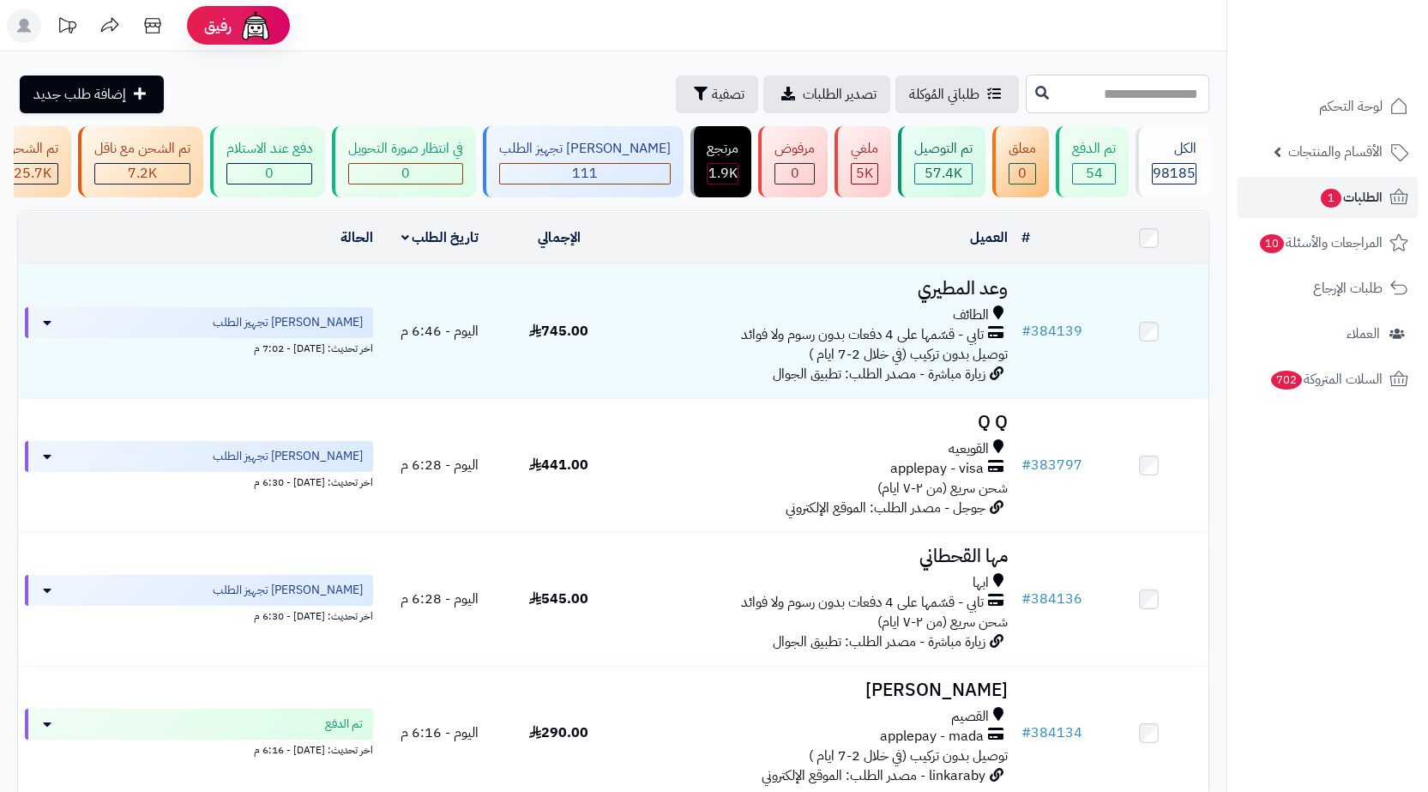
paste input "******"
type input "******"
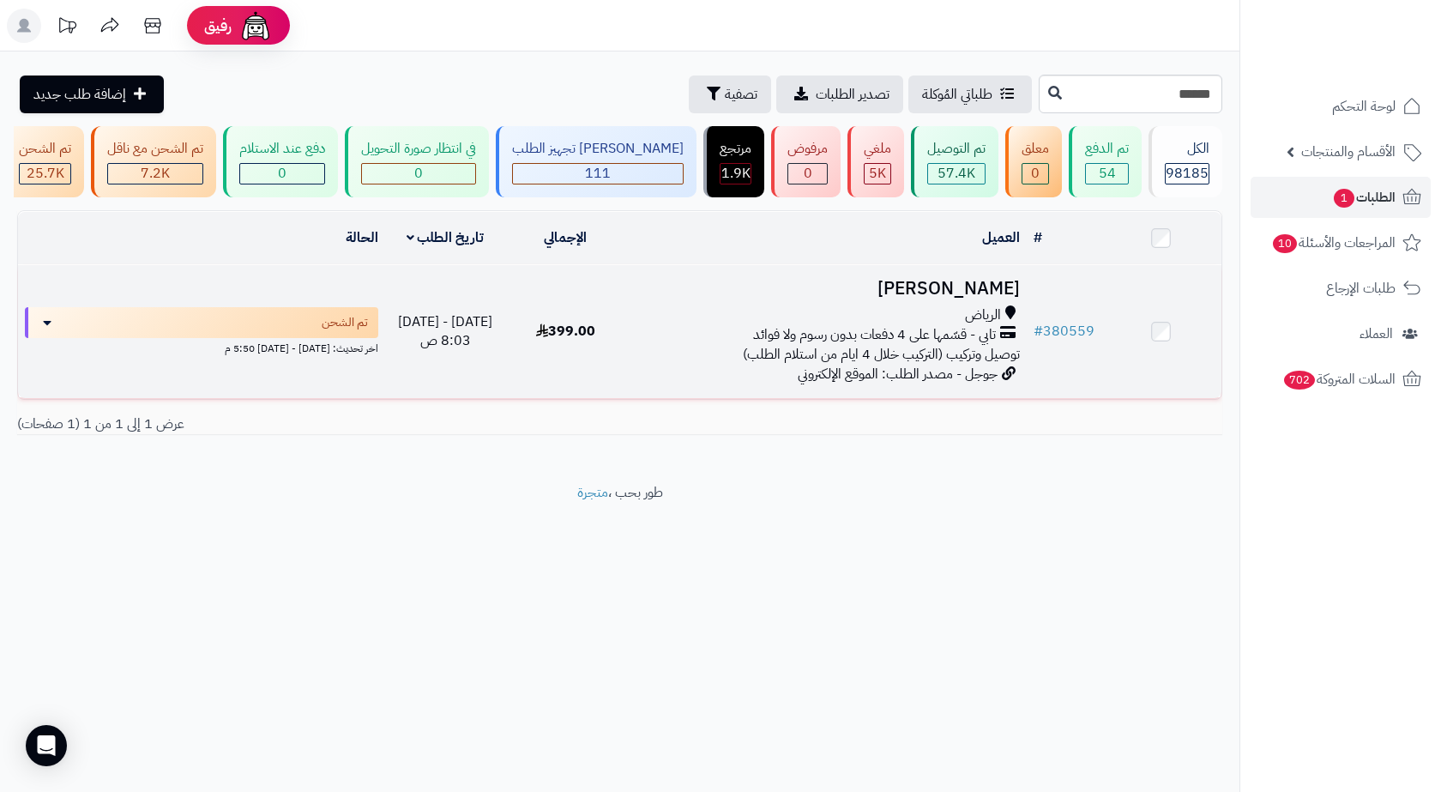
click at [801, 323] on div "الرياض" at bounding box center [826, 315] width 387 height 20
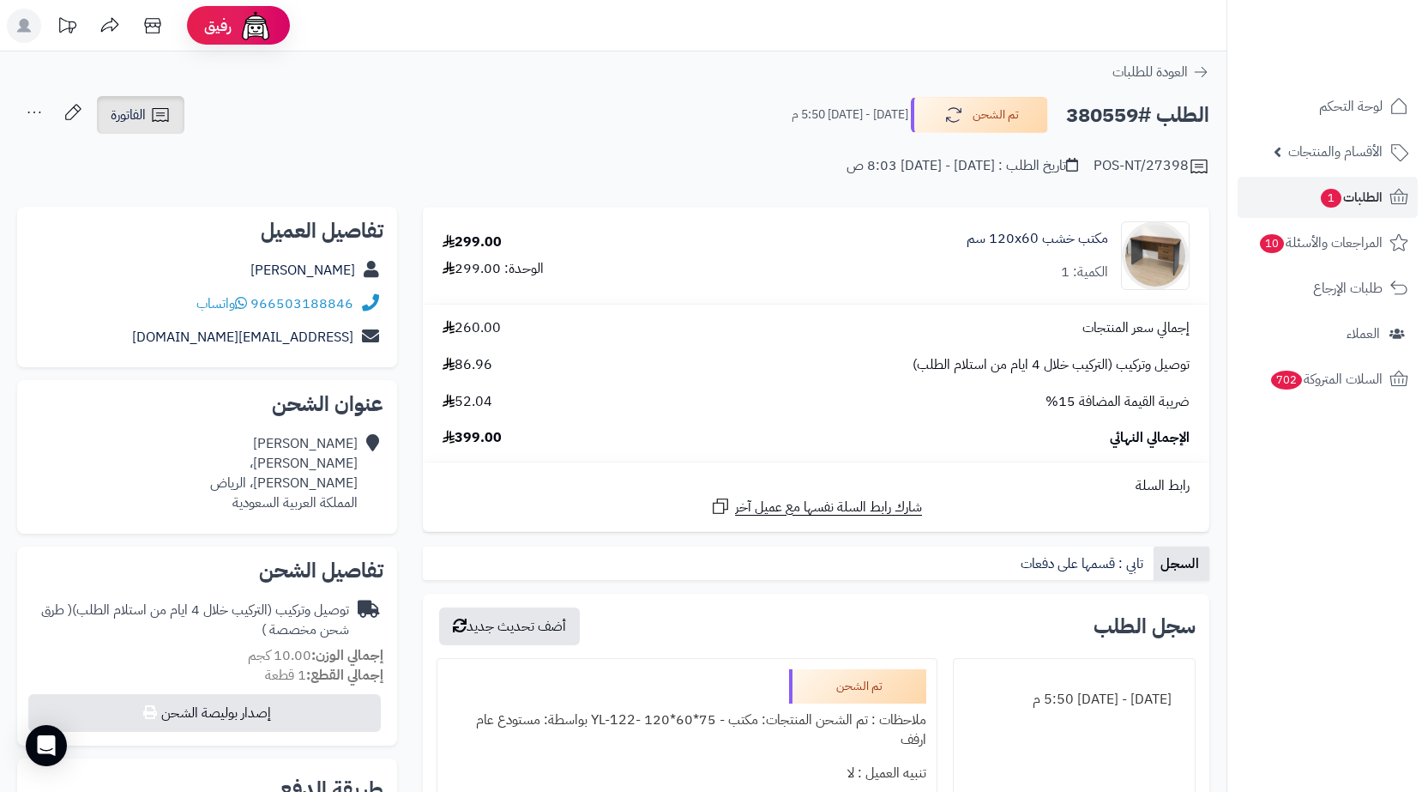
click at [117, 111] on span "الفاتورة" at bounding box center [128, 115] width 35 height 21
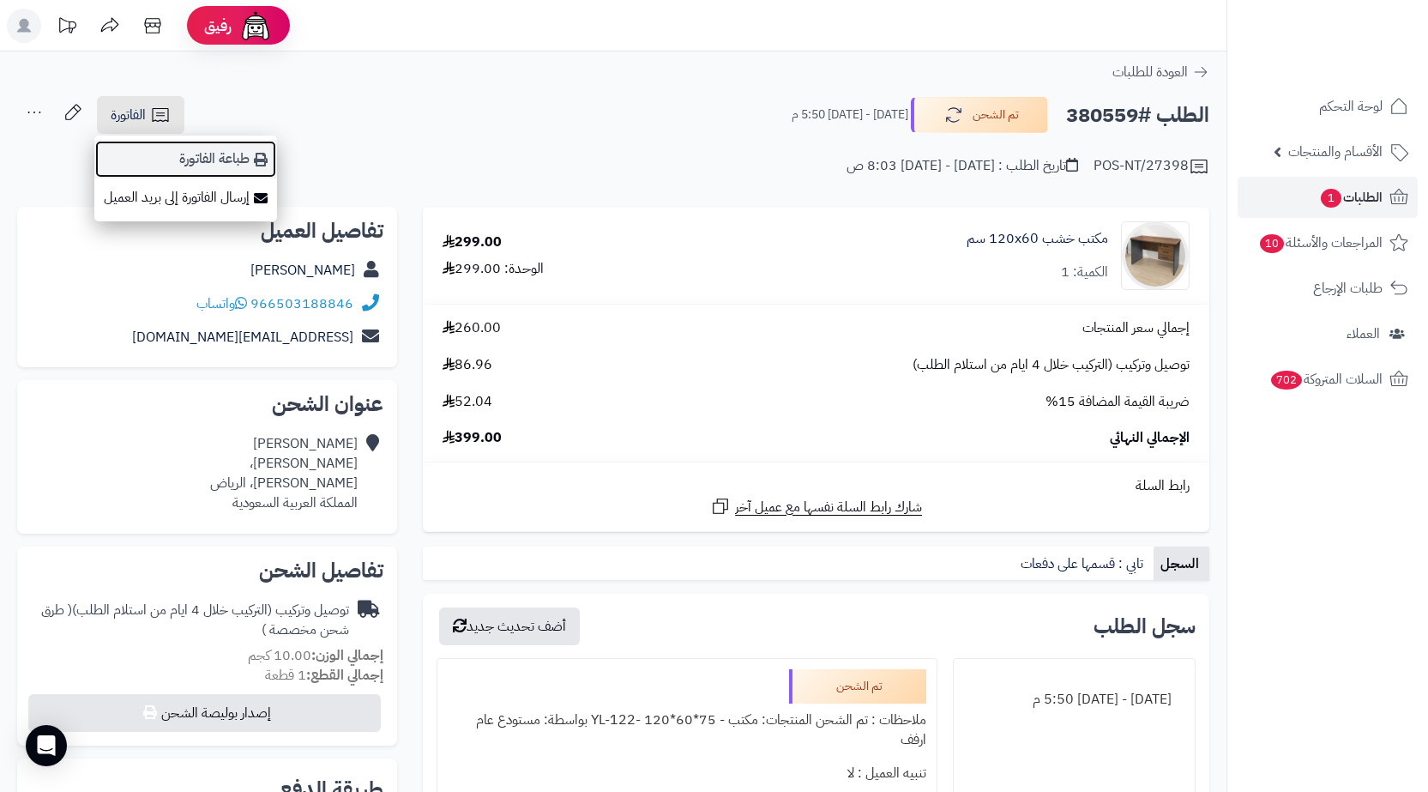
click at [241, 172] on link "طباعة الفاتورة" at bounding box center [185, 159] width 183 height 39
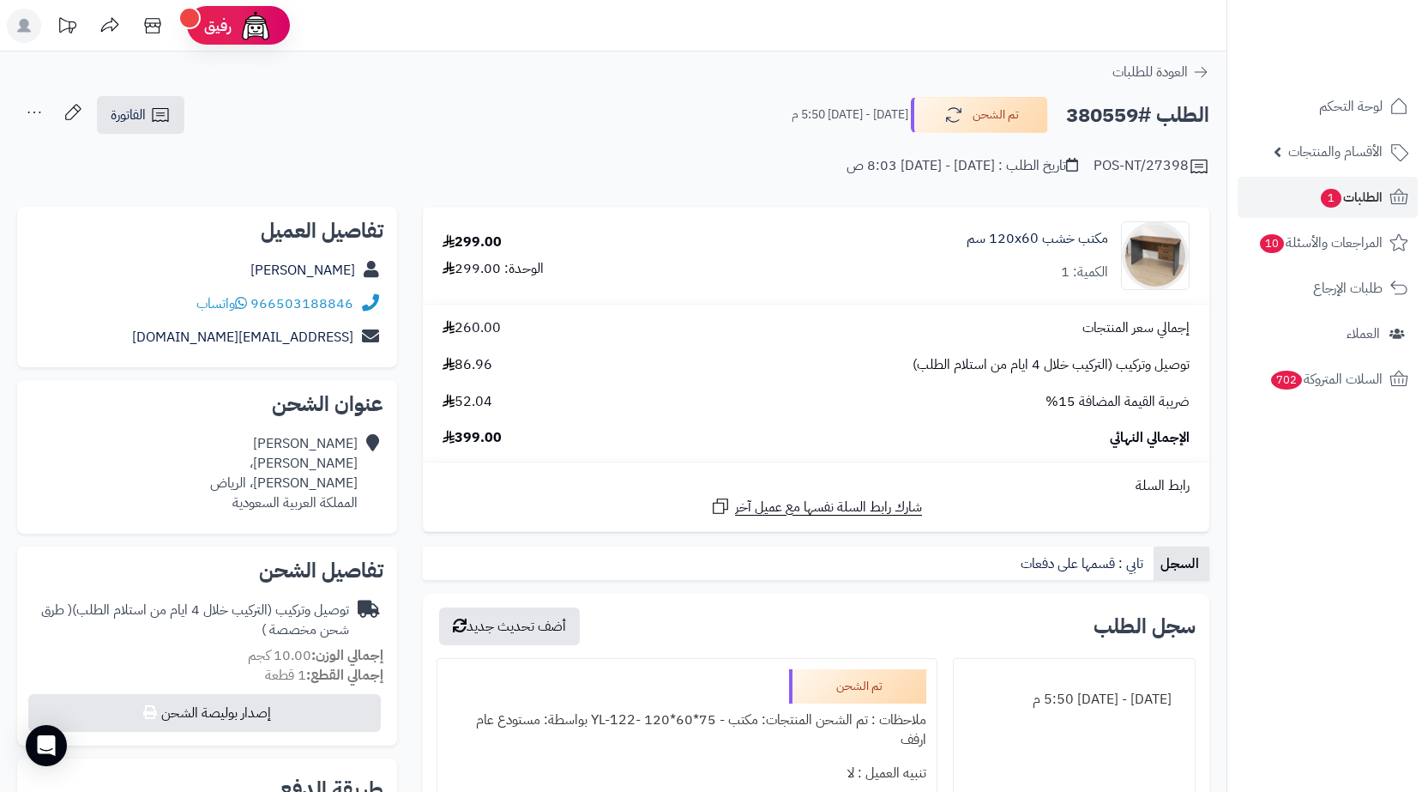
click at [1126, 118] on h2 "الطلب #380559" at bounding box center [1137, 115] width 143 height 35
copy h2 "380559"
click at [1370, 208] on span "الطلبات 1" at bounding box center [1350, 197] width 63 height 24
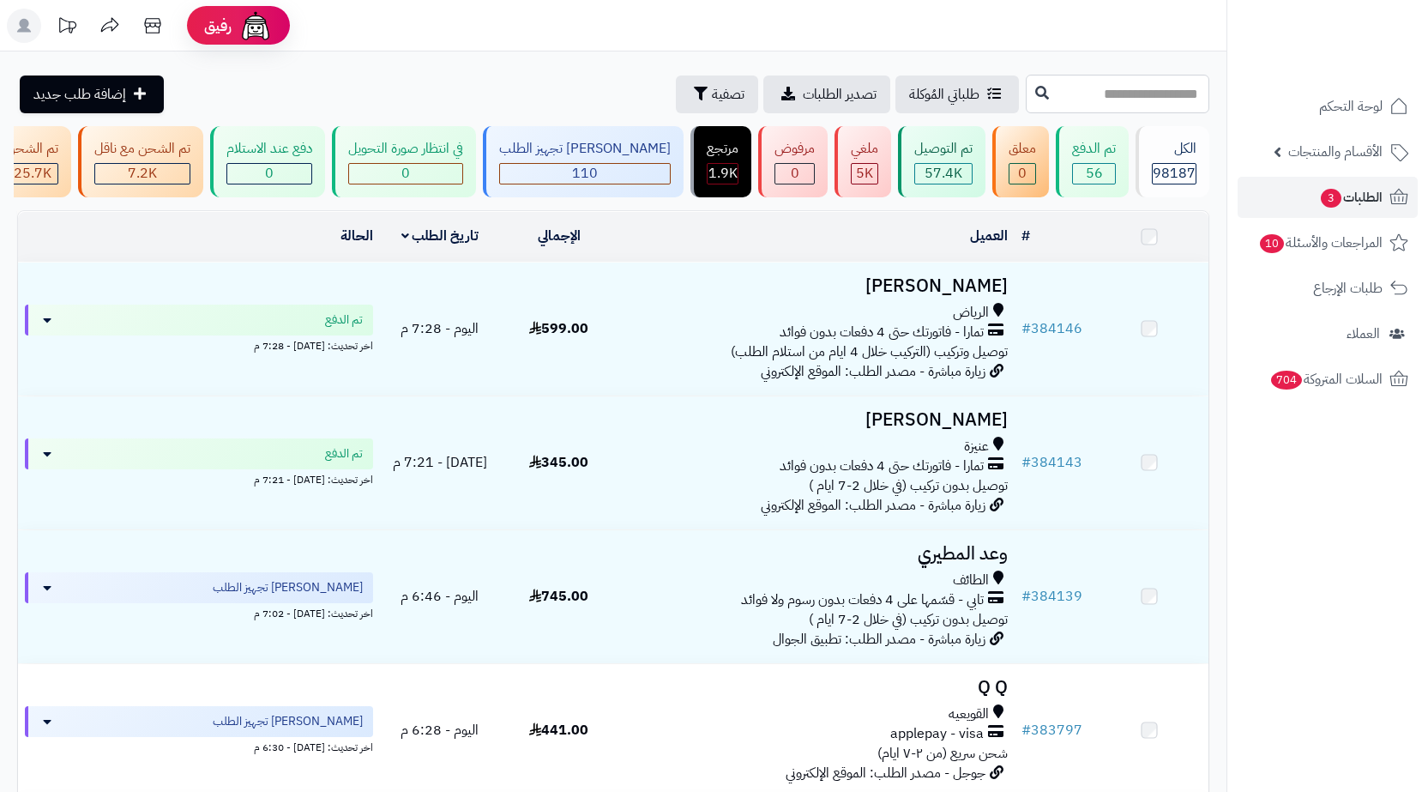
drag, startPoint x: 0, startPoint y: 0, endPoint x: 1126, endPoint y: 105, distance: 1130.9
click at [1126, 105] on input "text" at bounding box center [1118, 94] width 184 height 39
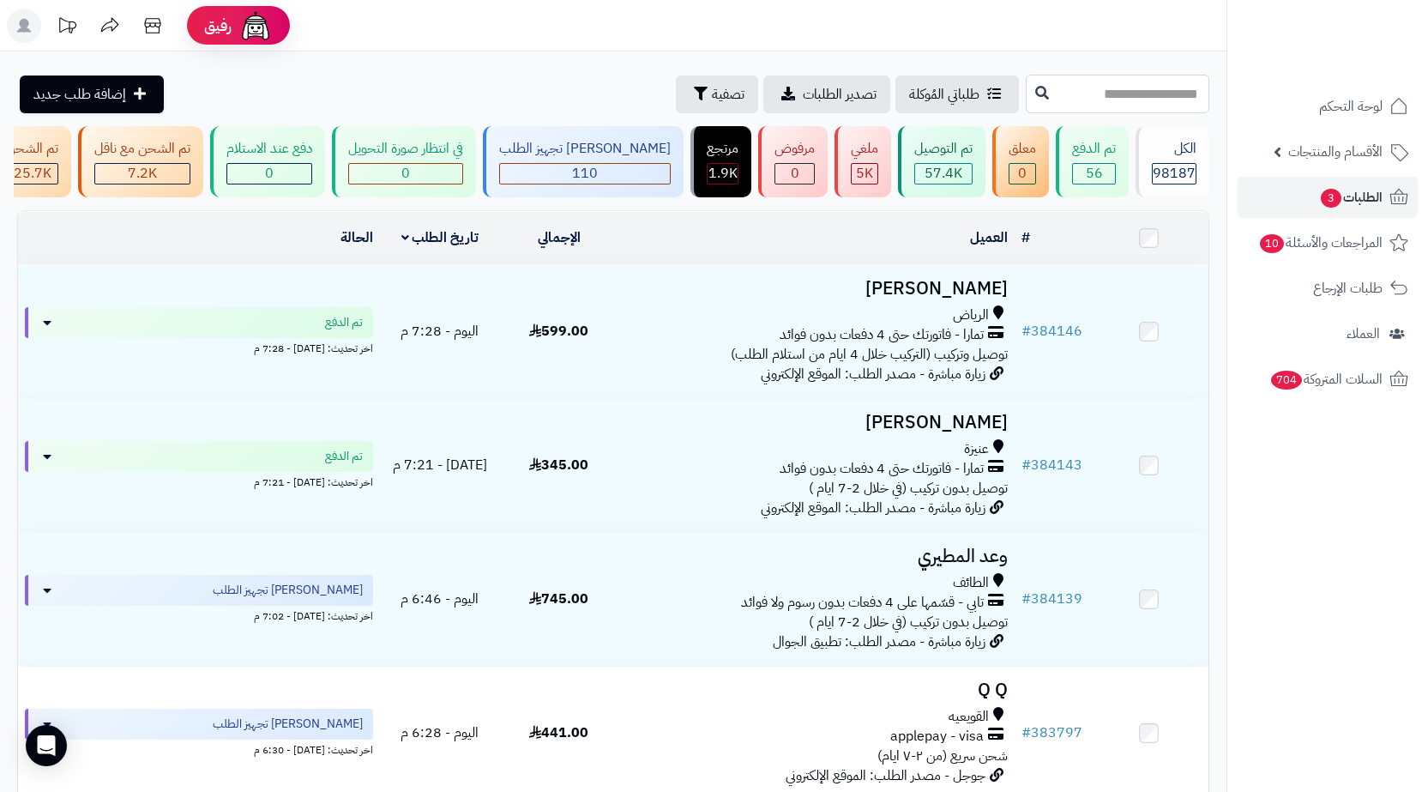
paste input "******"
type input "******"
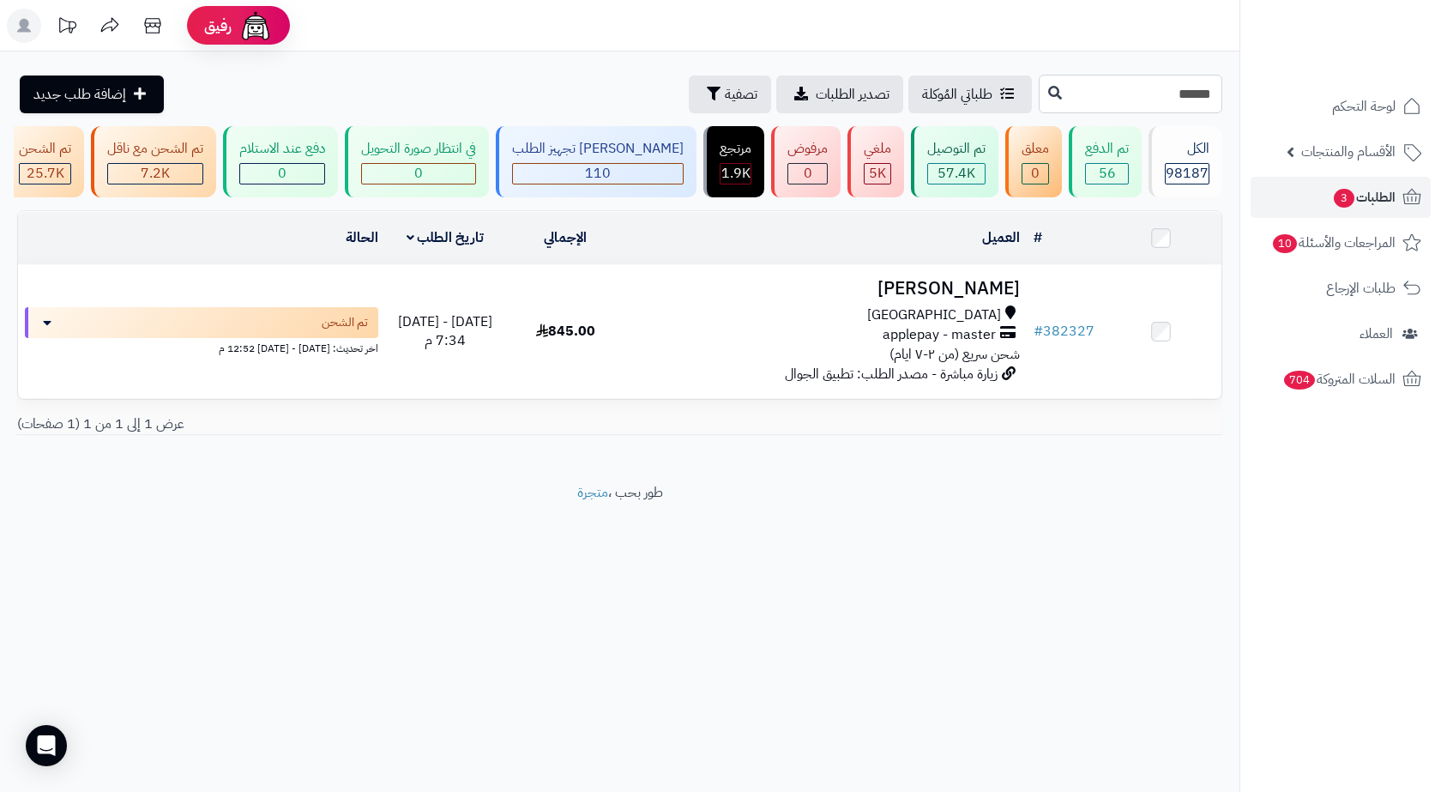
click at [1159, 89] on input "******" at bounding box center [1131, 94] width 184 height 39
paste input "text"
type input "******"
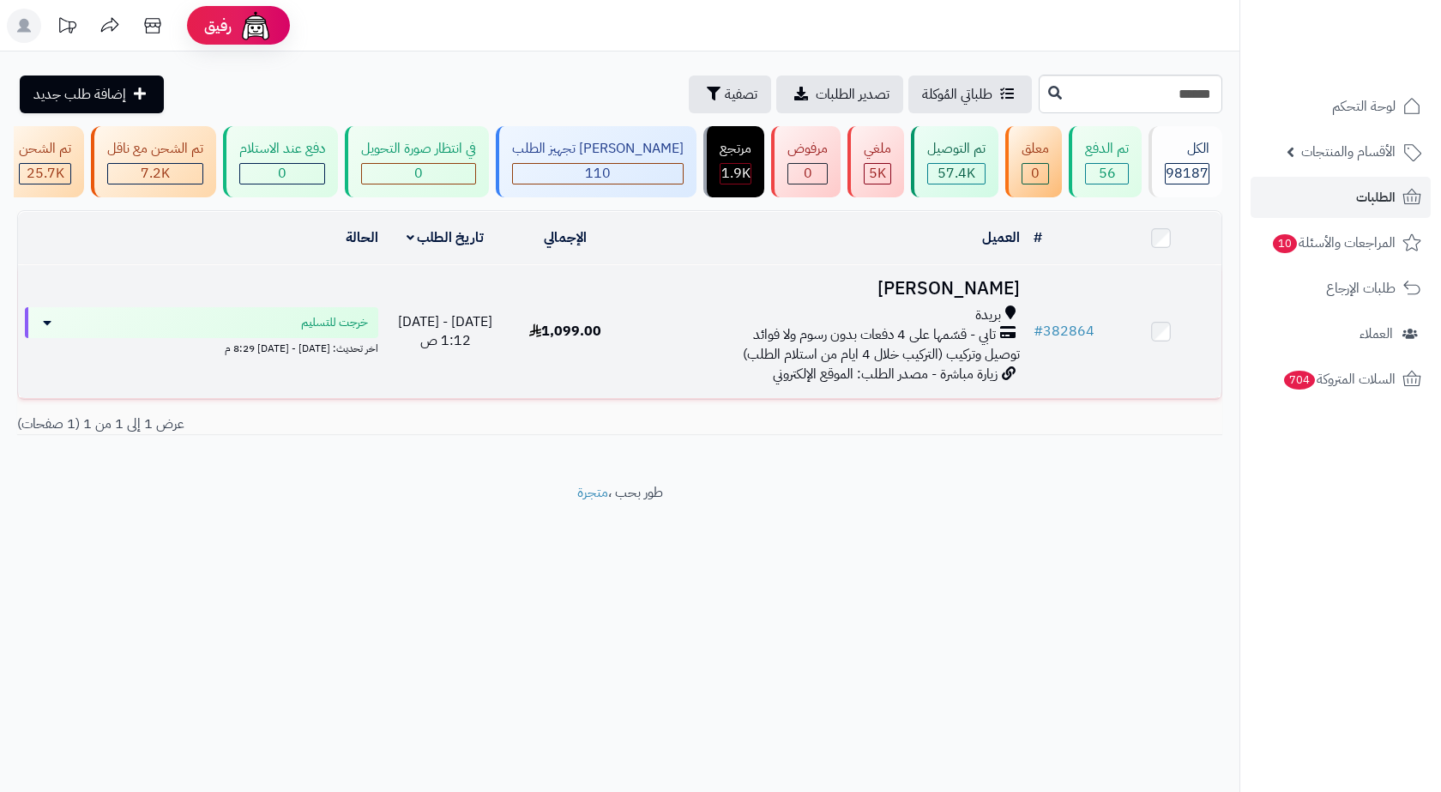
click at [784, 339] on span "تابي - قسّمها على 4 دفعات بدون رسوم ولا فوائد" at bounding box center [874, 335] width 243 height 20
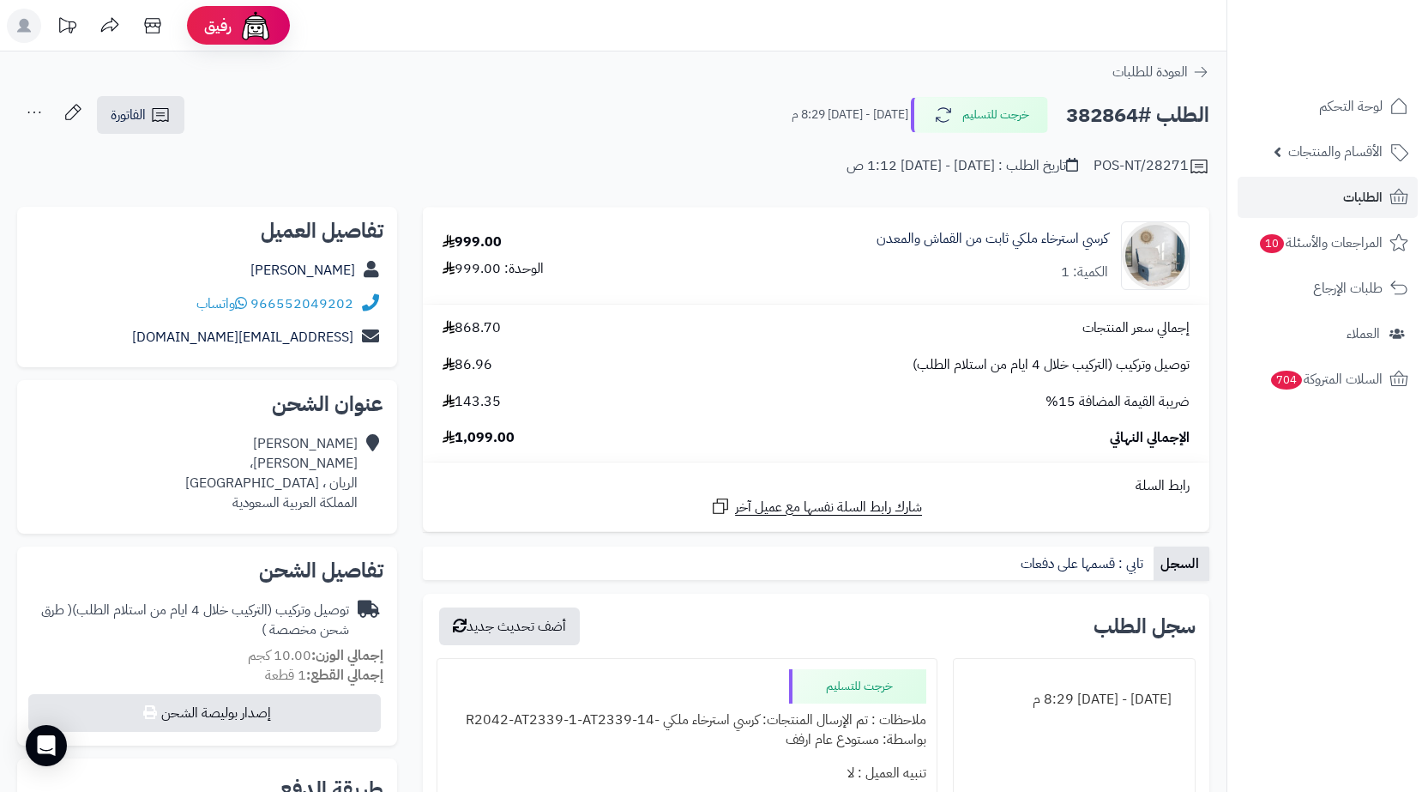
drag, startPoint x: 705, startPoint y: 87, endPoint x: 383, endPoint y: 140, distance: 325.8
click at [383, 140] on div "POS-NT/28271 تاريخ الطلب : [DATE] - [DATE] 1:12 ص" at bounding box center [613, 155] width 1192 height 41
